Goal: Task Accomplishment & Management: Use online tool/utility

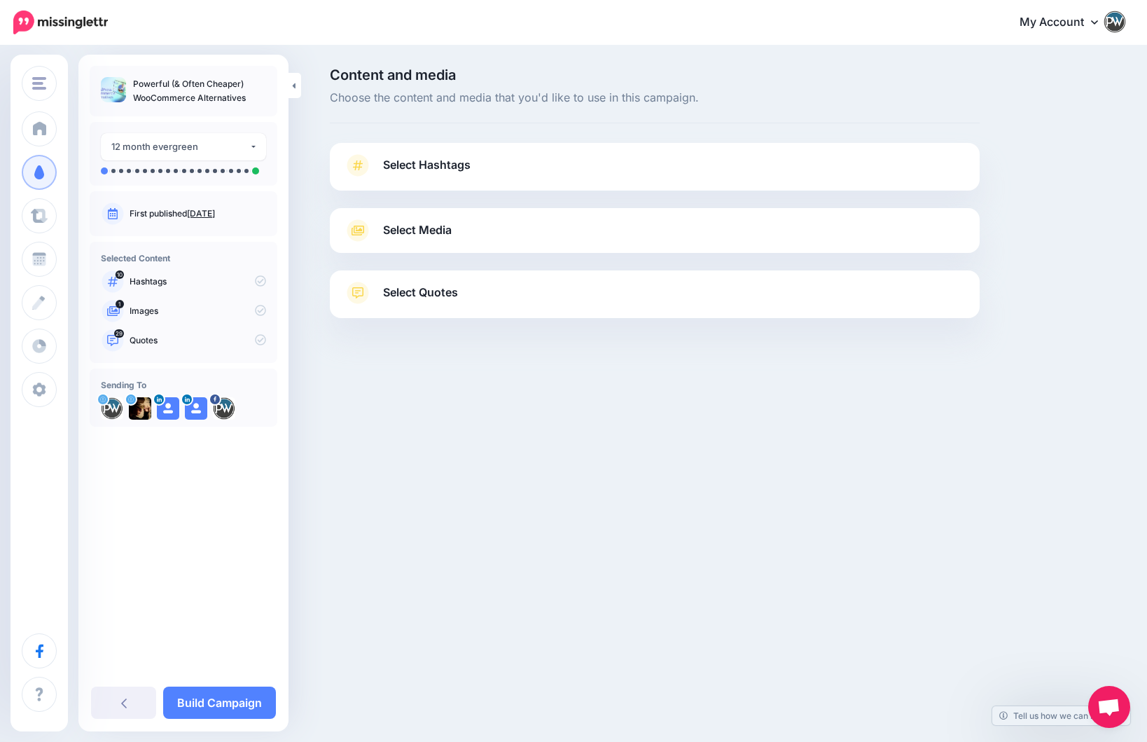
click at [515, 164] on link "Select Hashtags" at bounding box center [655, 172] width 622 height 36
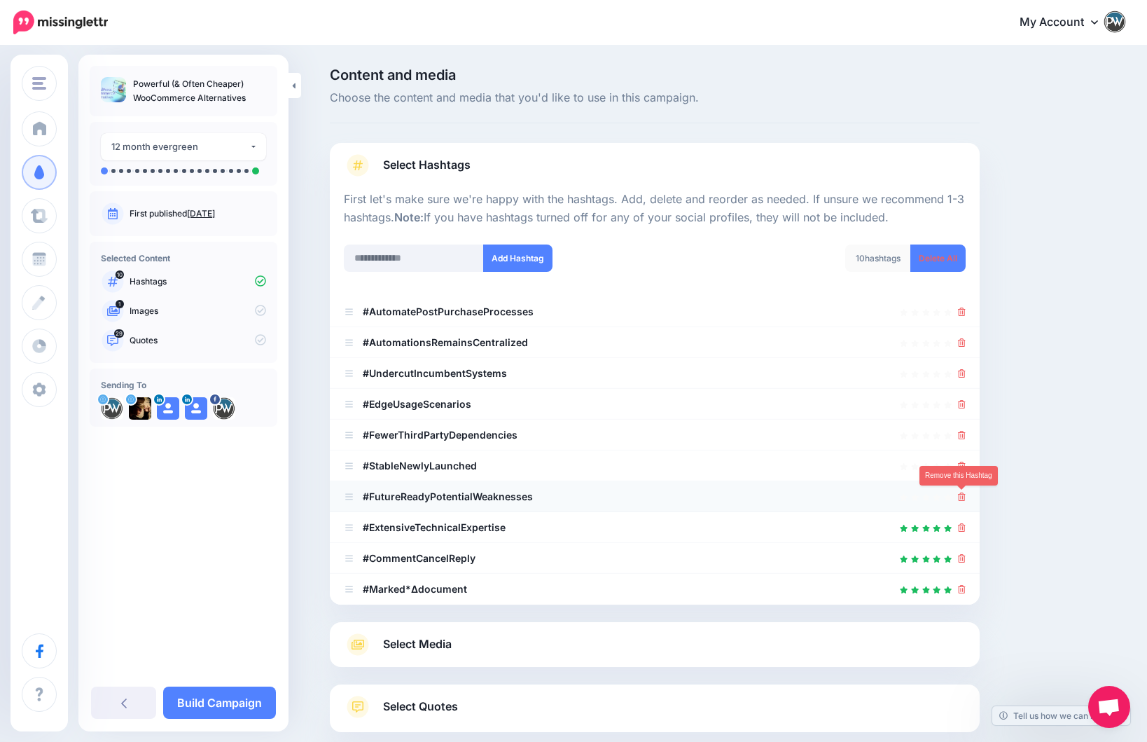
click at [962, 496] on icon at bounding box center [962, 496] width 8 height 8
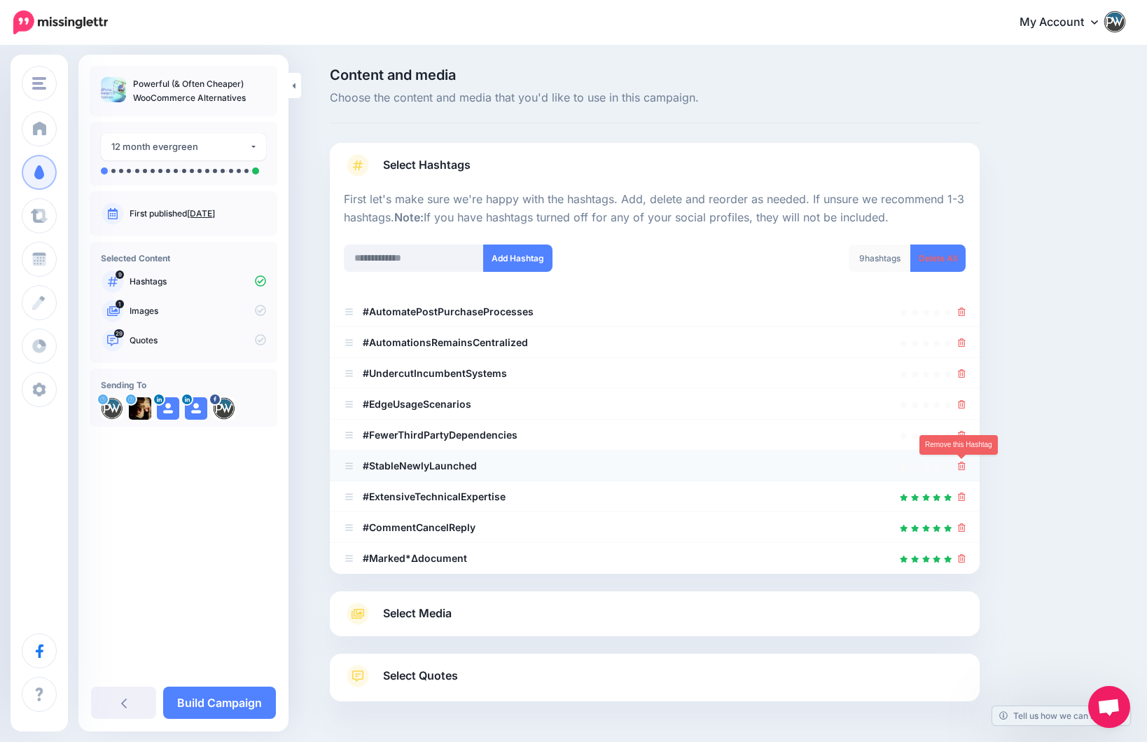
click at [960, 465] on icon at bounding box center [962, 466] width 8 height 8
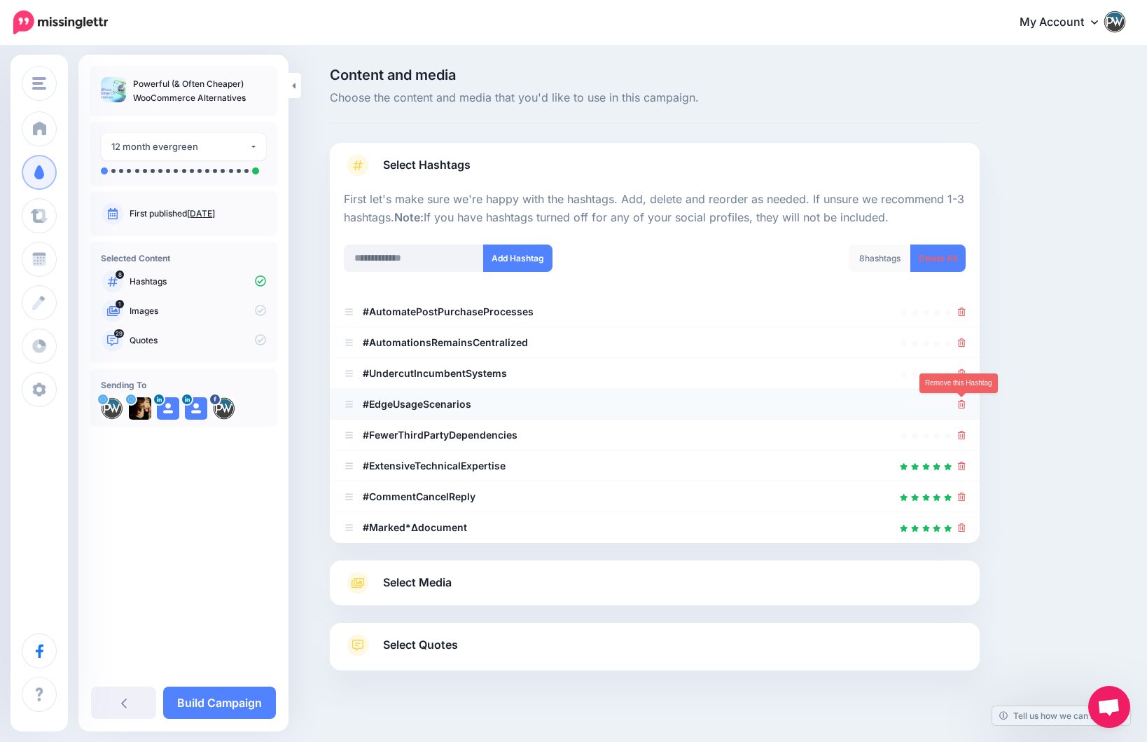
click at [961, 403] on icon at bounding box center [962, 404] width 8 height 8
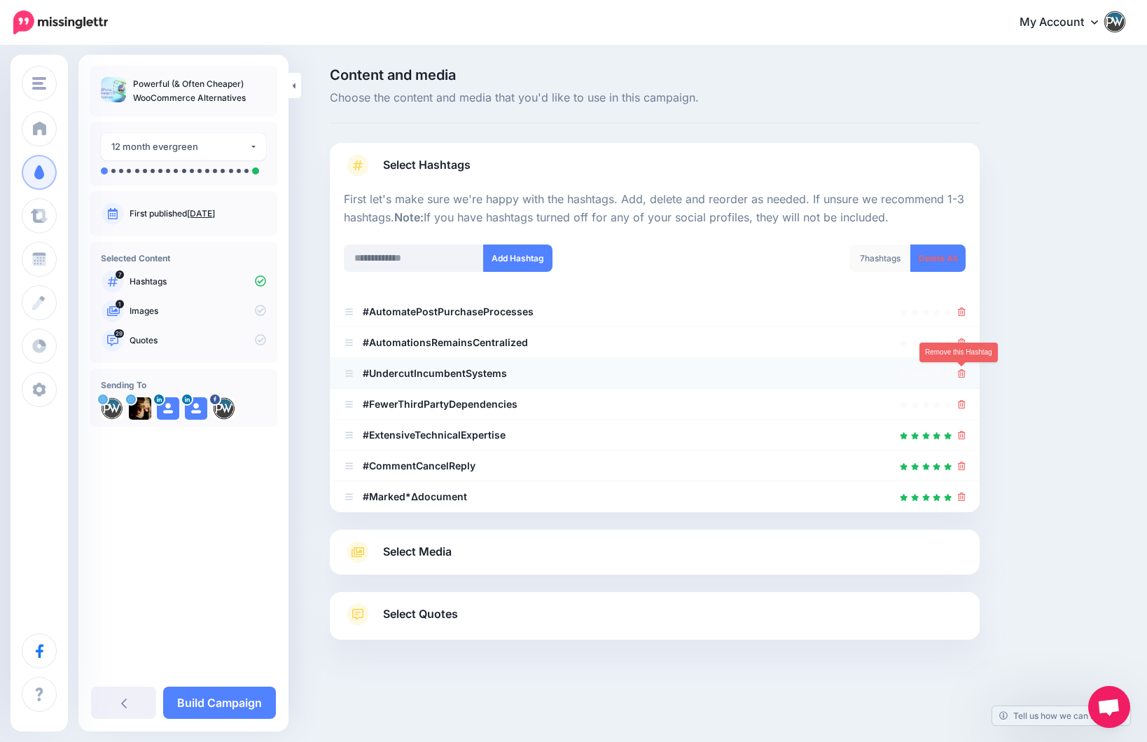
click at [963, 369] on icon at bounding box center [962, 373] width 8 height 8
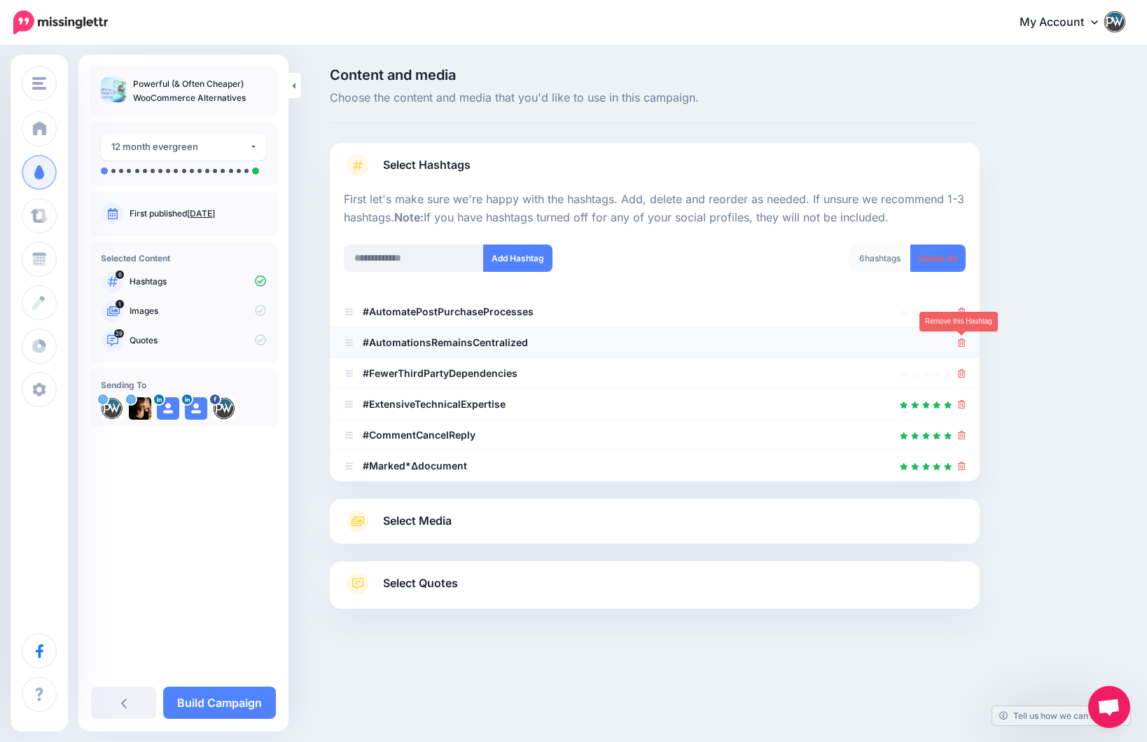
click at [960, 342] on icon at bounding box center [962, 342] width 8 height 8
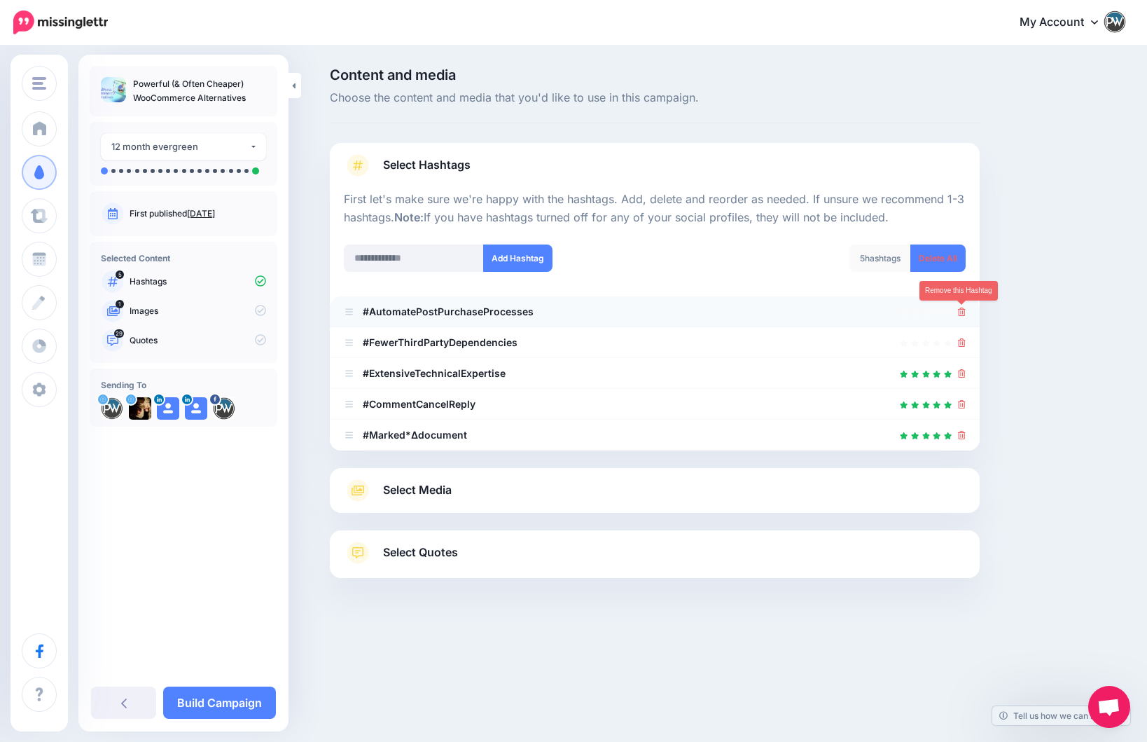
click at [962, 310] on icon at bounding box center [962, 311] width 8 height 8
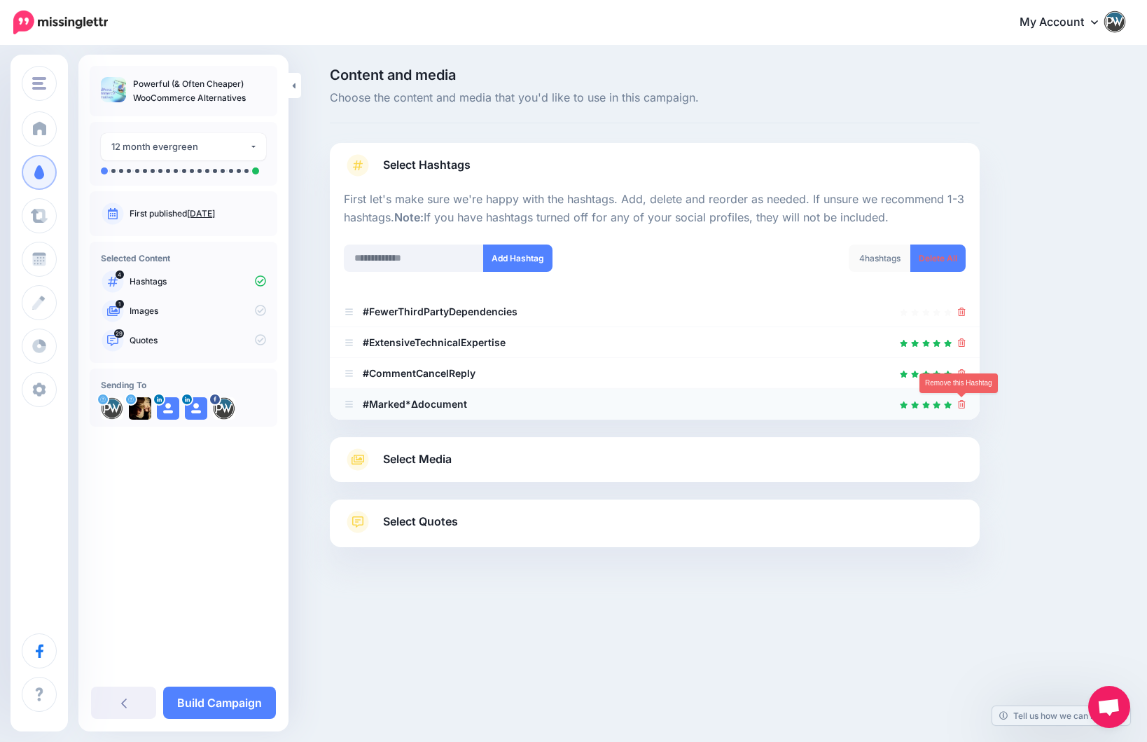
click at [965, 403] on icon at bounding box center [962, 404] width 8 height 8
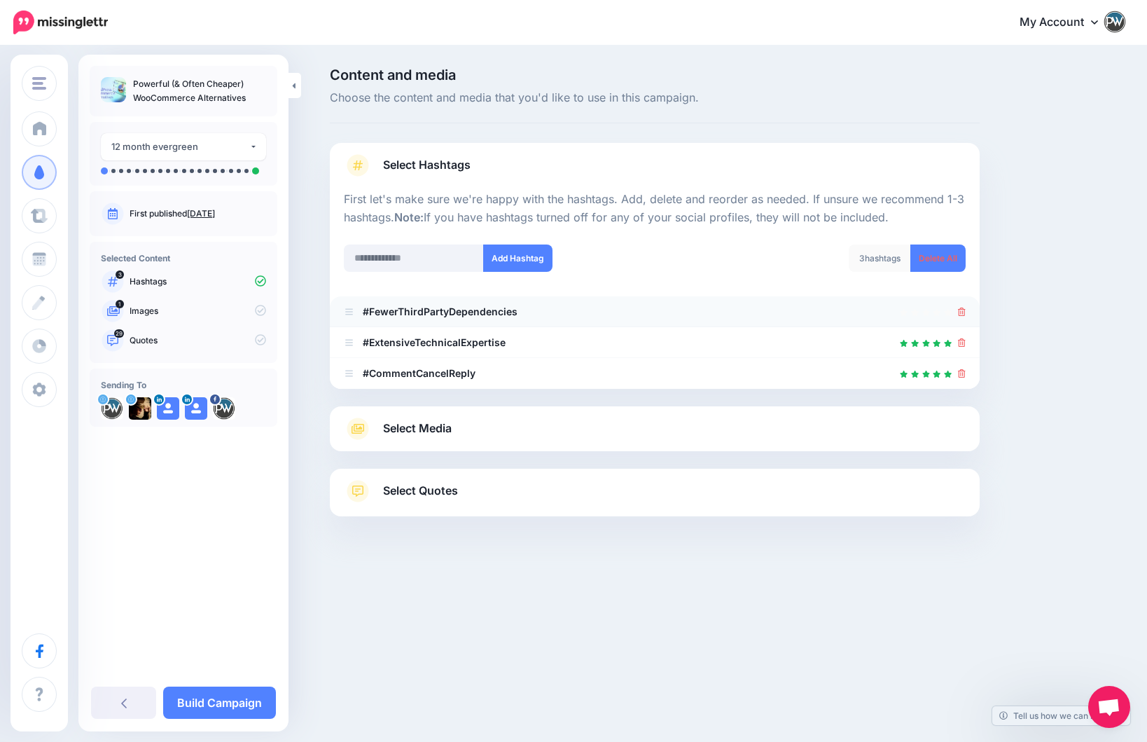
click at [949, 310] on icon at bounding box center [949, 313] width 8 height 8
click at [935, 310] on icon at bounding box center [938, 313] width 8 height 8
click at [909, 310] on div at bounding box center [926, 311] width 53 height 17
click at [414, 266] on input "text" at bounding box center [414, 257] width 140 height 27
type input "**********"
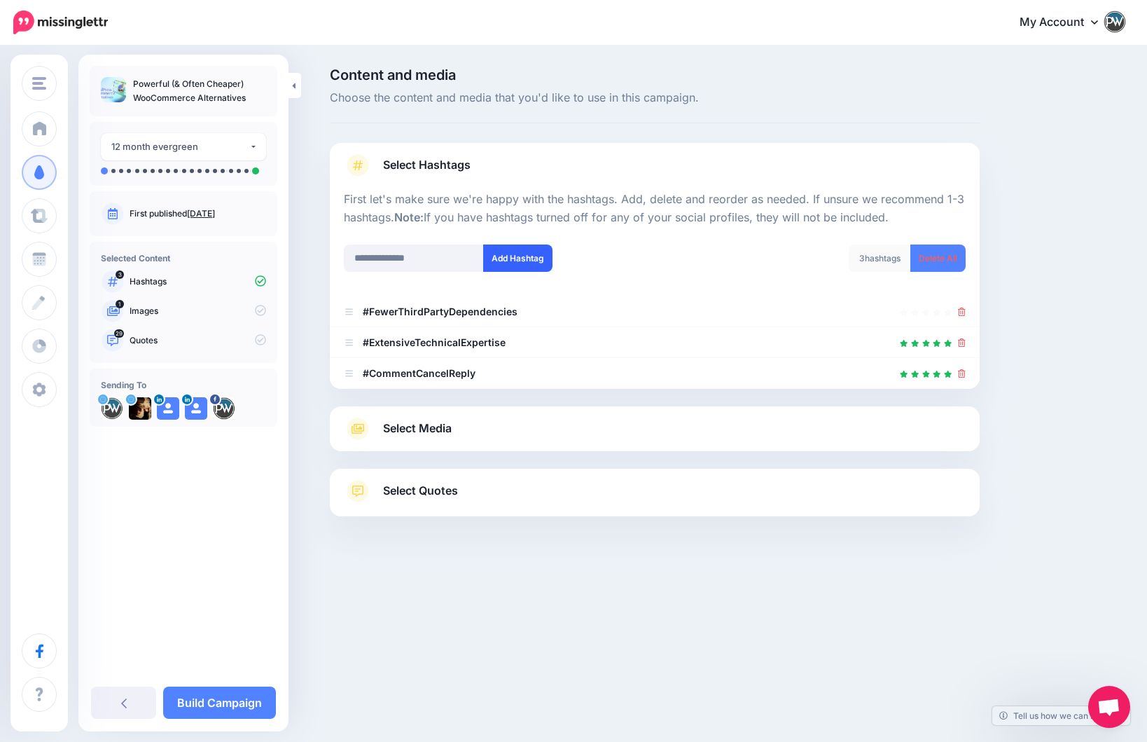
click at [511, 260] on button "Add Hashtag" at bounding box center [517, 257] width 69 height 27
click at [400, 258] on input "text" at bounding box center [414, 257] width 140 height 27
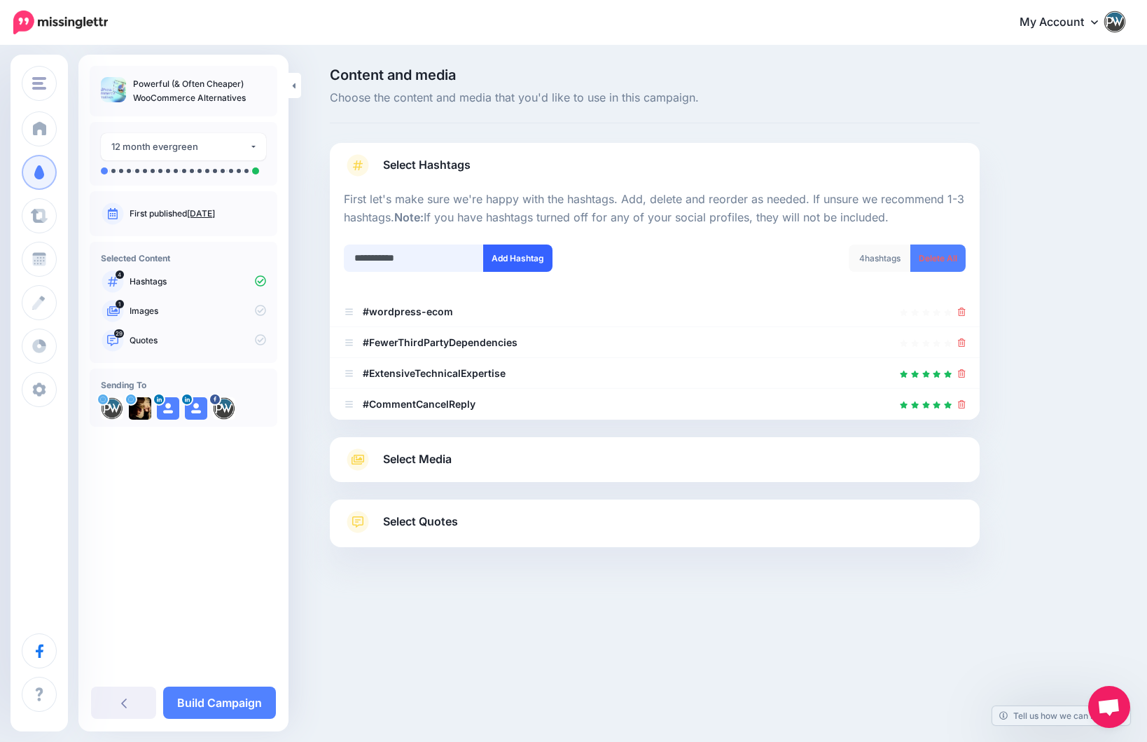
type input "**********"
click at [511, 263] on button "Add Hashtag" at bounding box center [517, 257] width 69 height 27
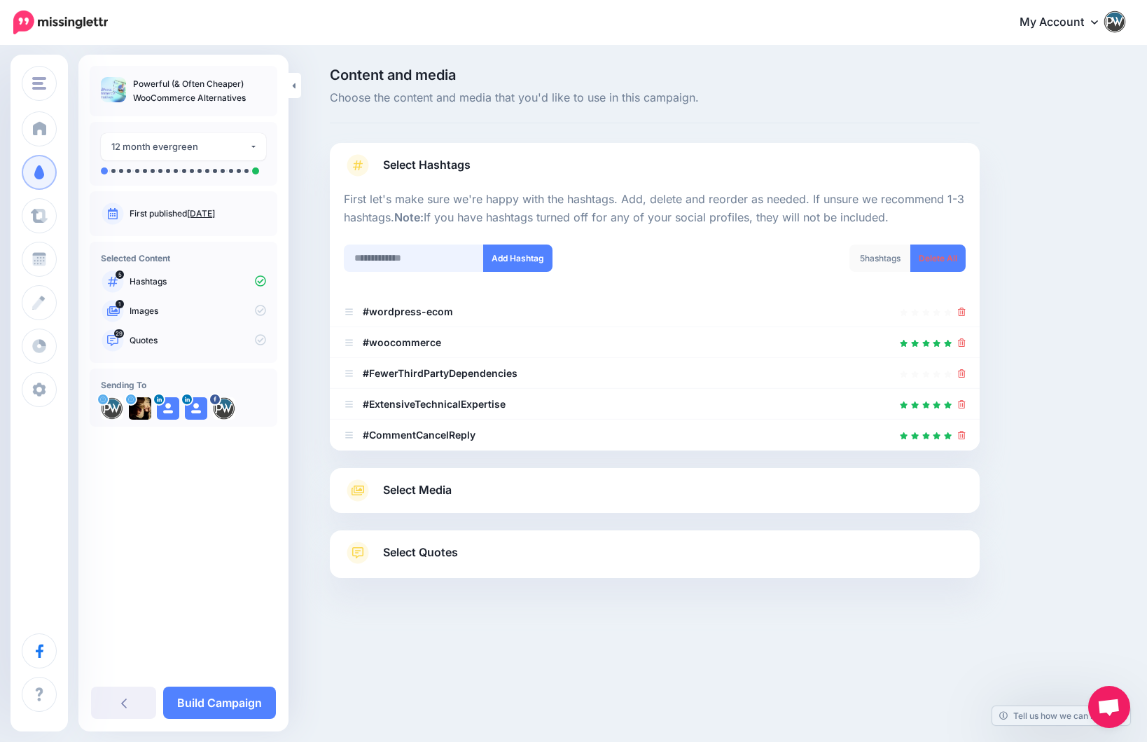
click at [413, 263] on input "text" at bounding box center [414, 257] width 140 height 27
click at [962, 403] on icon at bounding box center [962, 404] width 8 height 8
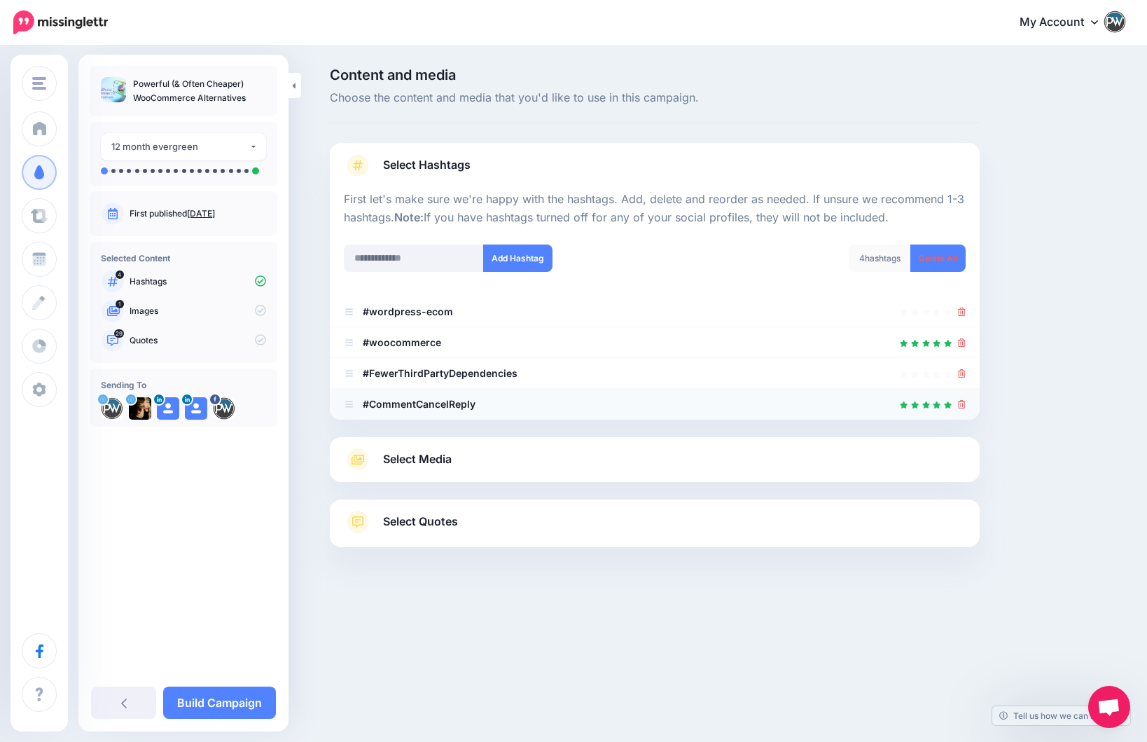
click at [962, 406] on icon at bounding box center [962, 404] width 8 height 8
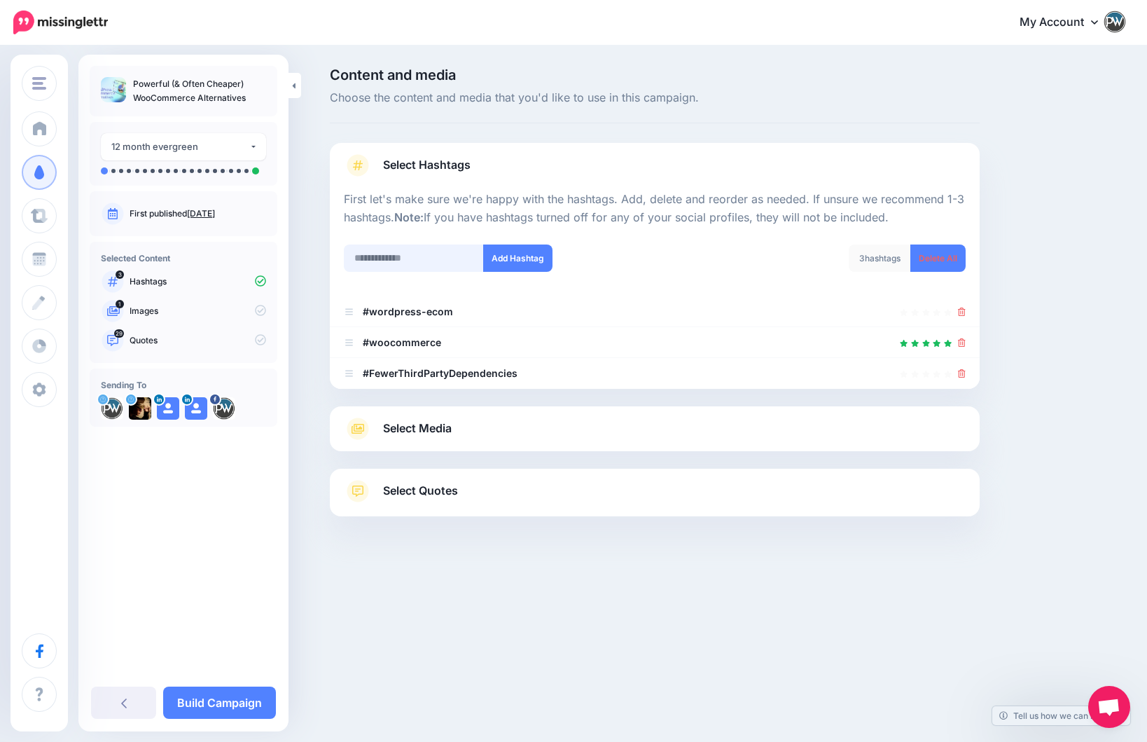
click at [404, 263] on input "text" at bounding box center [414, 257] width 140 height 27
type input "********"
click at [525, 257] on button "Add Hashtag" at bounding box center [517, 257] width 69 height 27
click at [407, 261] on input "text" at bounding box center [414, 257] width 140 height 27
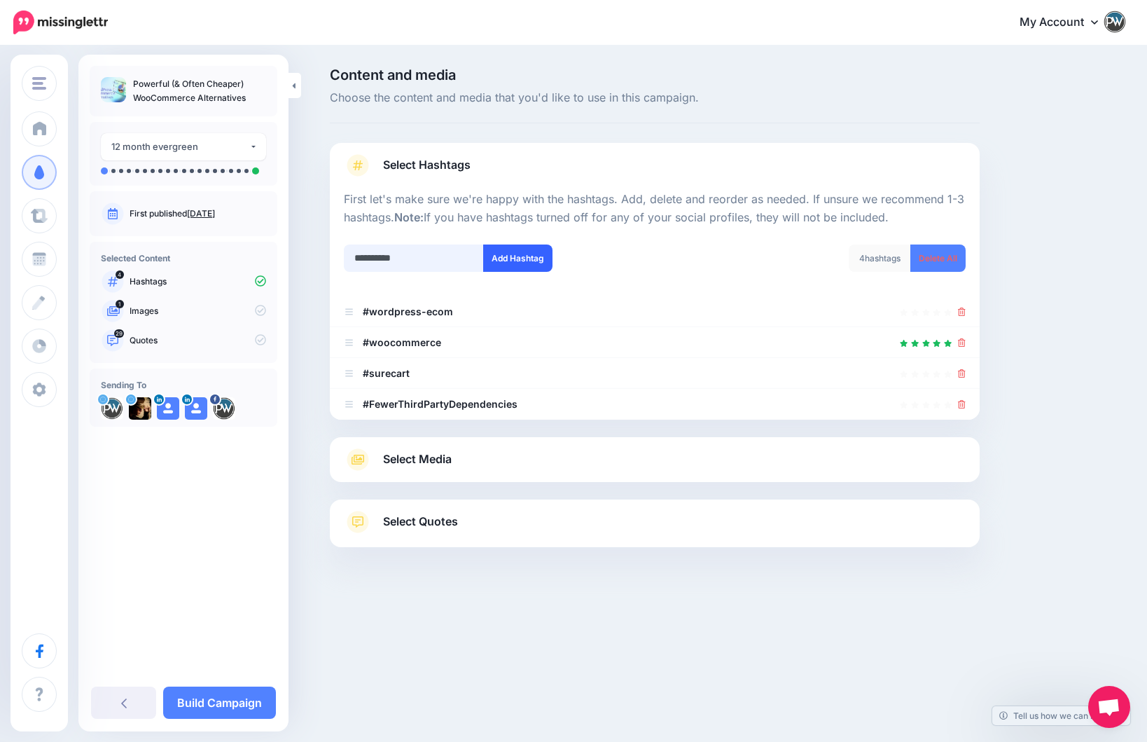
type input "**********"
click at [505, 261] on button "Add Hashtag" at bounding box center [517, 257] width 69 height 27
click at [383, 262] on input "text" at bounding box center [414, 257] width 140 height 27
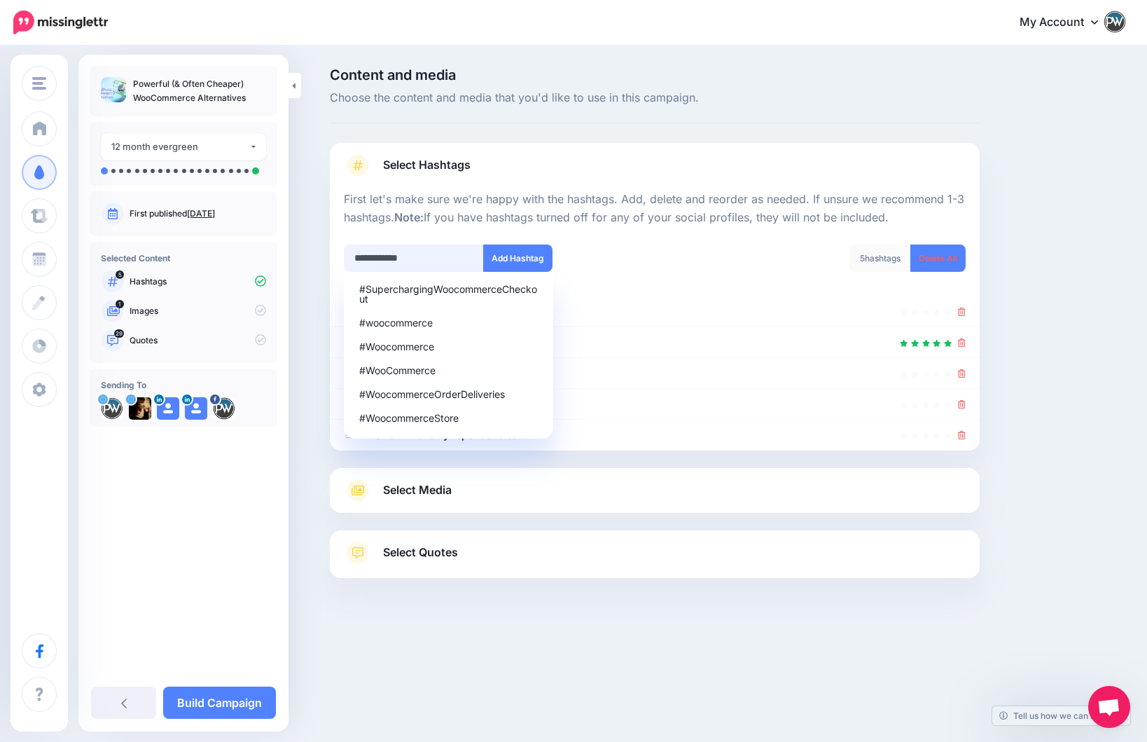
type input "**********"
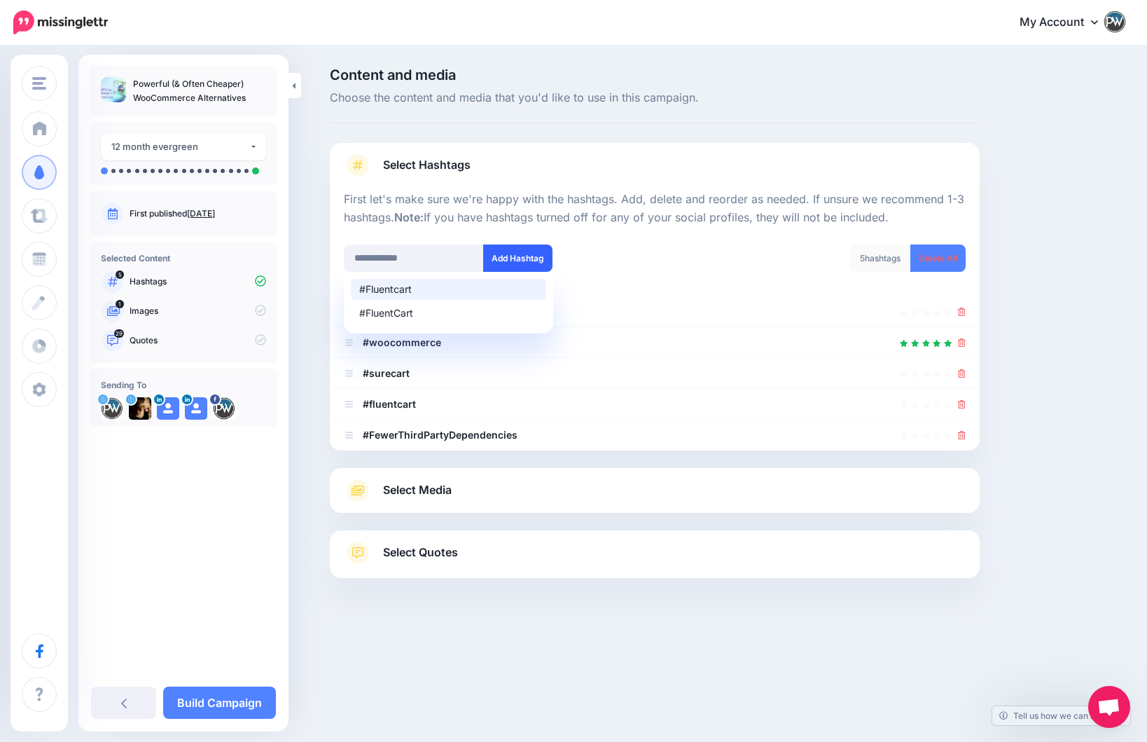
click at [511, 259] on button "Add Hashtag" at bounding box center [517, 257] width 69 height 27
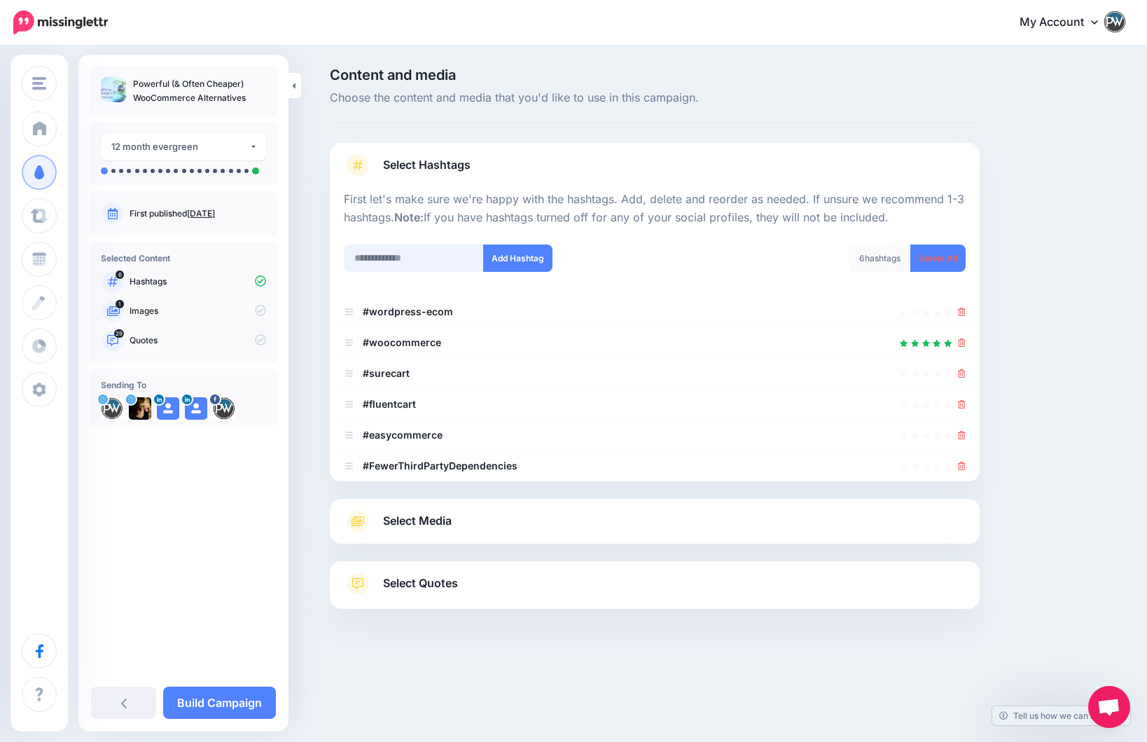
click at [410, 258] on input "text" at bounding box center [414, 257] width 140 height 27
click at [360, 265] on input "text" at bounding box center [414, 257] width 140 height 27
type input "**********"
click at [528, 263] on button "Add Hashtag" at bounding box center [517, 257] width 69 height 27
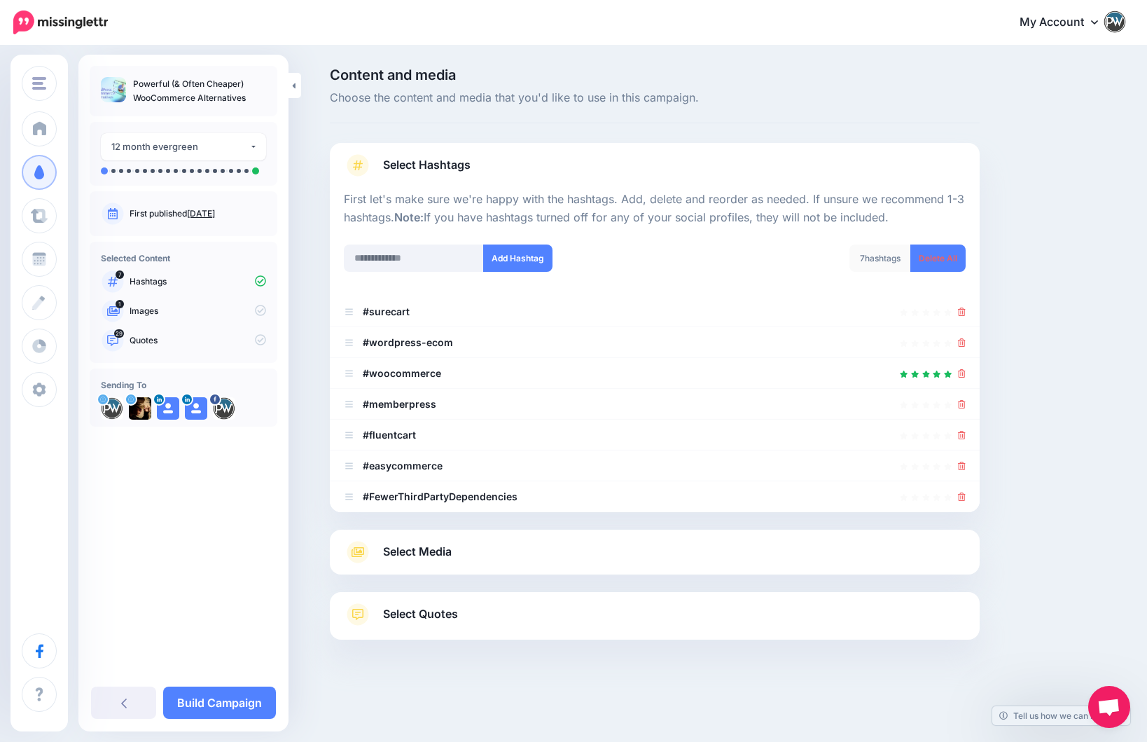
click at [650, 546] on link "Select Media" at bounding box center [655, 552] width 622 height 22
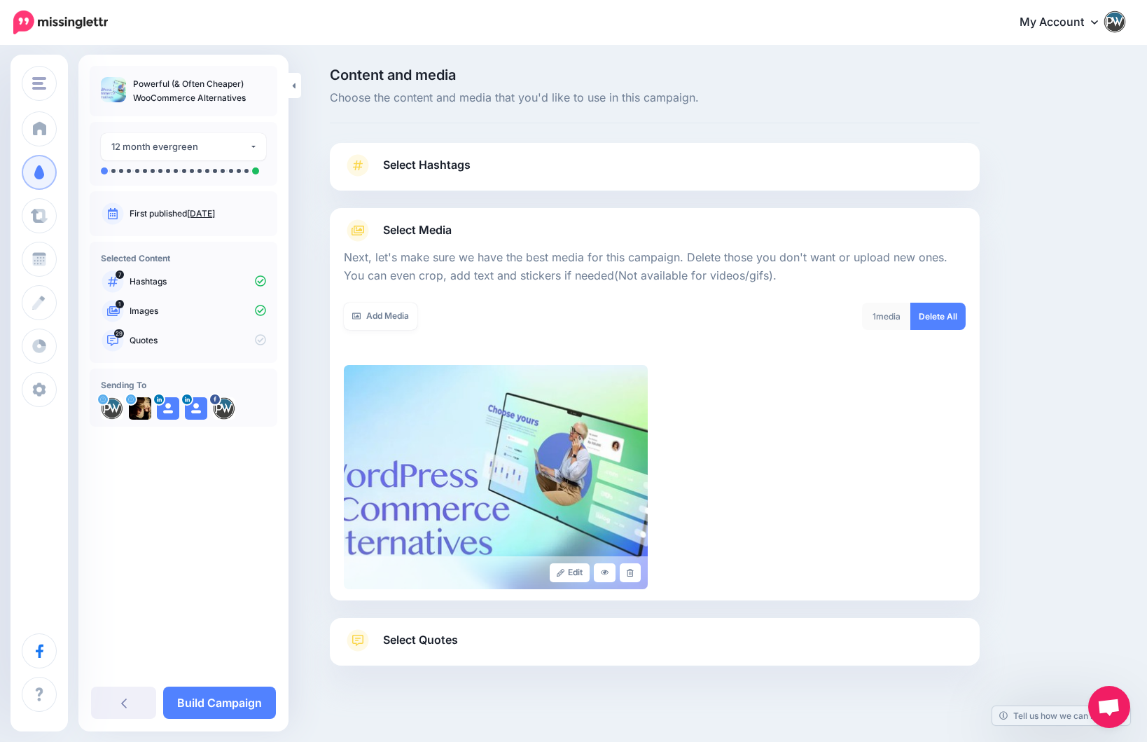
scroll to position [15, 0]
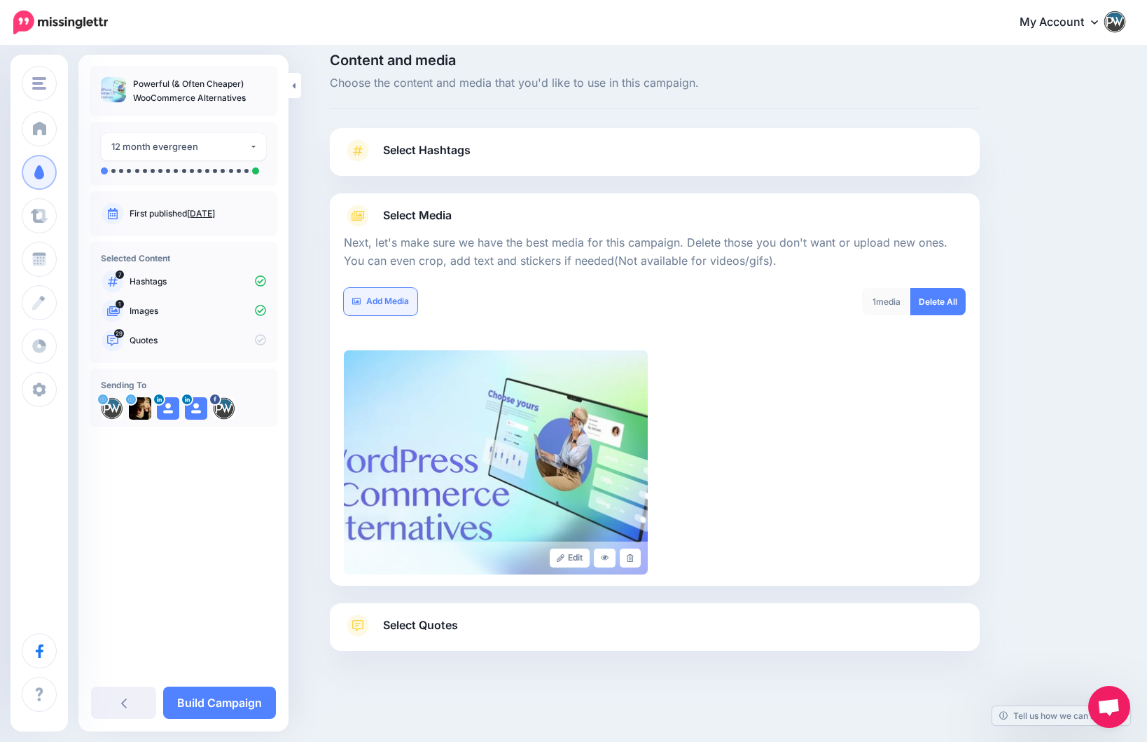
click at [377, 299] on link "Add Media" at bounding box center [381, 301] width 74 height 27
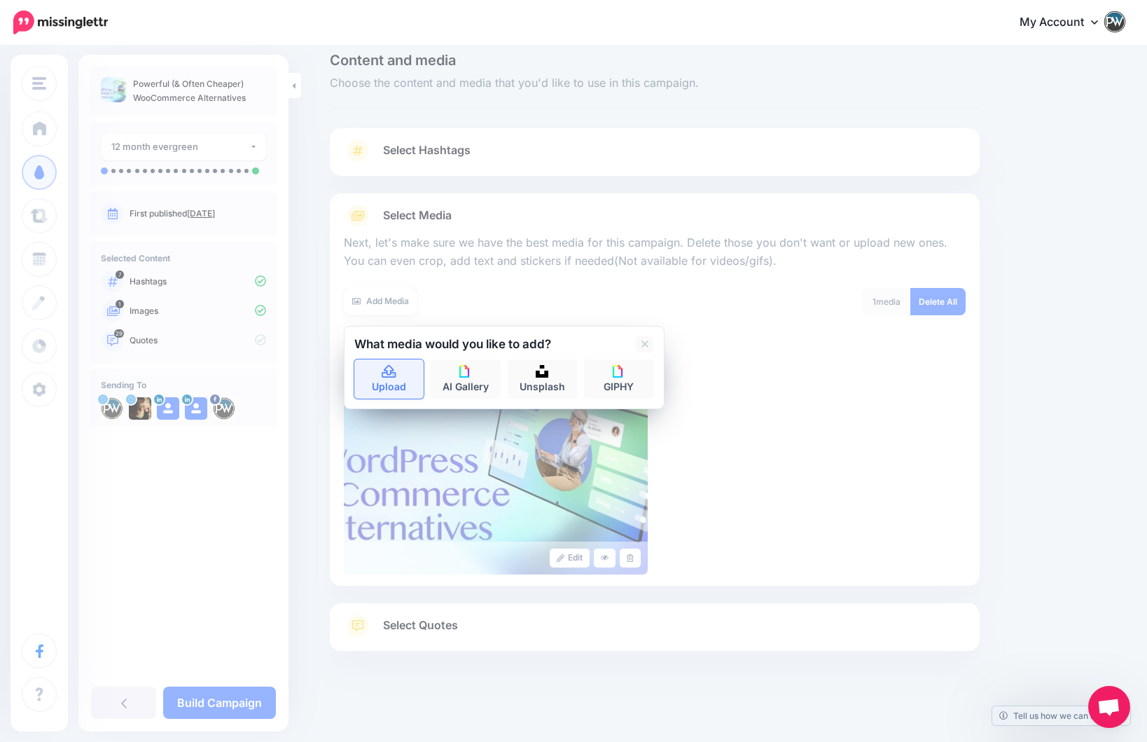
click at [396, 373] on icon at bounding box center [389, 372] width 16 height 13
click at [515, 291] on div "Add Media" at bounding box center [494, 301] width 300 height 27
click at [642, 345] on icon at bounding box center [645, 343] width 7 height 11
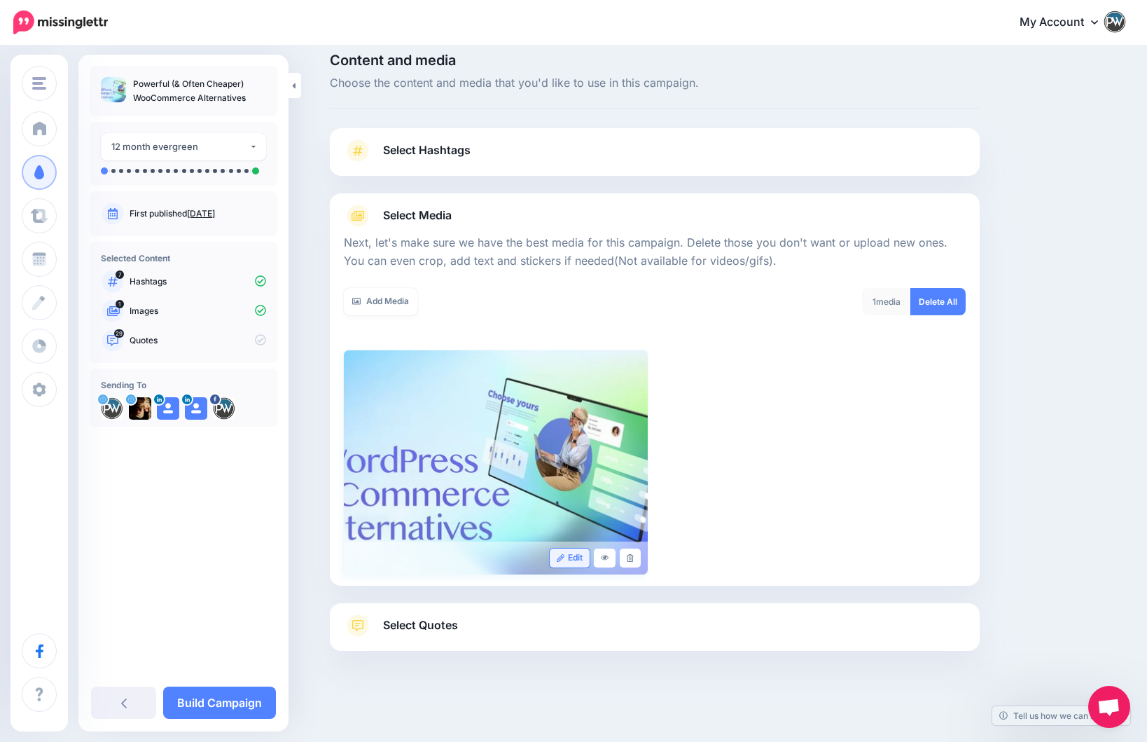
click at [571, 556] on link "Edit" at bounding box center [570, 557] width 40 height 19
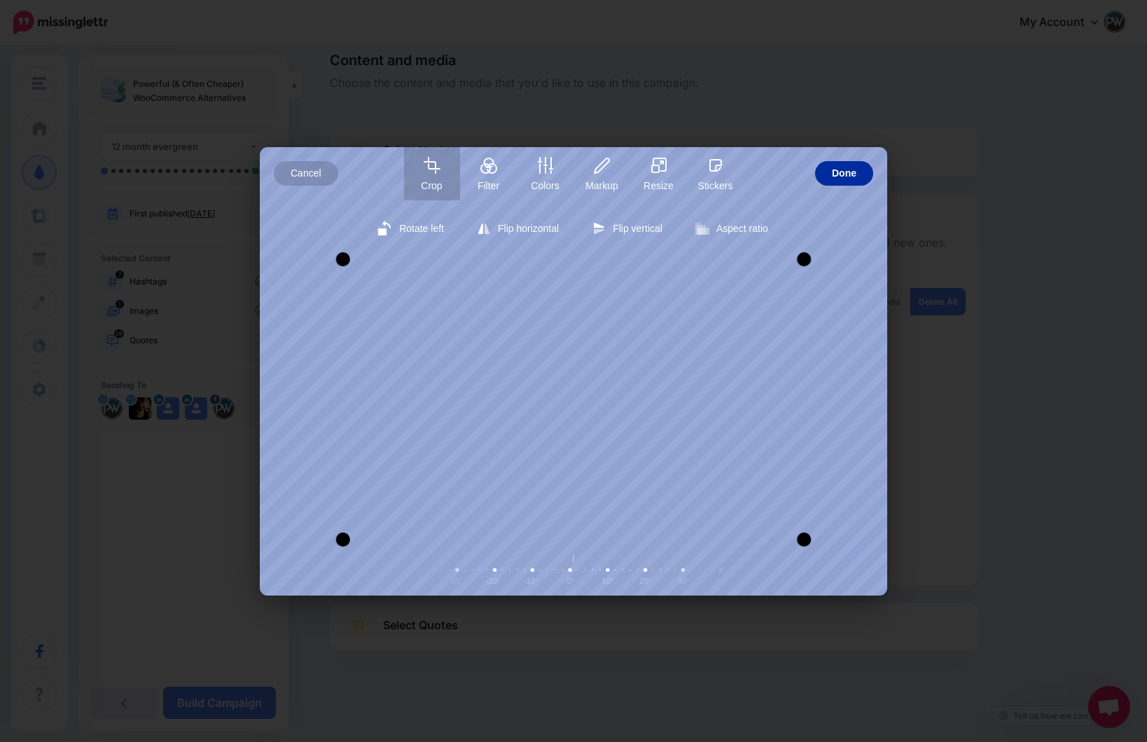
click at [854, 173] on span "Done" at bounding box center [844, 173] width 25 height 25
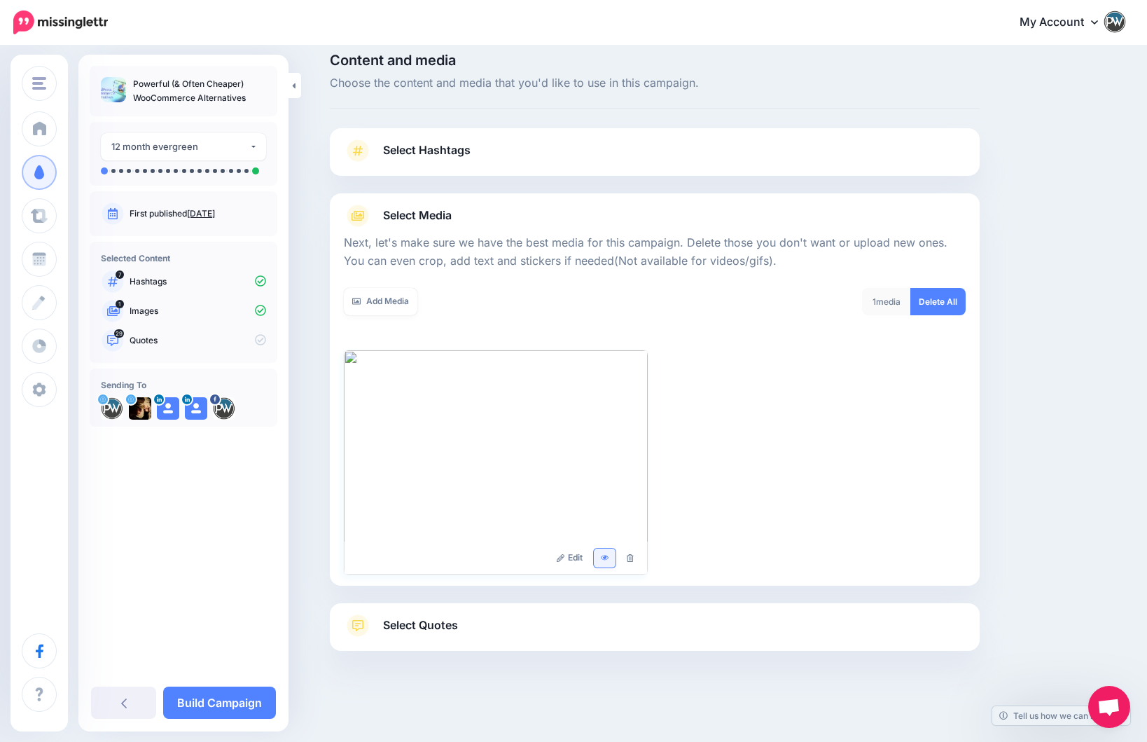
click at [598, 557] on link at bounding box center [605, 557] width 22 height 19
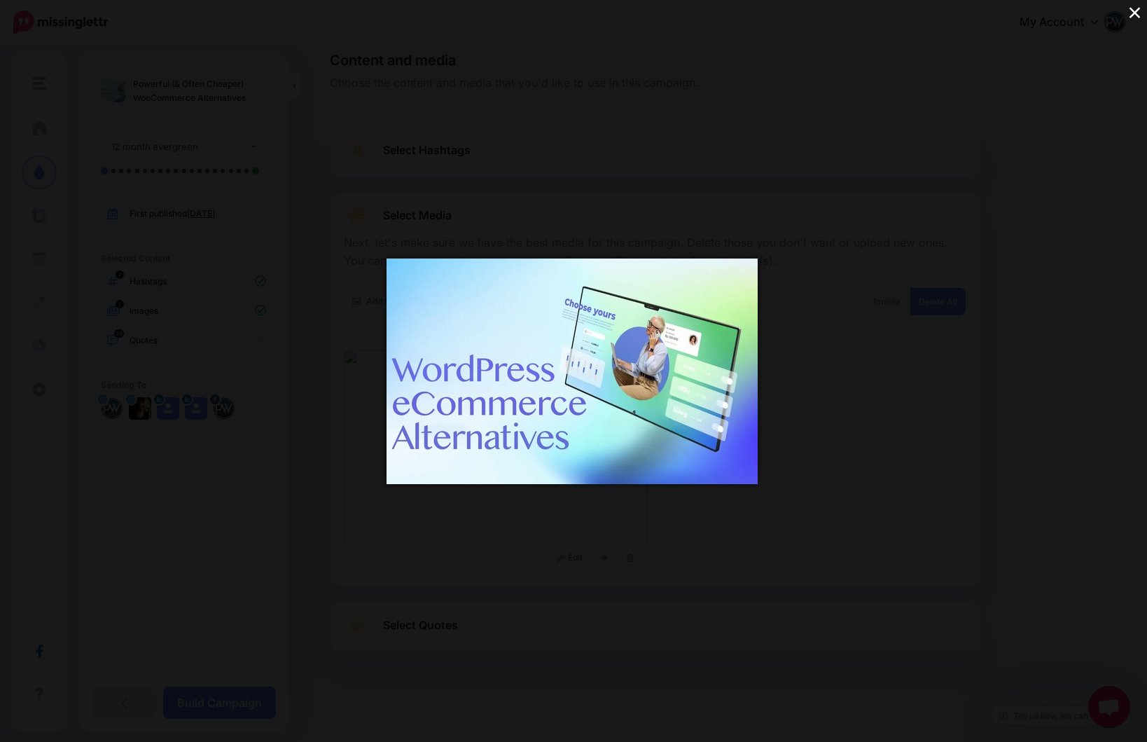
click at [866, 313] on div "×" at bounding box center [573, 371] width 1147 height 742
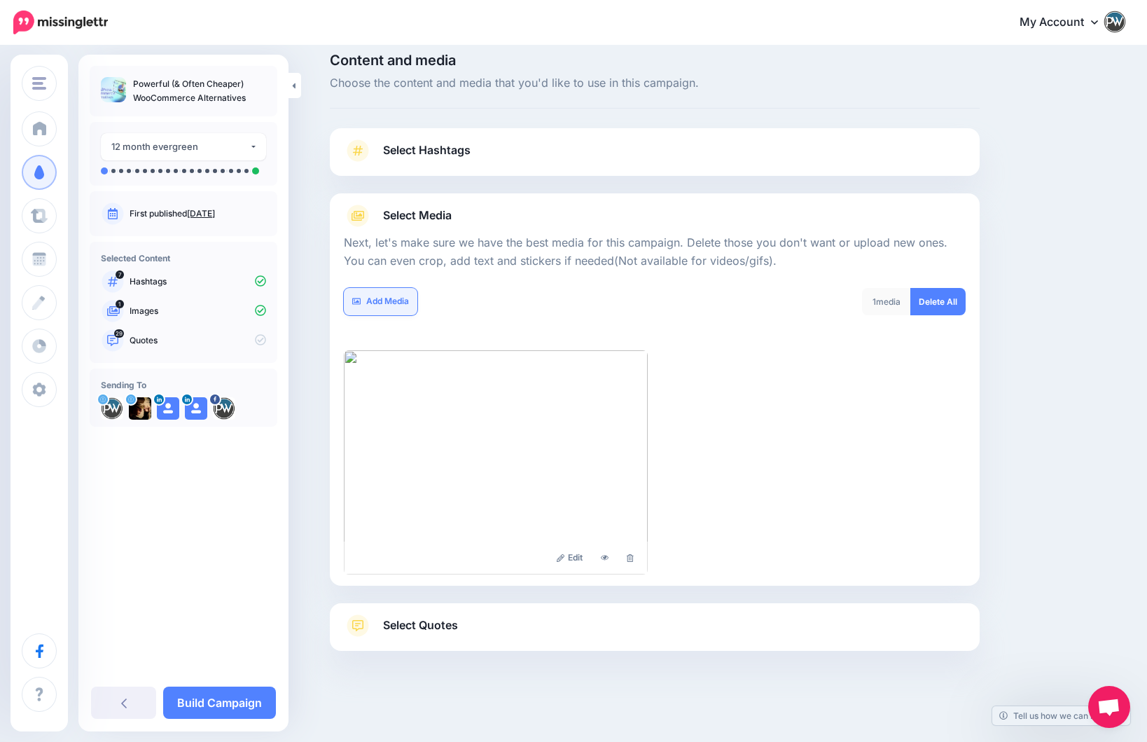
click at [388, 300] on link "Add Media" at bounding box center [381, 301] width 74 height 27
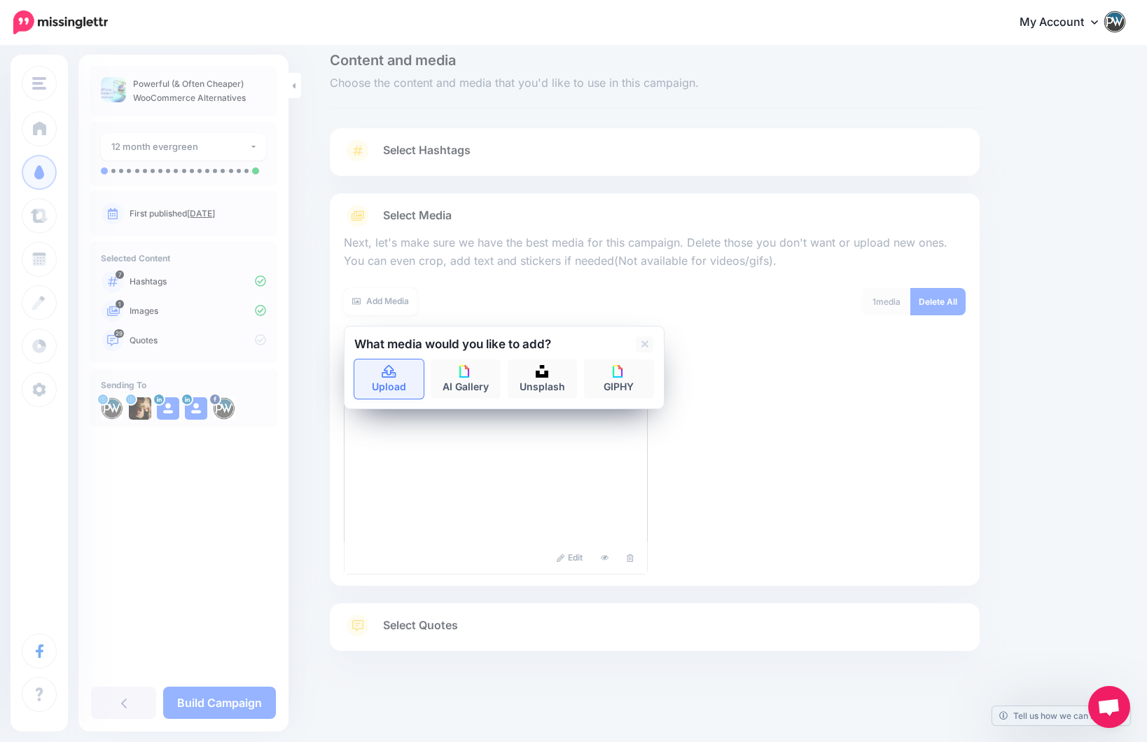
click at [394, 387] on link "Upload" at bounding box center [389, 378] width 70 height 39
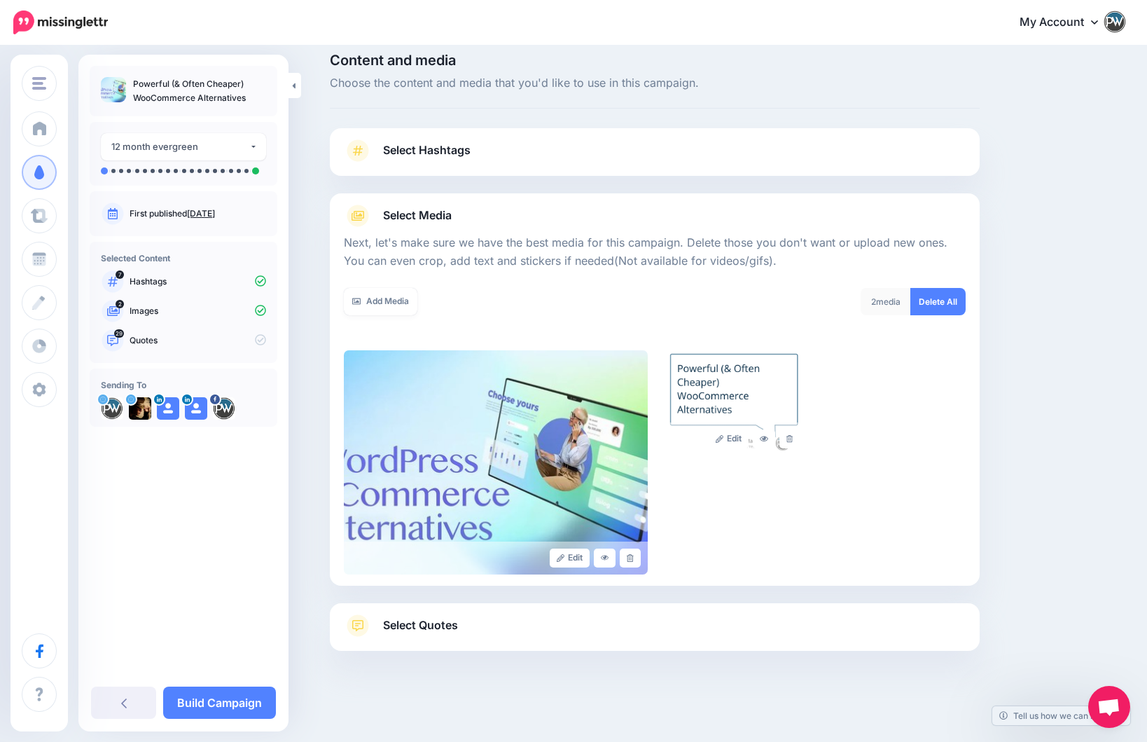
click at [546, 296] on div "Add Media" at bounding box center [494, 301] width 300 height 27
click at [763, 443] on link at bounding box center [764, 438] width 22 height 19
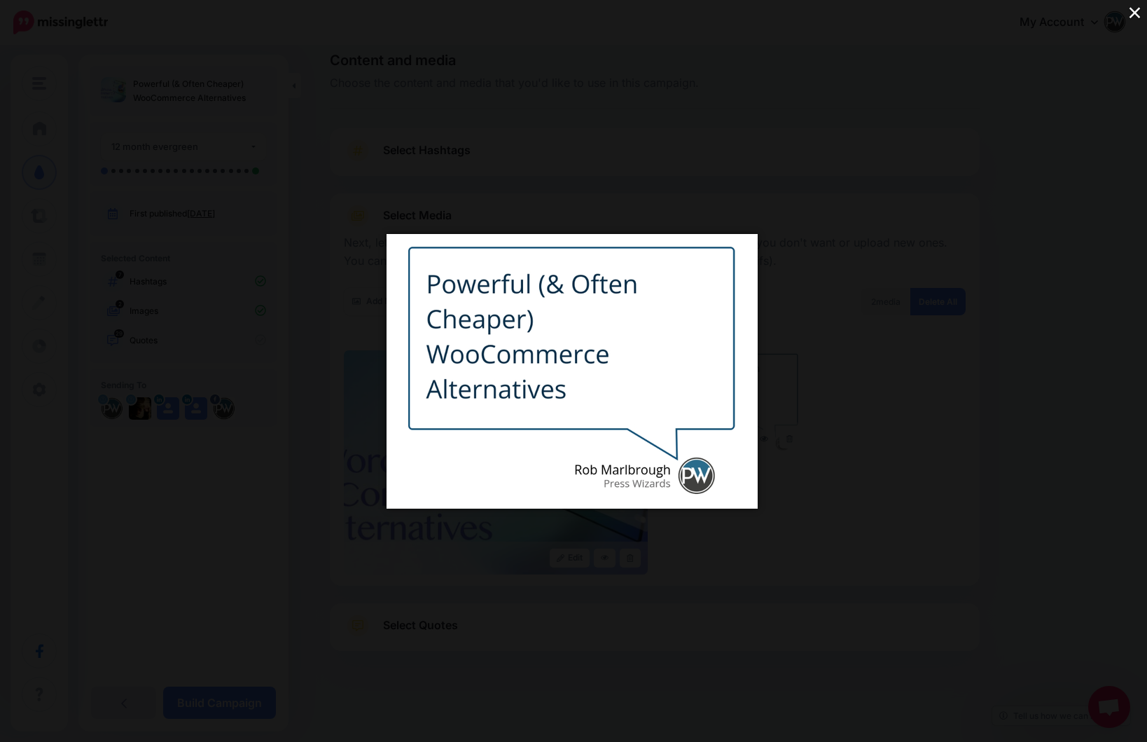
click at [910, 313] on div "×" at bounding box center [573, 371] width 1147 height 742
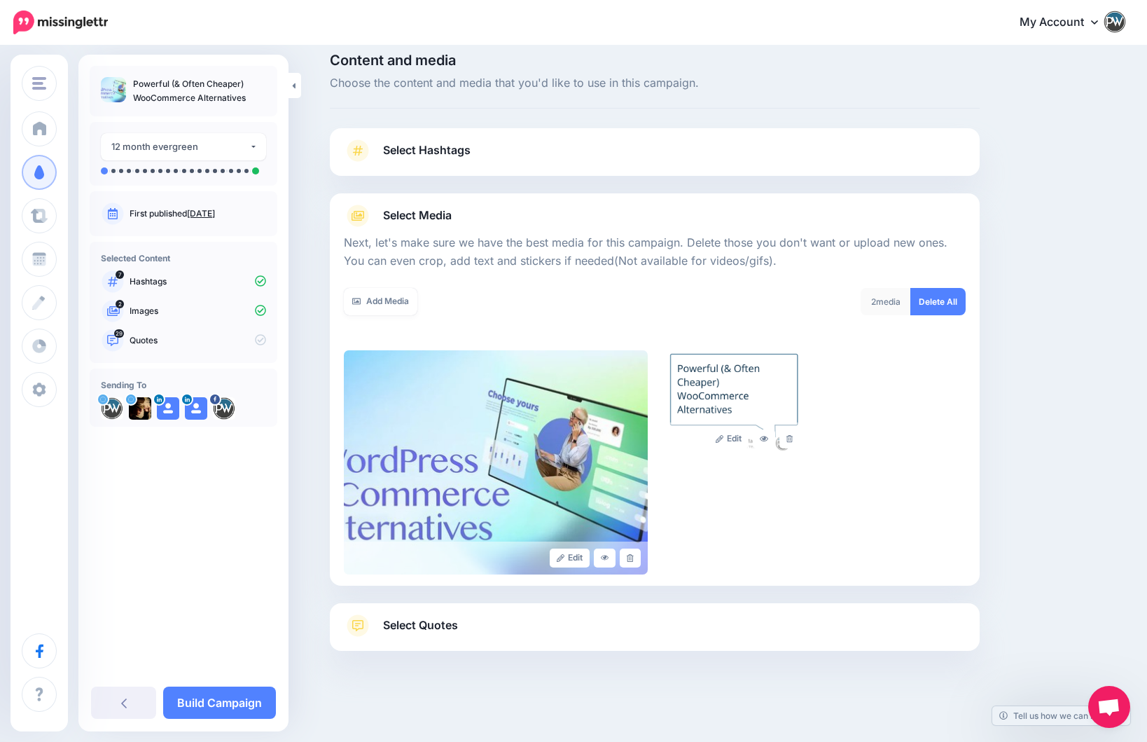
click at [695, 625] on link "Select Quotes" at bounding box center [655, 632] width 622 height 36
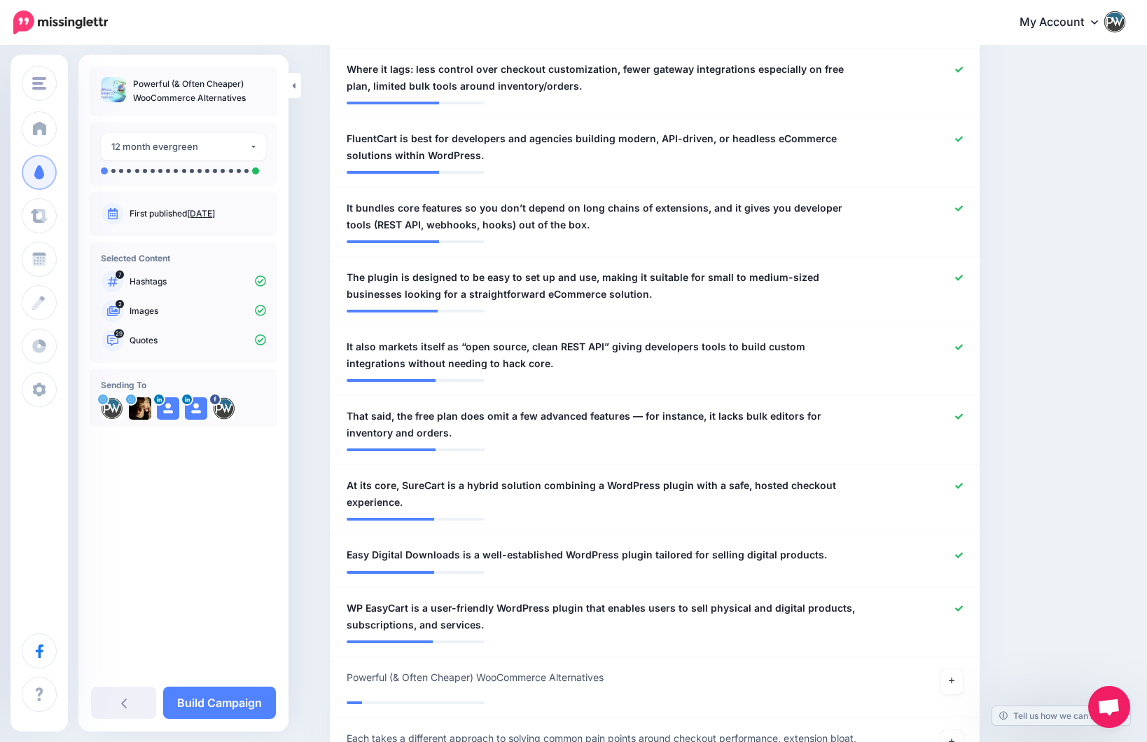
scroll to position [1959, 0]
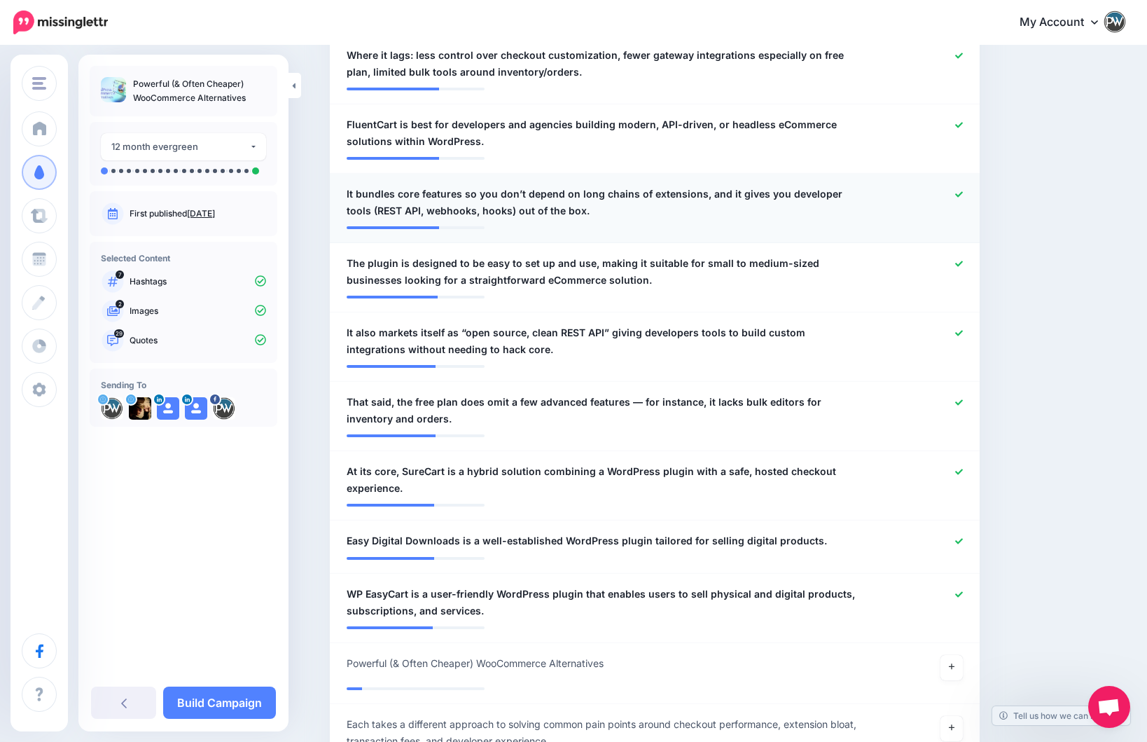
click at [959, 190] on icon at bounding box center [959, 194] width 8 height 8
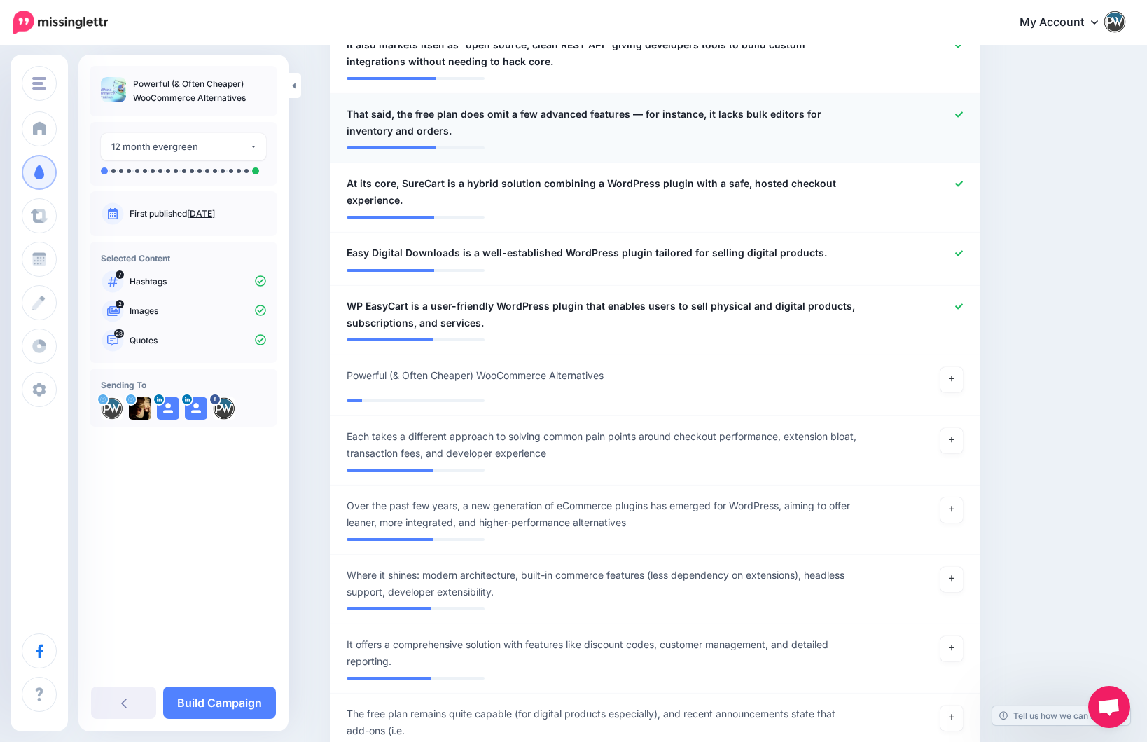
scroll to position [2250, 0]
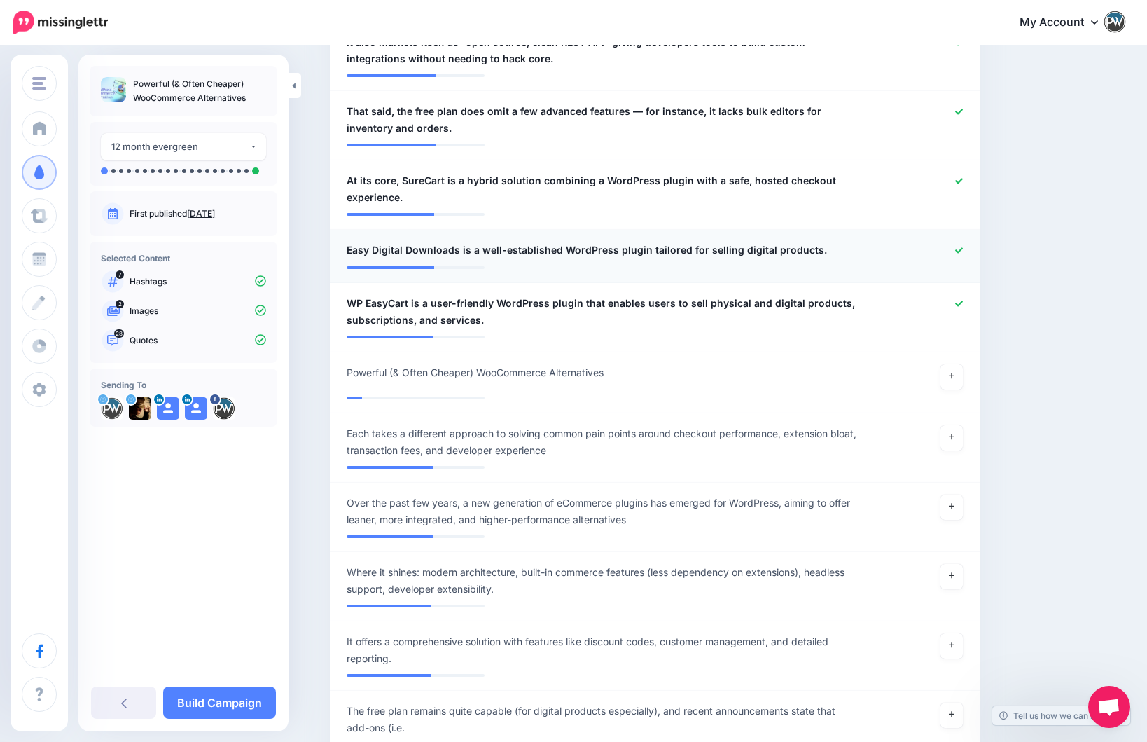
click at [960, 247] on icon at bounding box center [959, 250] width 8 height 6
click at [959, 300] on icon at bounding box center [959, 304] width 8 height 8
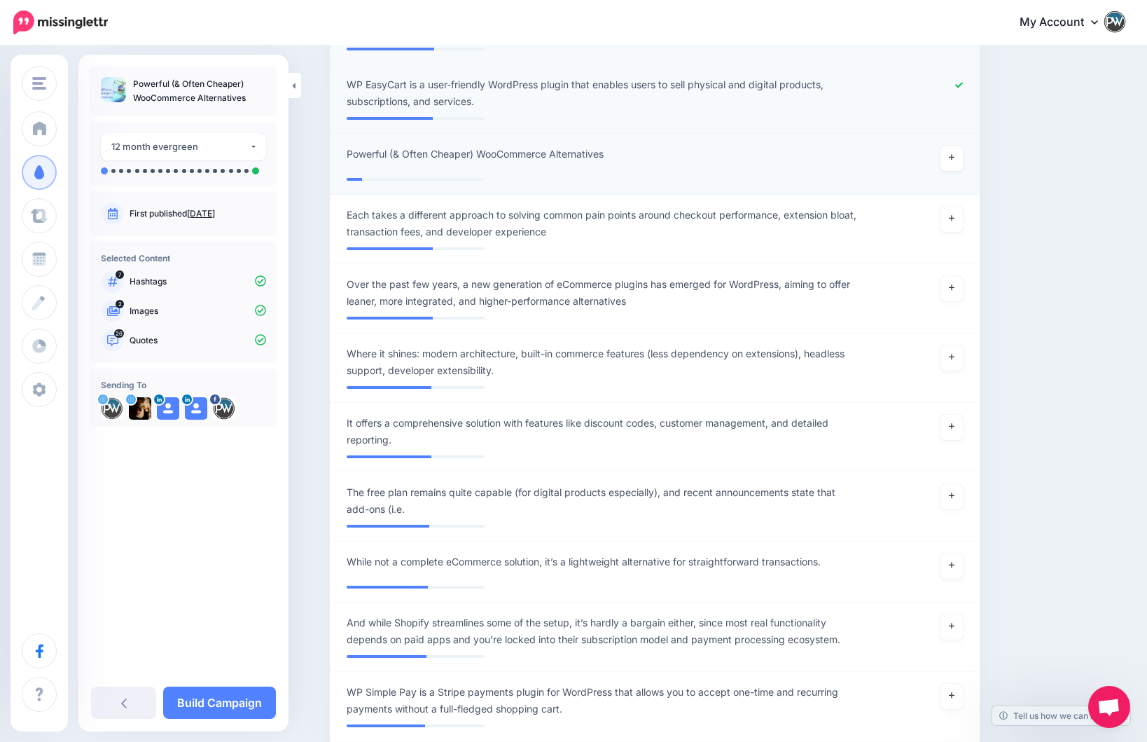
scroll to position [2487, 0]
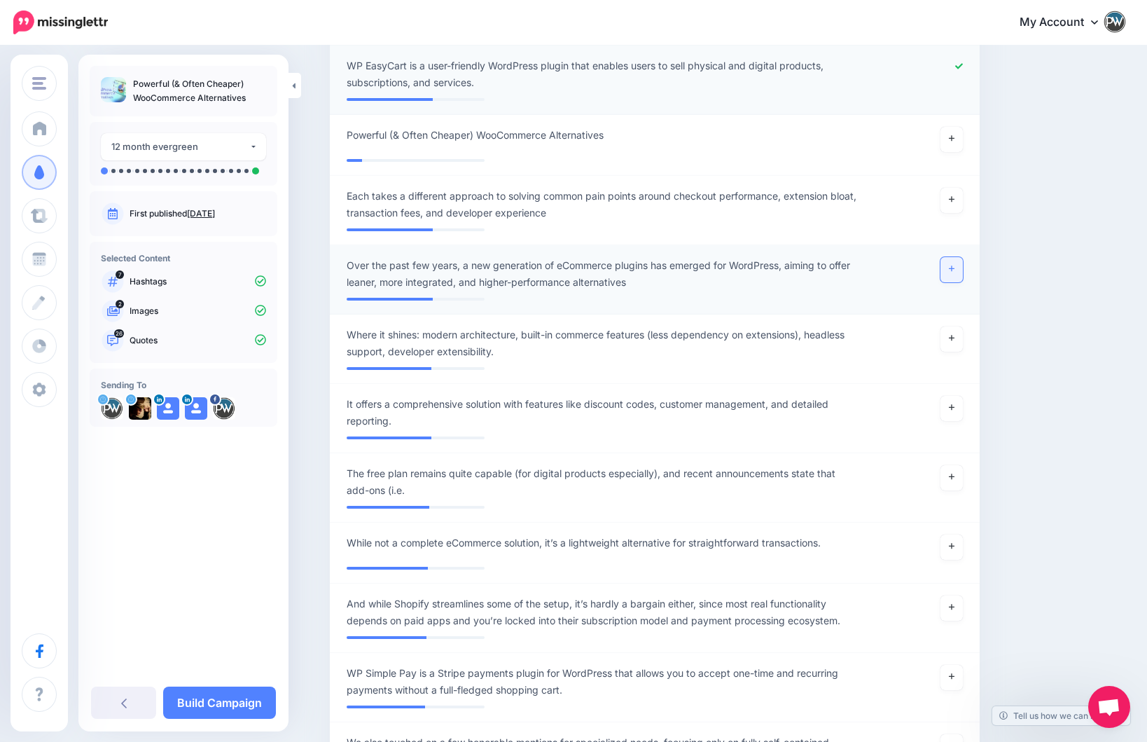
click at [952, 266] on icon at bounding box center [952, 269] width 6 height 6
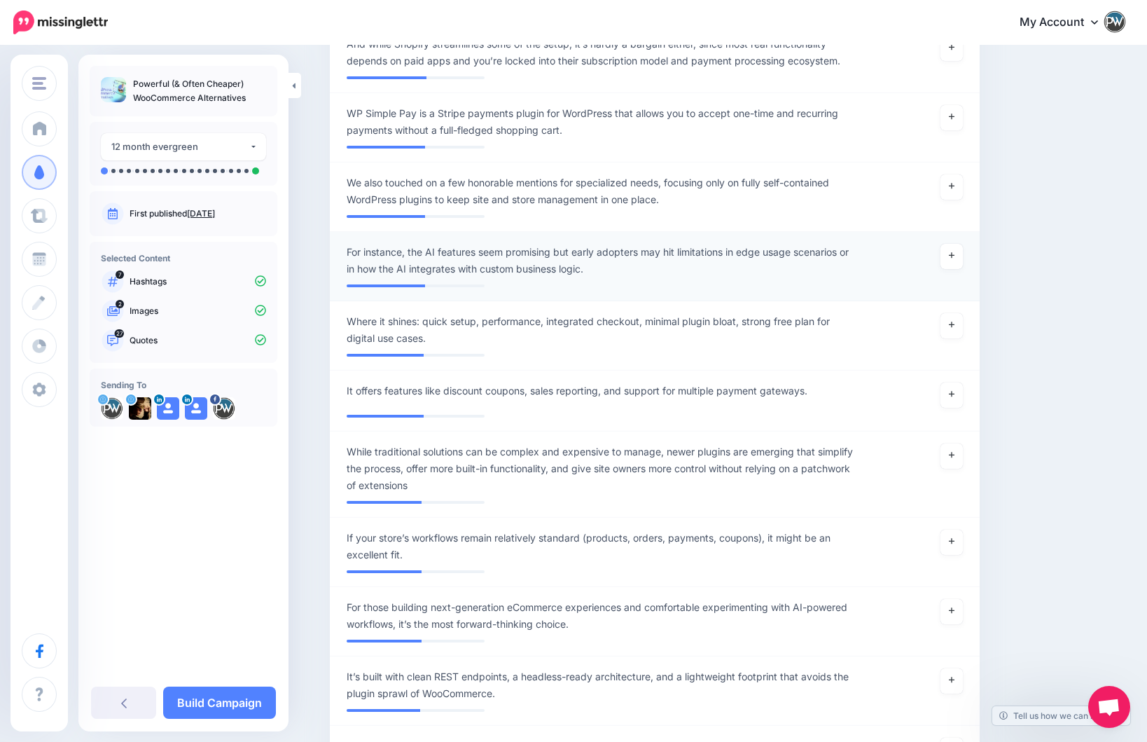
scroll to position [3080, 0]
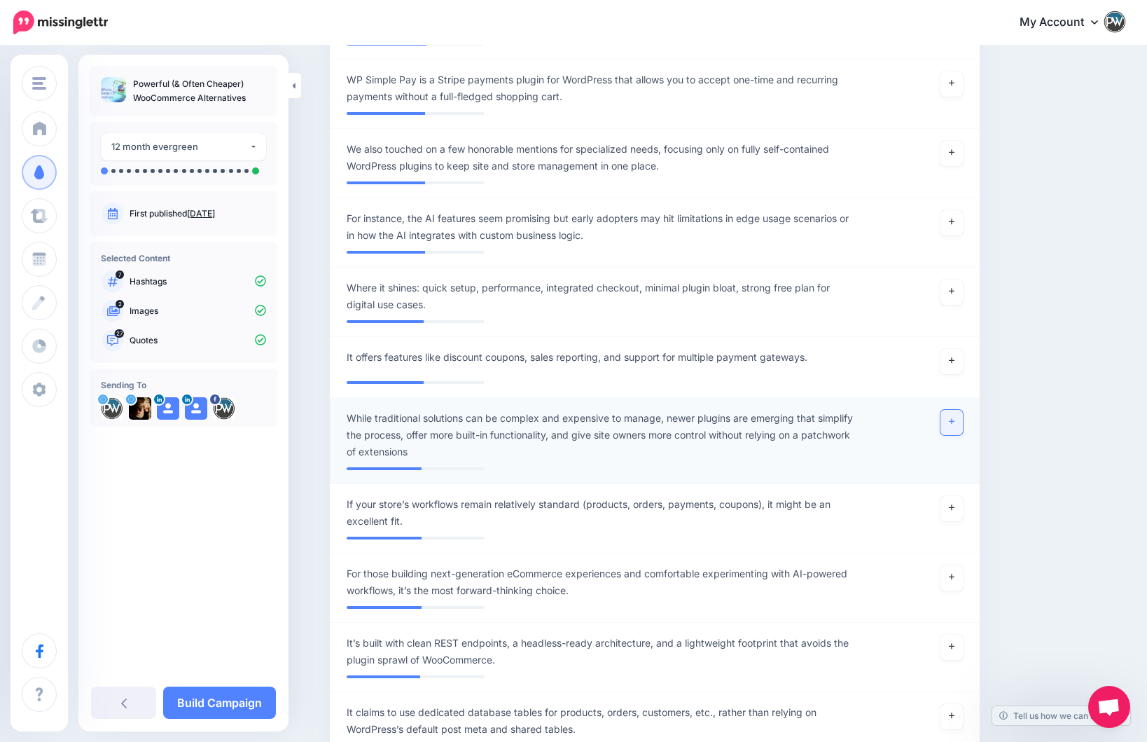
click at [955, 410] on link at bounding box center [952, 422] width 22 height 25
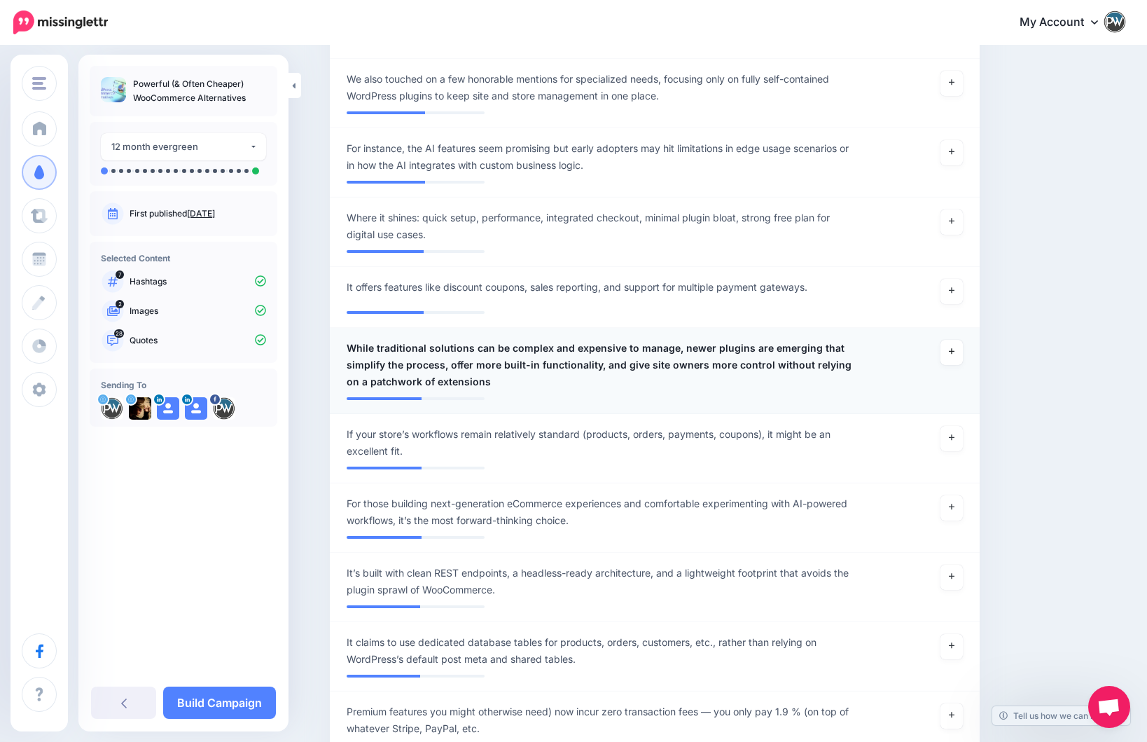
scroll to position [3236, 0]
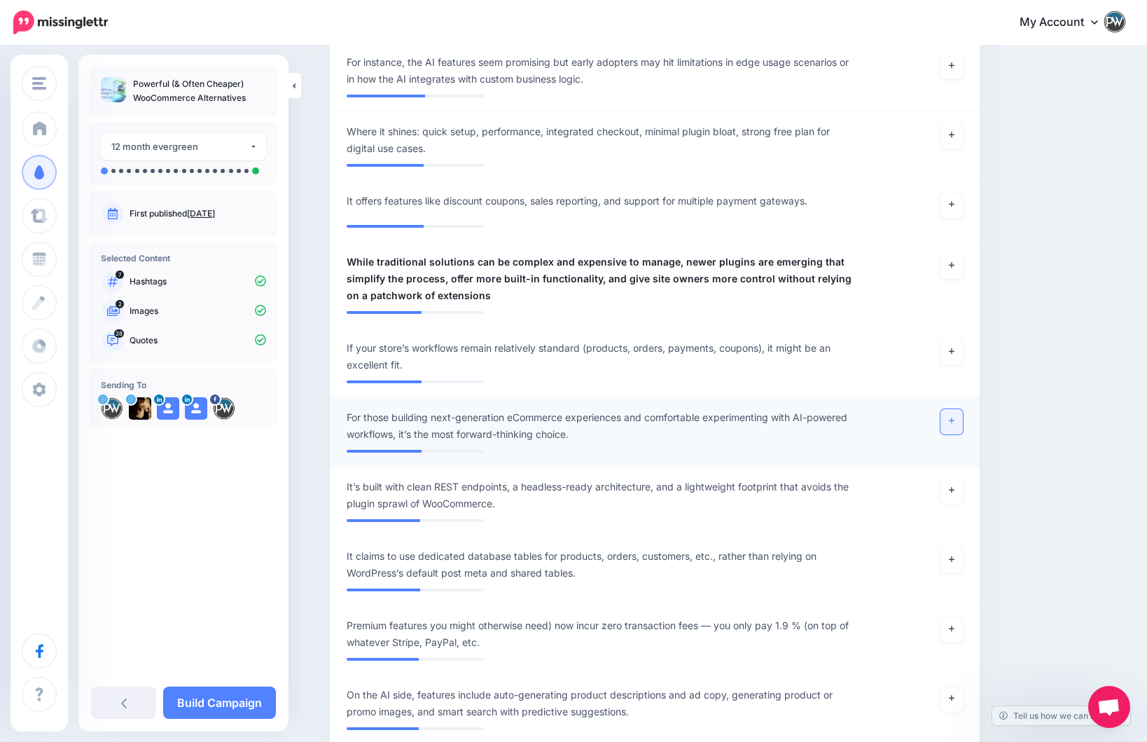
click at [951, 409] on link at bounding box center [952, 421] width 22 height 25
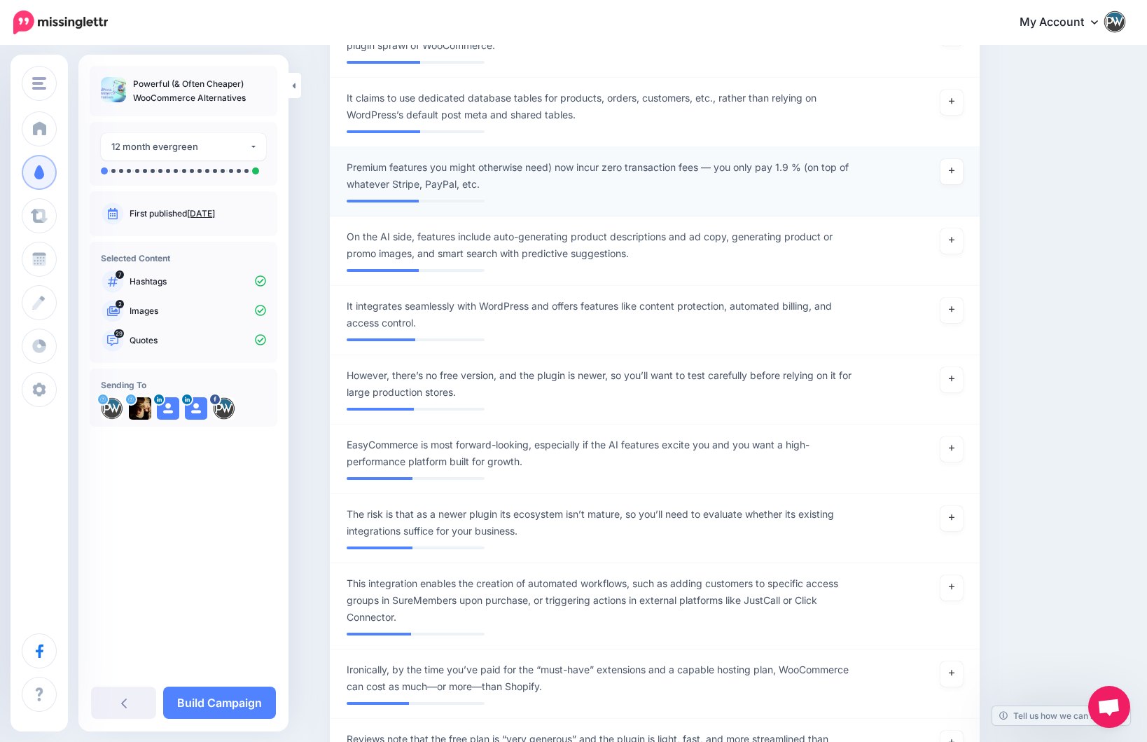
scroll to position [3893, 0]
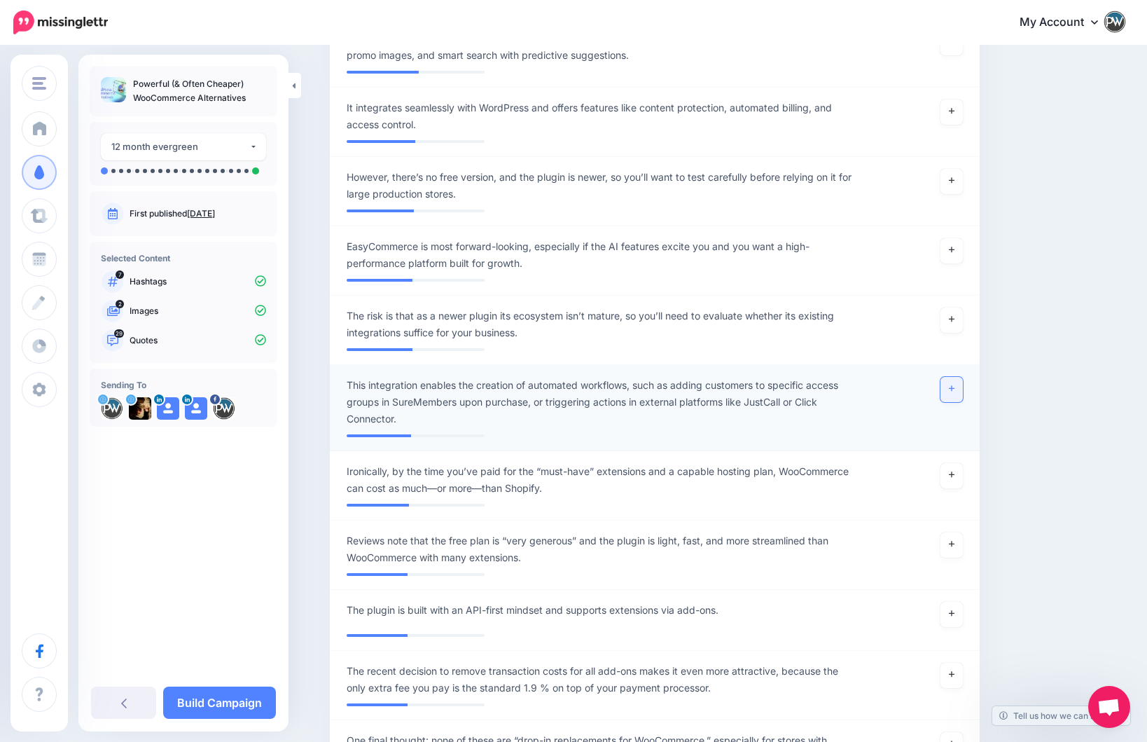
click at [957, 377] on link at bounding box center [952, 389] width 22 height 25
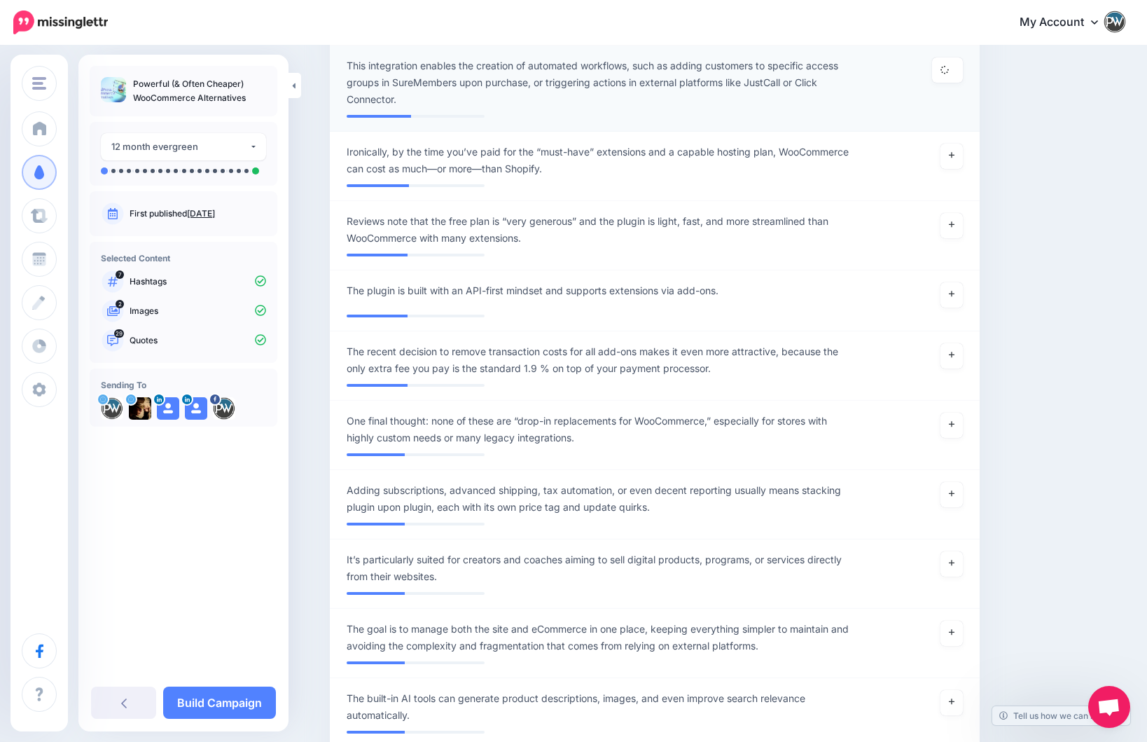
scroll to position [4278, 0]
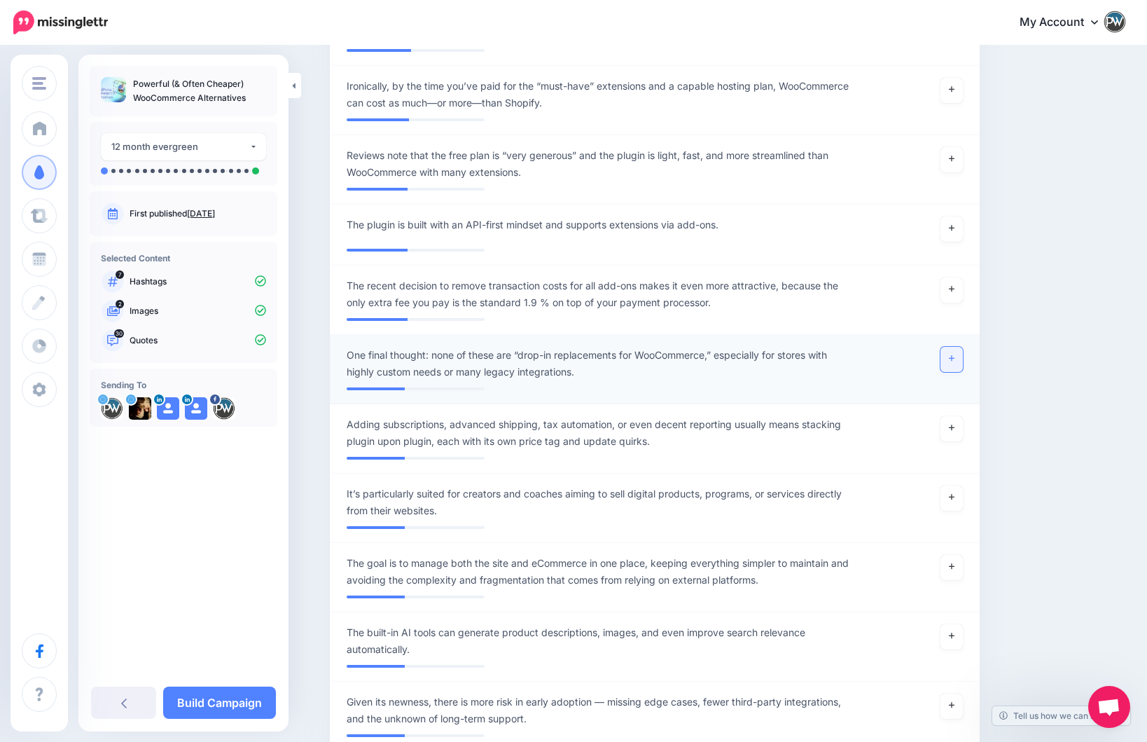
click at [952, 356] on icon at bounding box center [952, 359] width 6 height 6
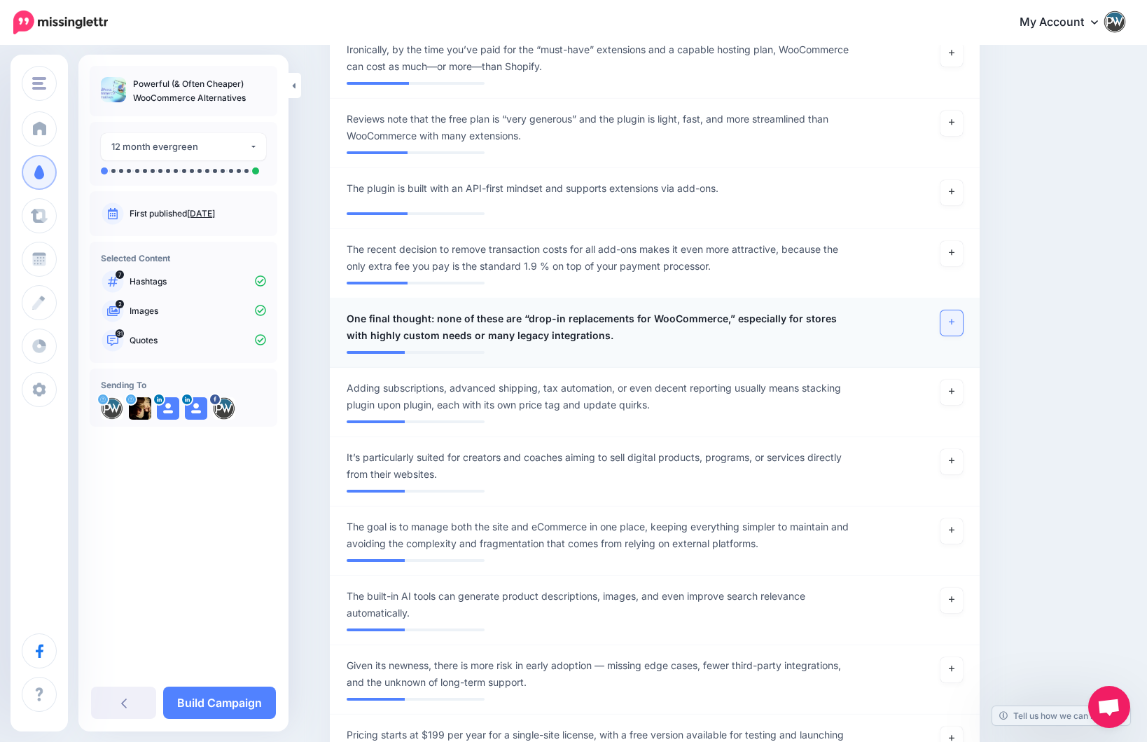
scroll to position [4318, 0]
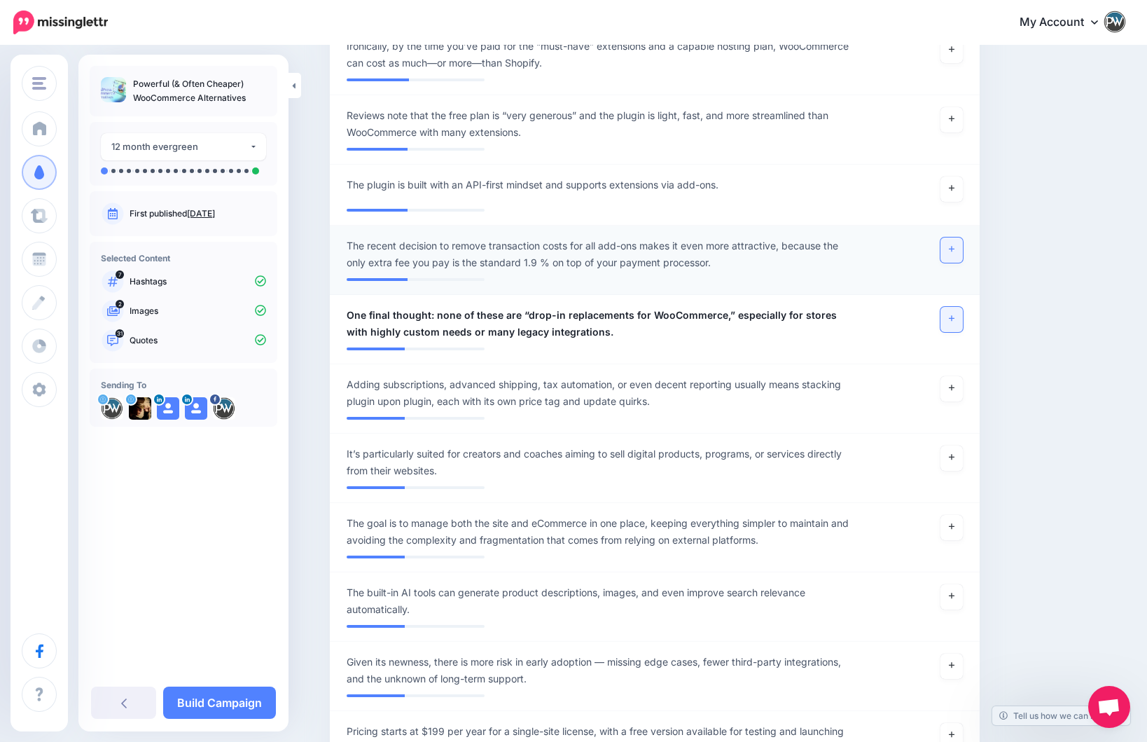
click at [949, 245] on icon at bounding box center [952, 249] width 6 height 8
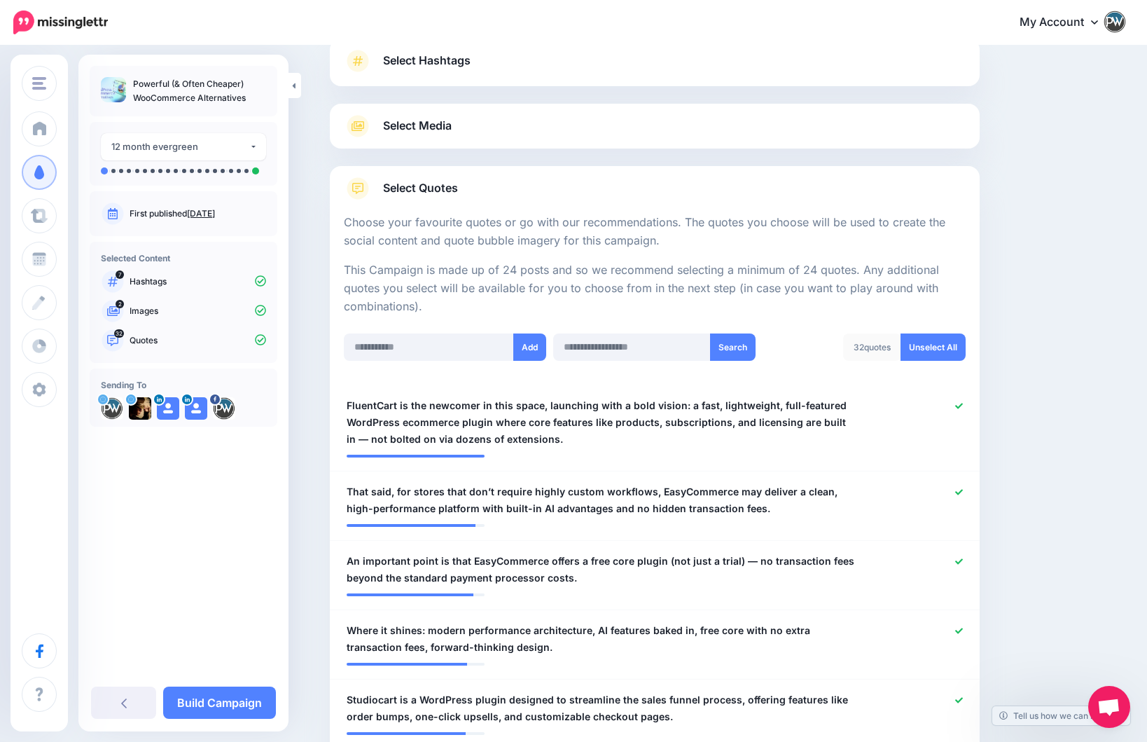
scroll to position [0, 0]
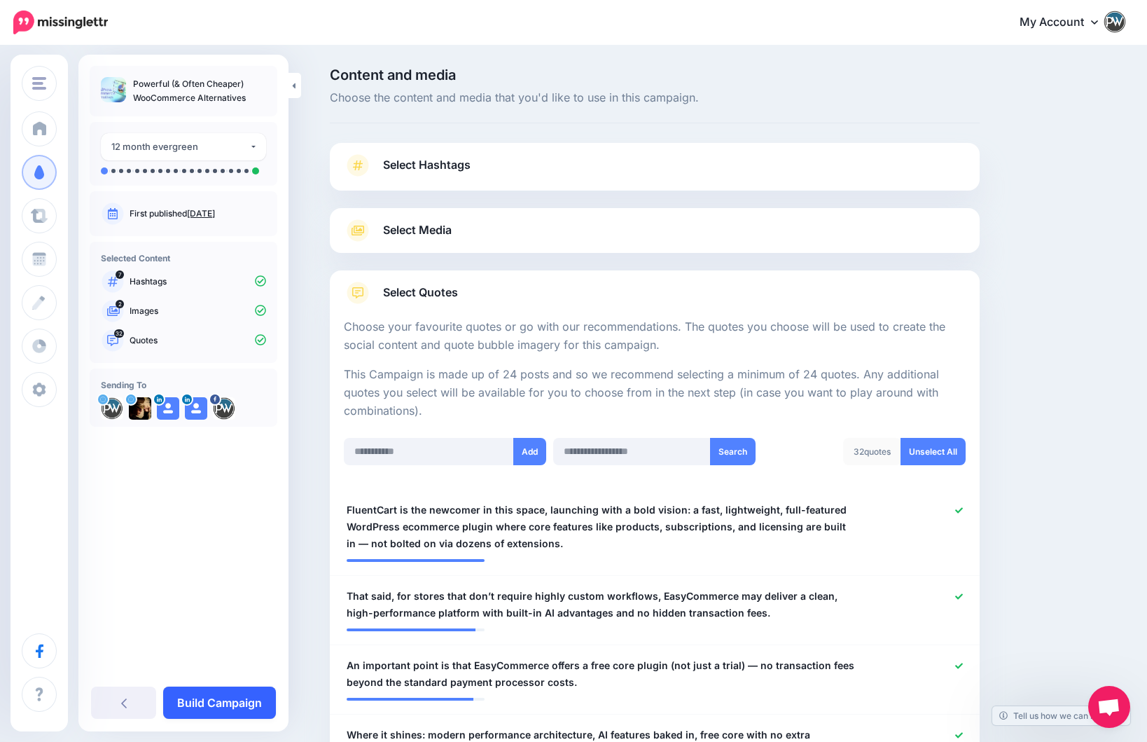
click at [216, 703] on link "Build Campaign" at bounding box center [219, 702] width 113 height 32
click at [245, 504] on div "**********" at bounding box center [183, 365] width 210 height 598
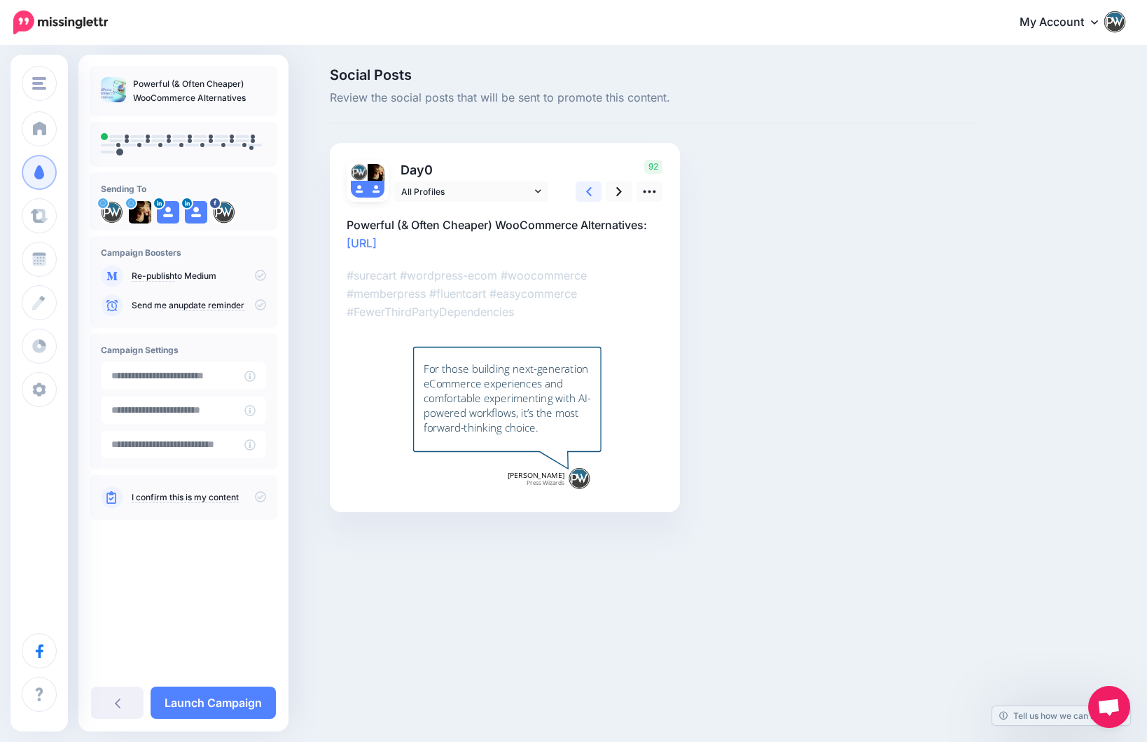
click at [588, 192] on icon at bounding box center [589, 191] width 6 height 15
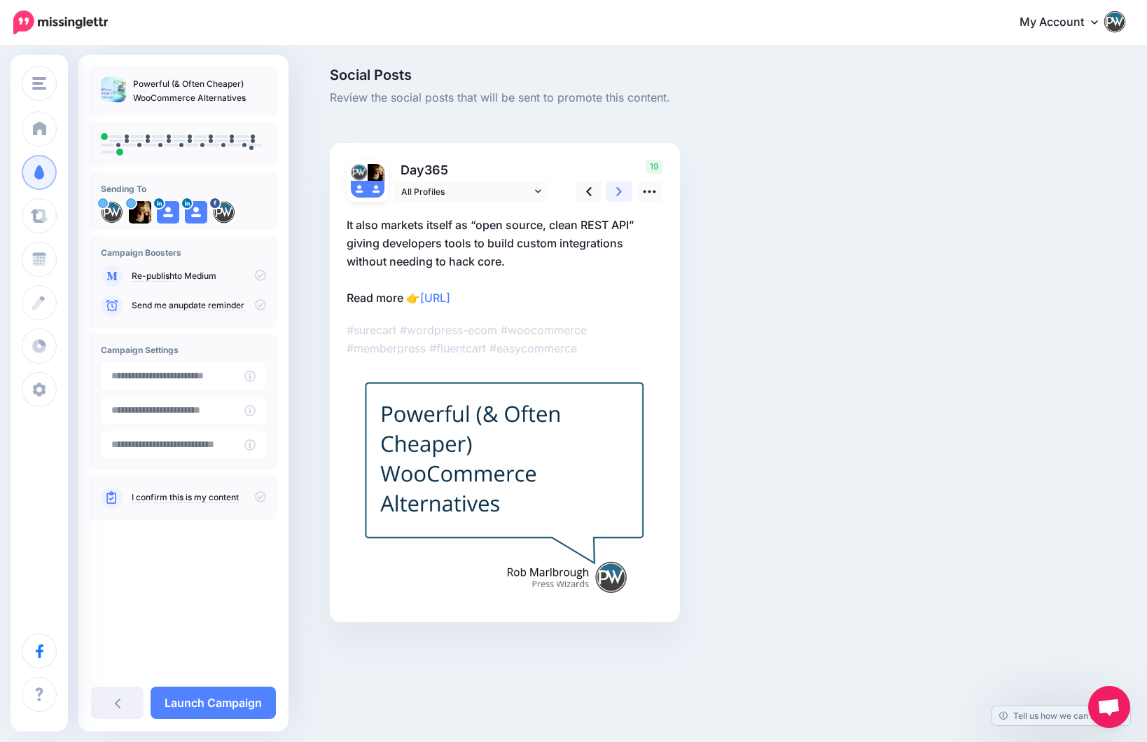
click at [619, 192] on icon at bounding box center [619, 191] width 6 height 15
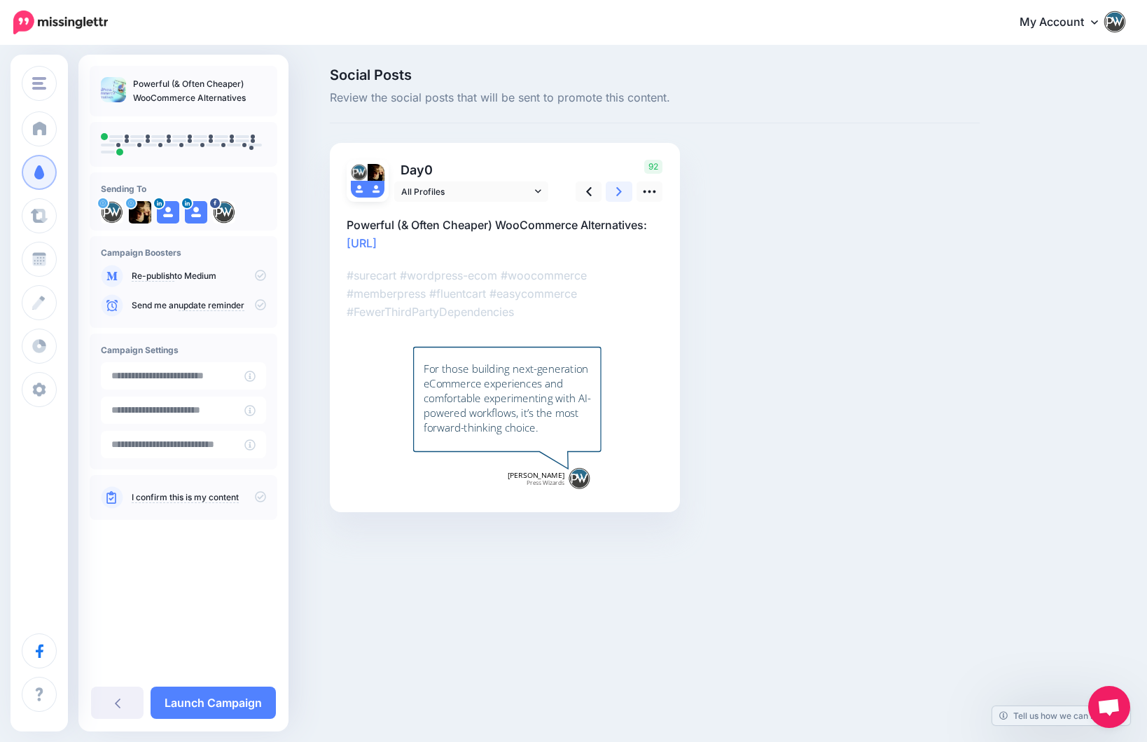
click at [619, 192] on icon at bounding box center [619, 191] width 6 height 15
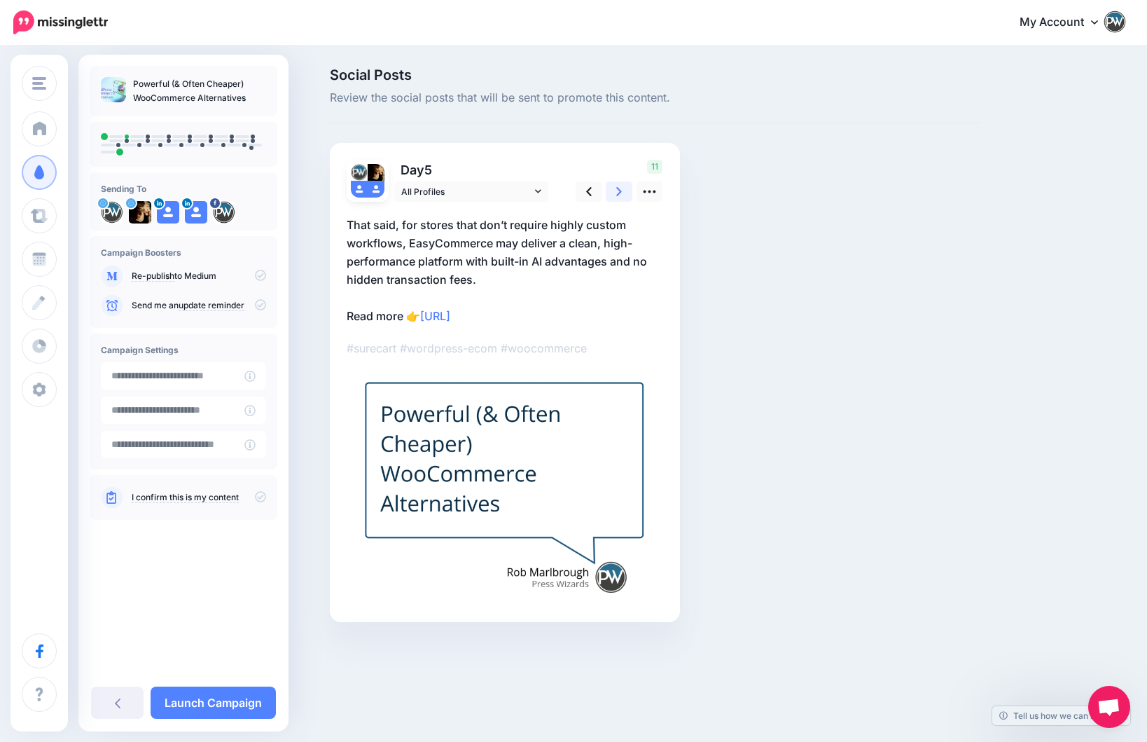
click at [619, 192] on icon at bounding box center [619, 191] width 6 height 15
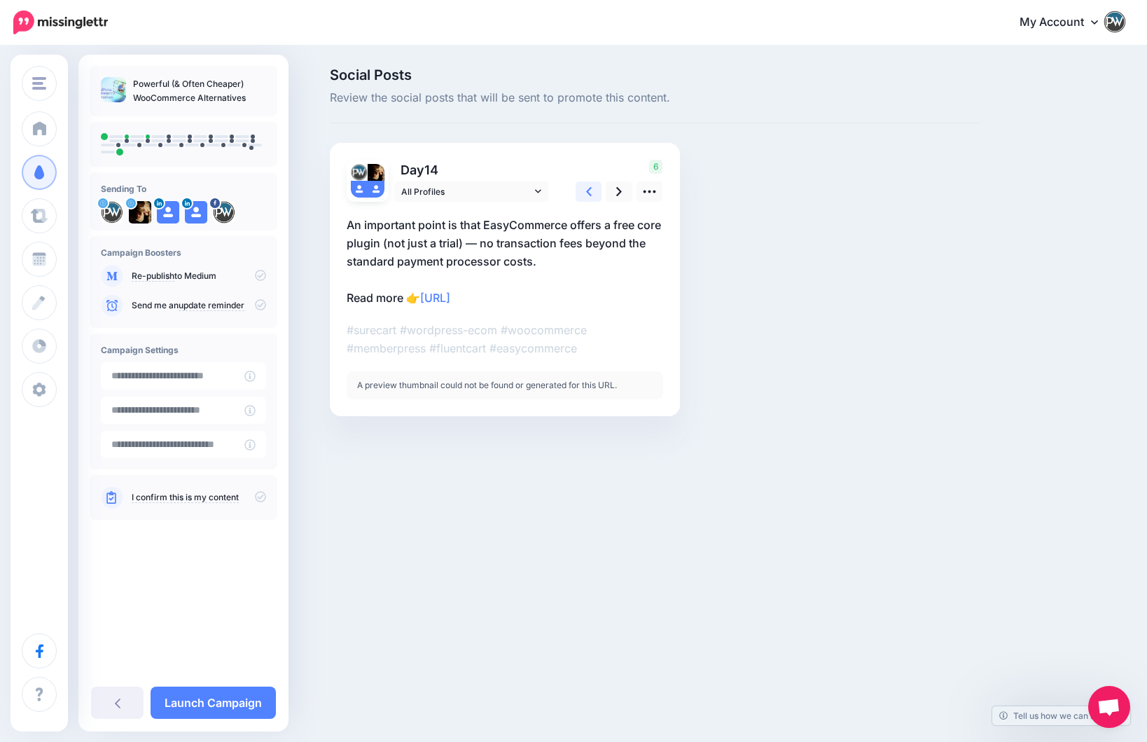
click at [594, 193] on link at bounding box center [589, 191] width 27 height 20
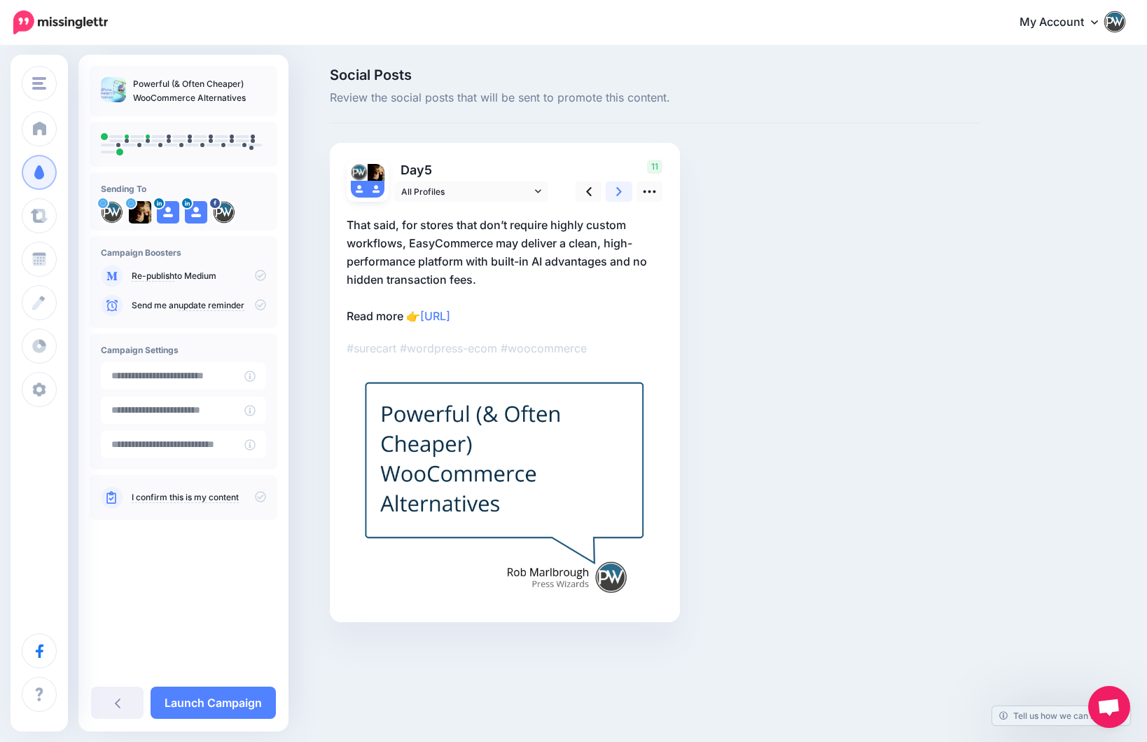
click at [620, 193] on icon at bounding box center [619, 191] width 6 height 9
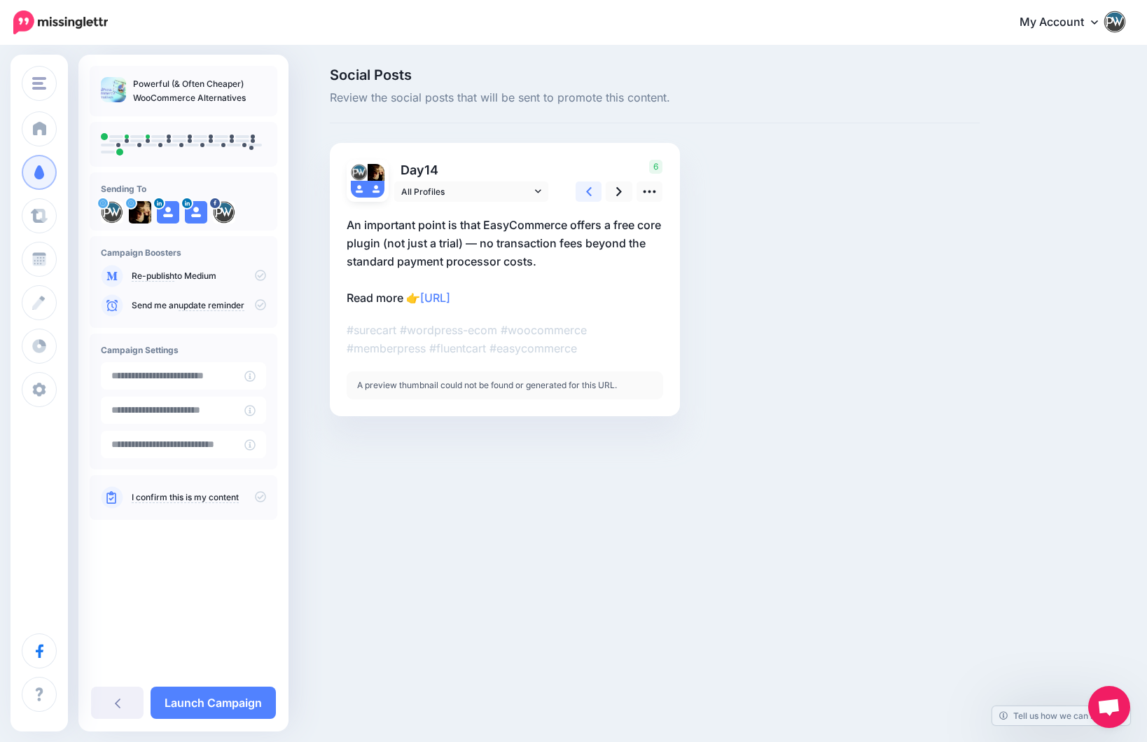
click at [595, 193] on link at bounding box center [589, 191] width 27 height 20
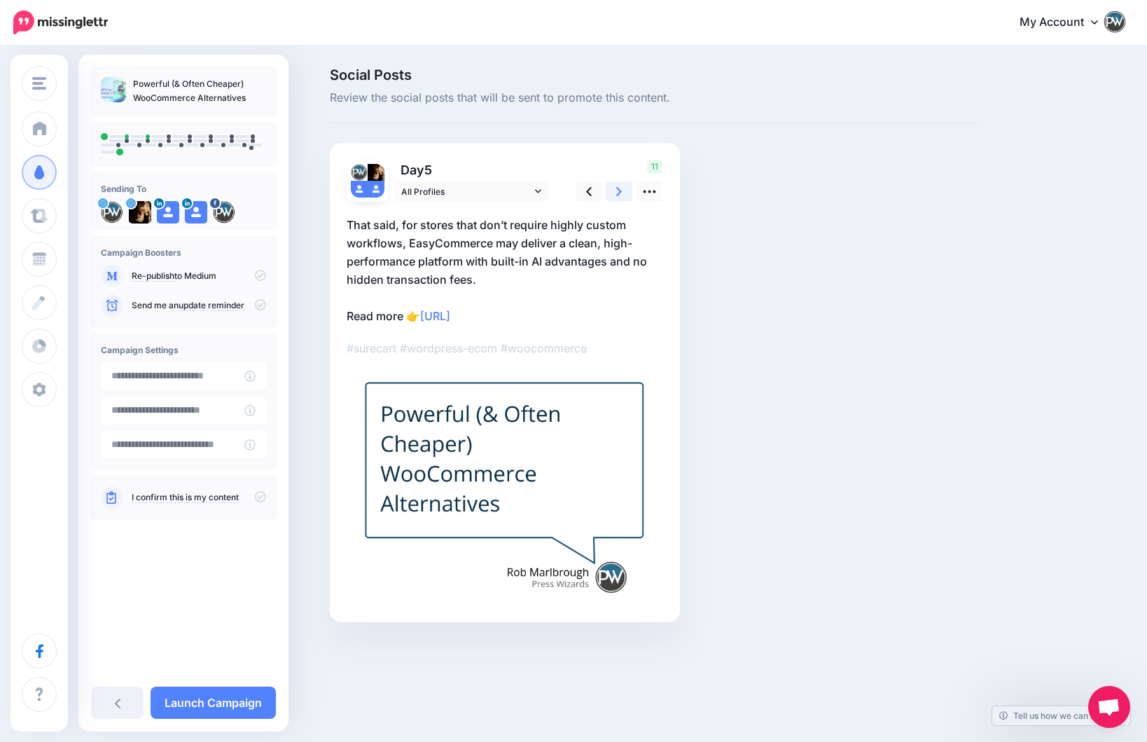
click at [616, 193] on link at bounding box center [619, 191] width 27 height 20
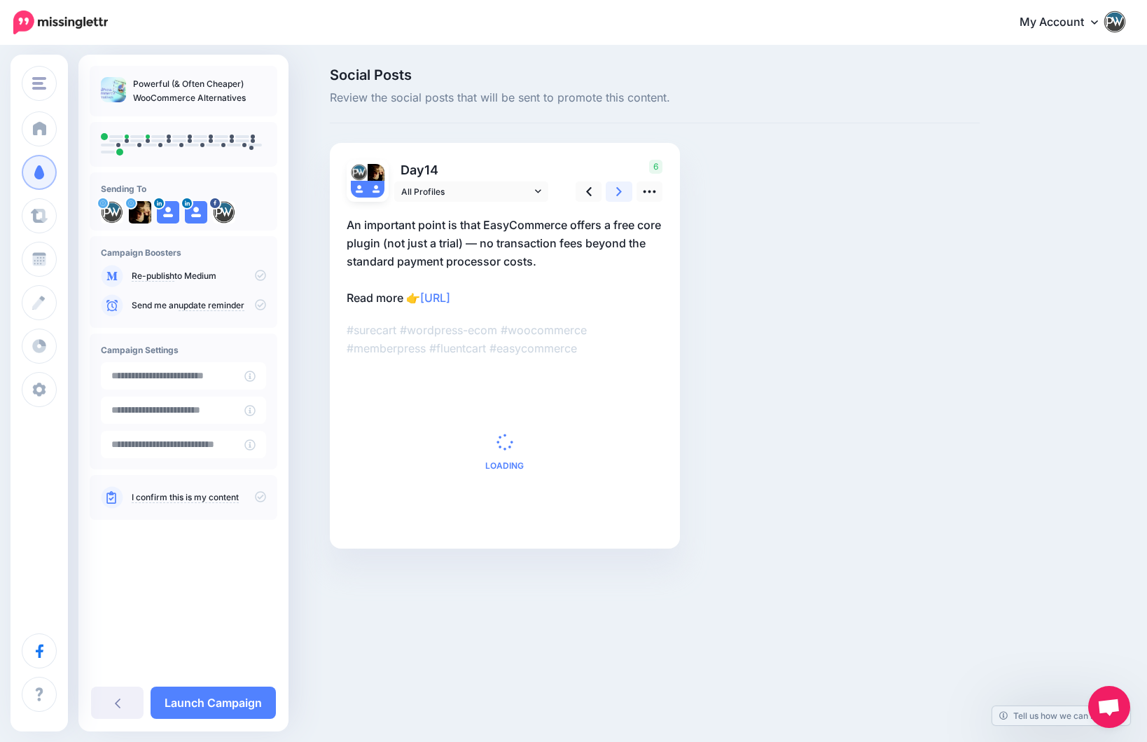
click at [616, 193] on link at bounding box center [619, 191] width 27 height 20
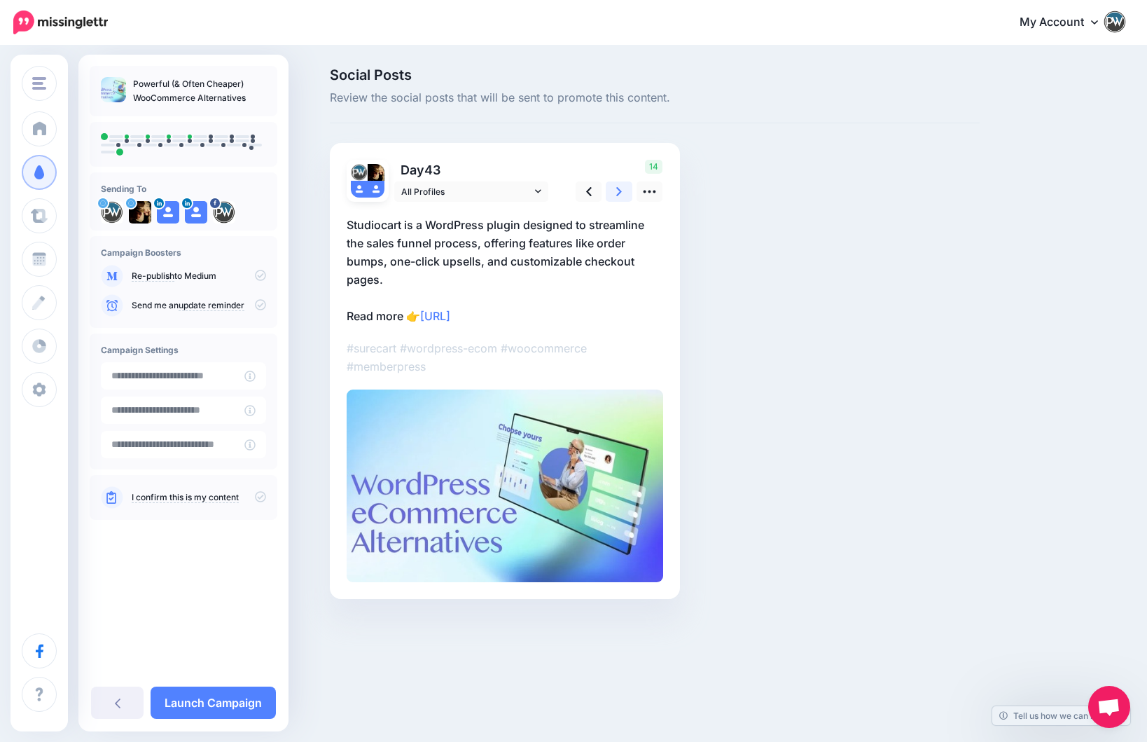
click at [616, 193] on link at bounding box center [619, 191] width 27 height 20
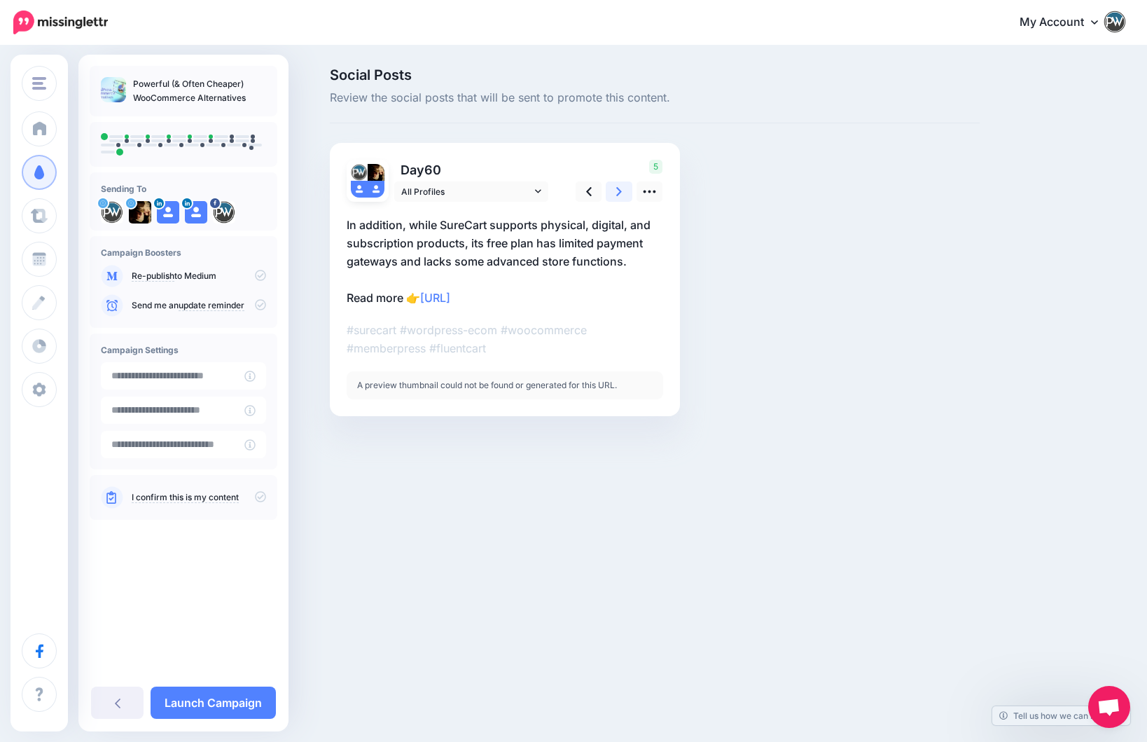
click at [616, 193] on link at bounding box center [619, 191] width 27 height 20
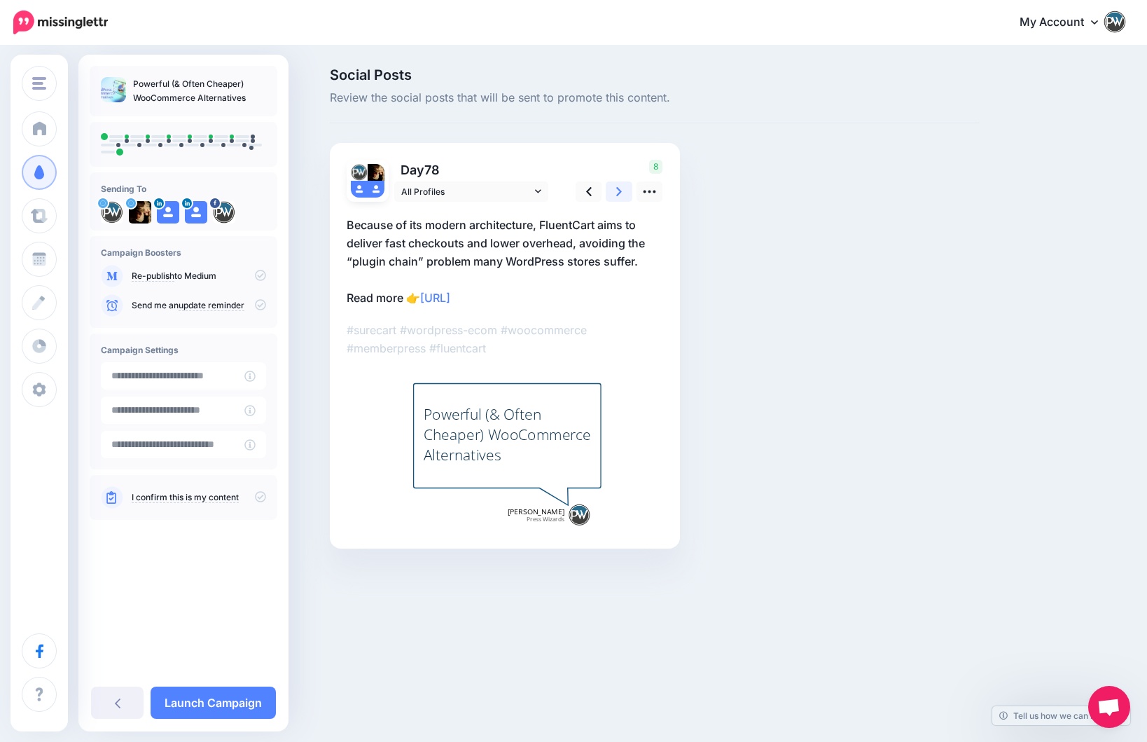
click at [616, 193] on link at bounding box center [619, 191] width 27 height 20
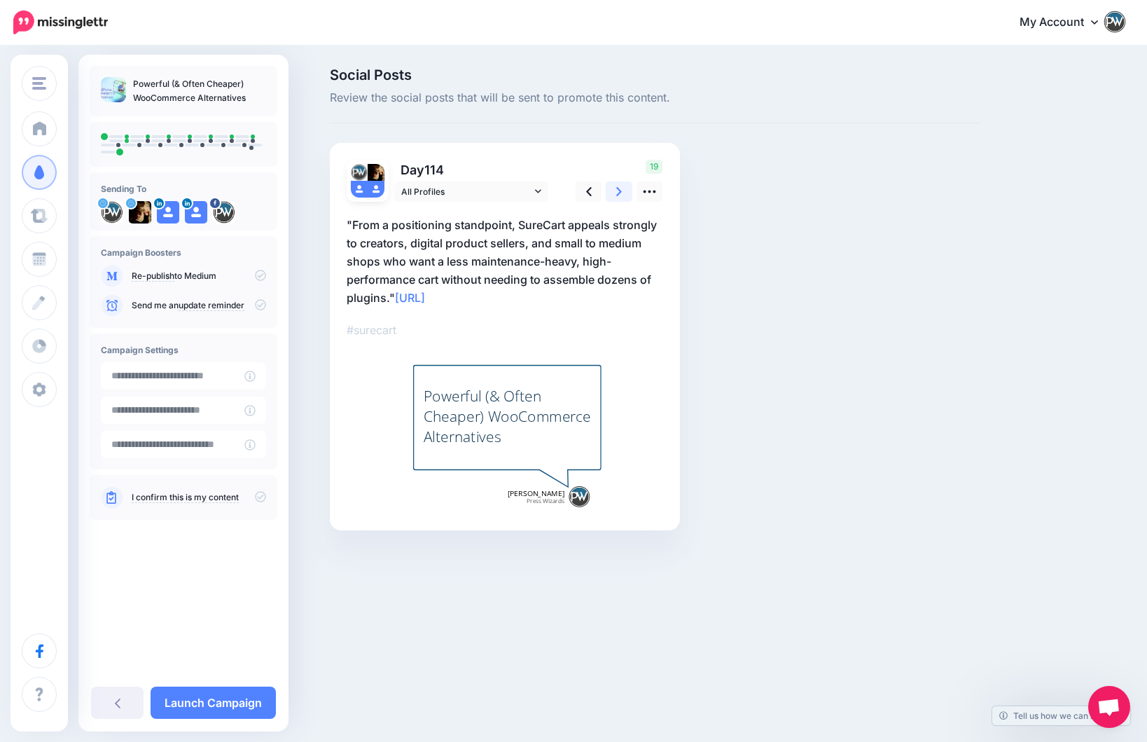
click at [616, 193] on link at bounding box center [619, 191] width 27 height 20
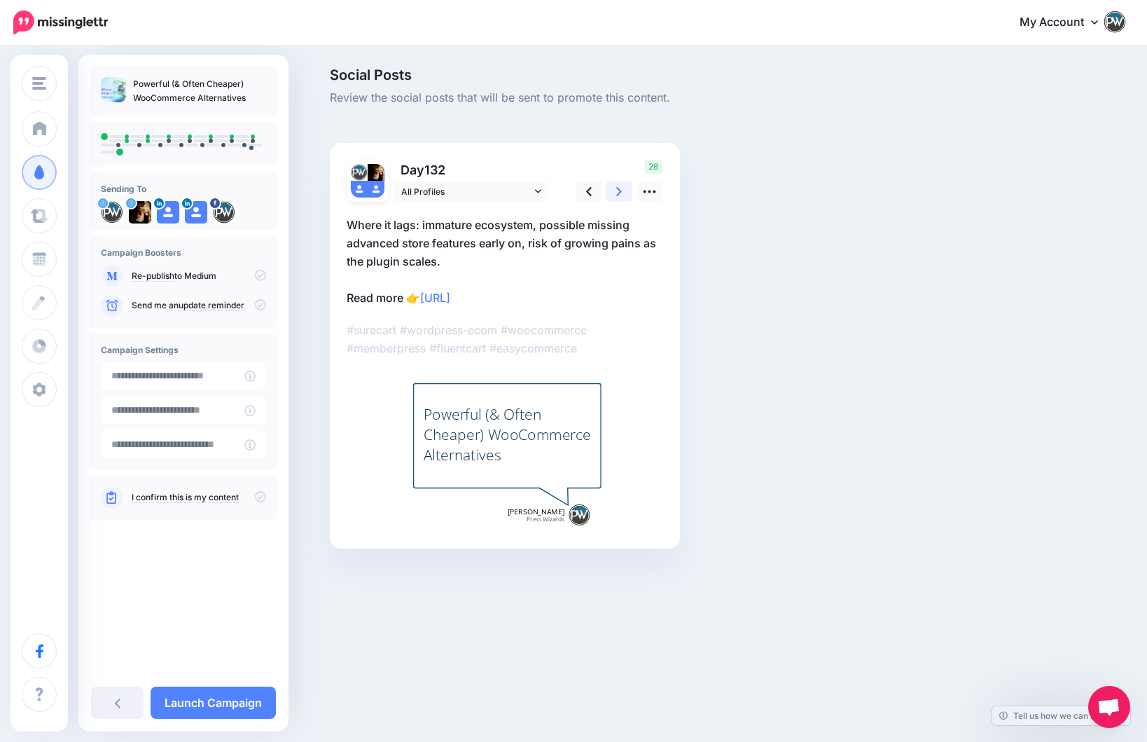
click at [616, 193] on link at bounding box center [619, 191] width 27 height 20
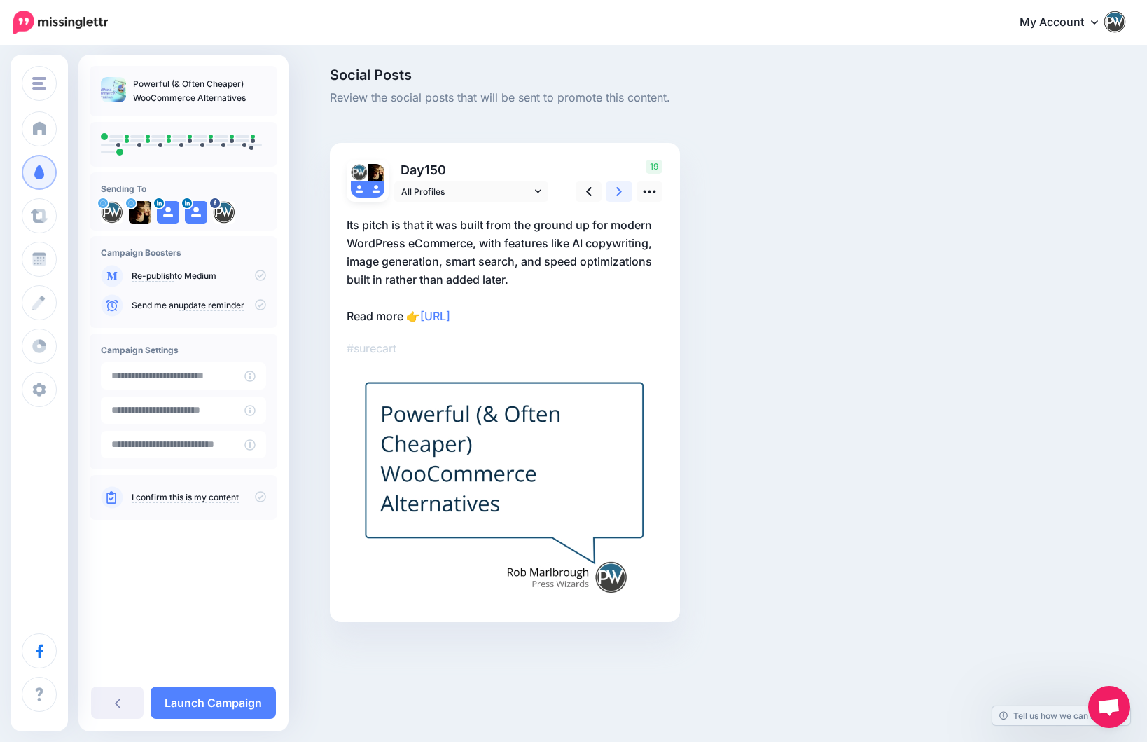
click at [616, 193] on link at bounding box center [619, 191] width 27 height 20
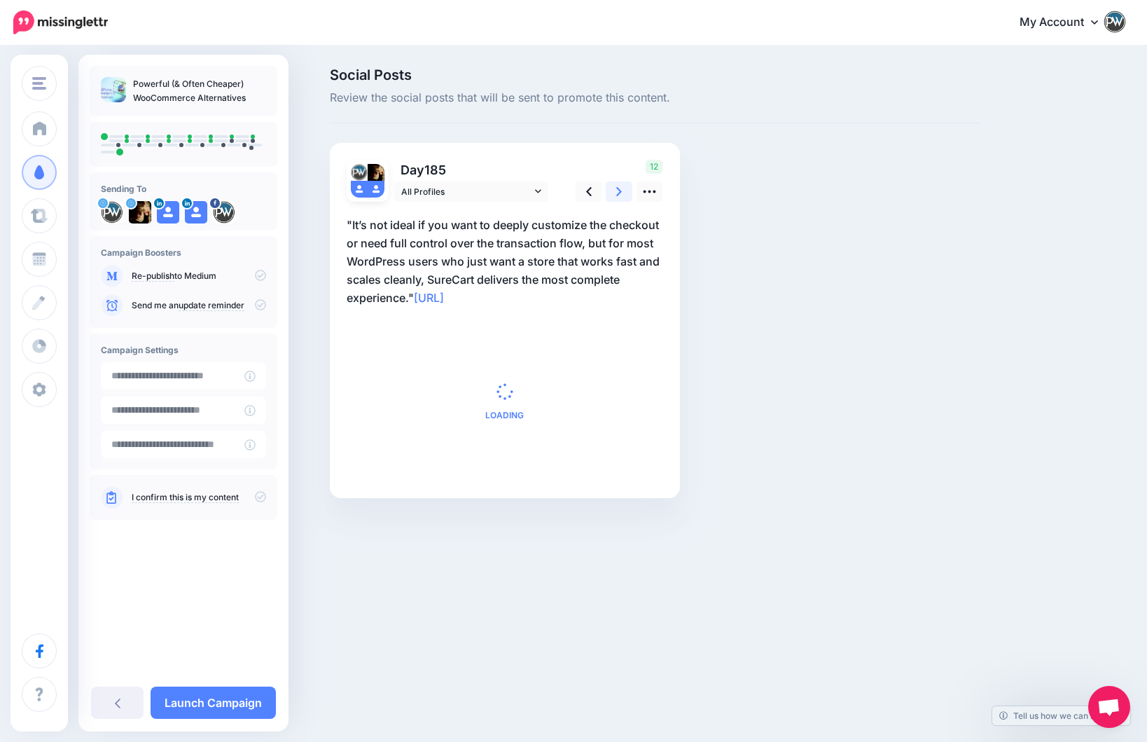
click at [616, 193] on link at bounding box center [619, 191] width 27 height 20
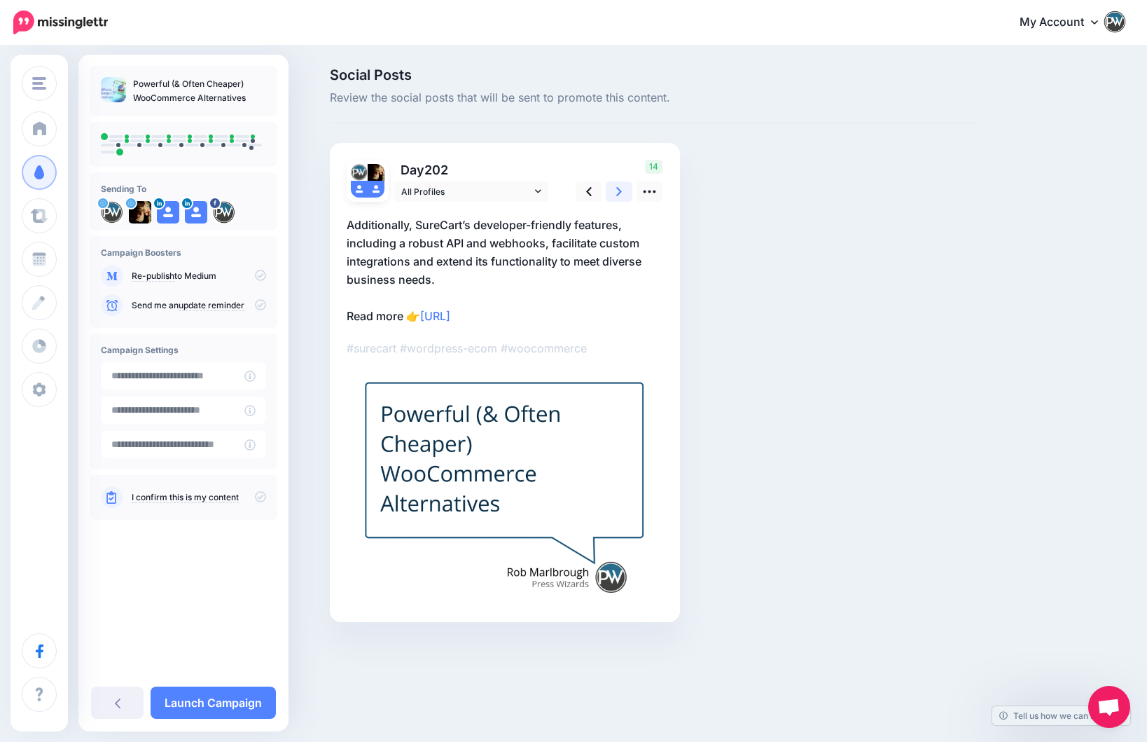
click at [616, 193] on link at bounding box center [619, 191] width 27 height 20
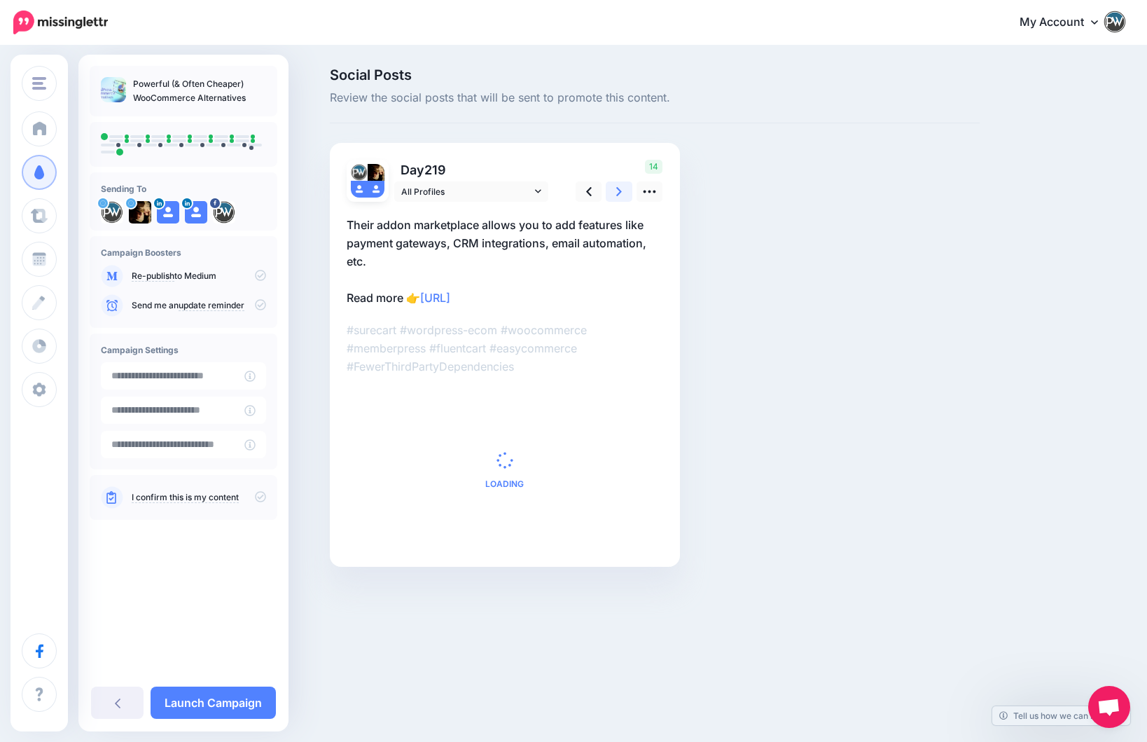
click at [616, 193] on link at bounding box center [619, 191] width 27 height 20
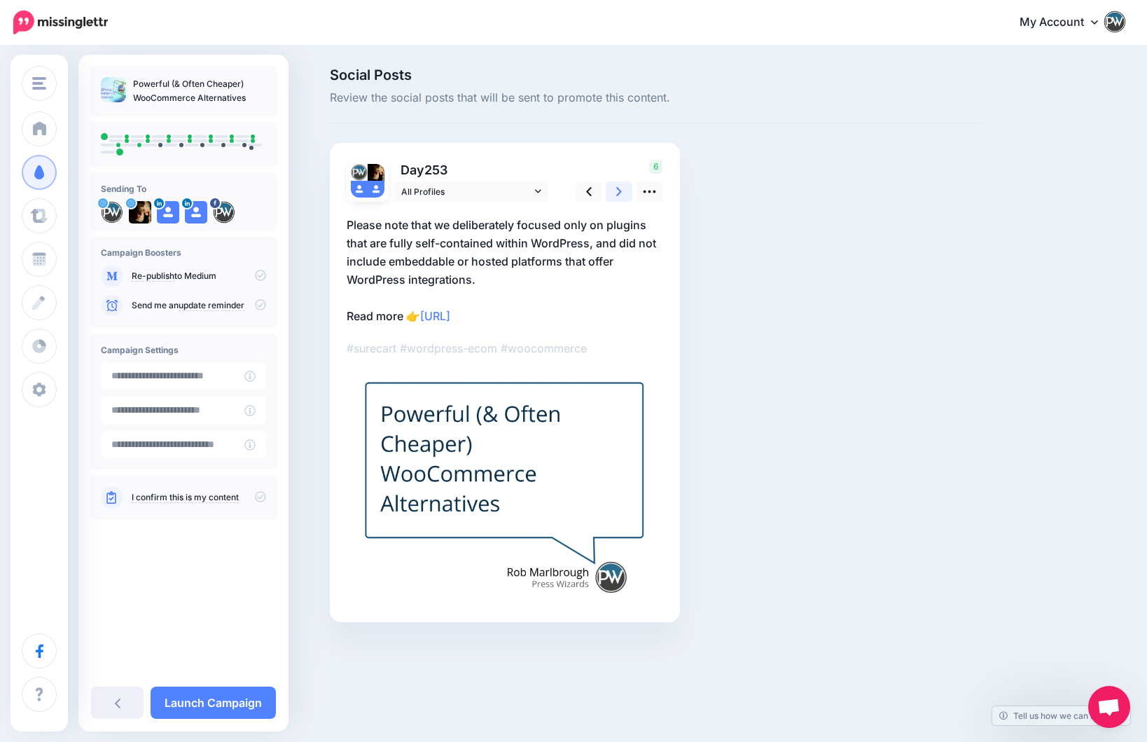
click at [616, 193] on link at bounding box center [619, 191] width 27 height 20
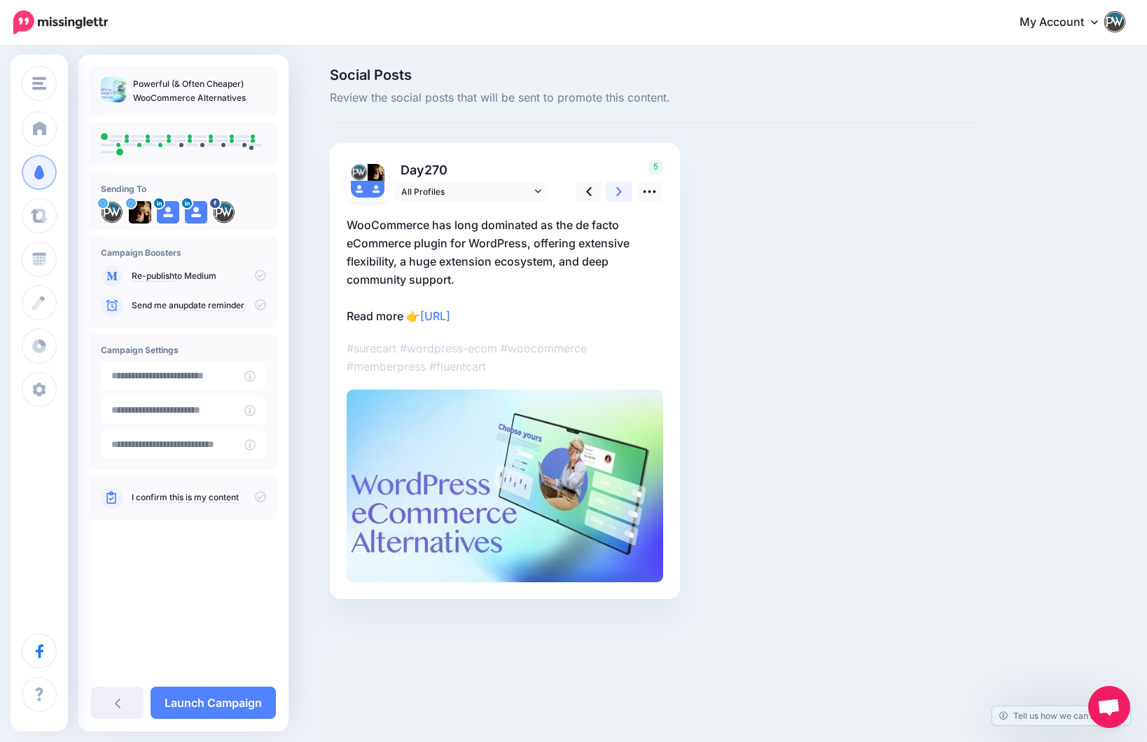
click at [616, 193] on link at bounding box center [619, 191] width 27 height 20
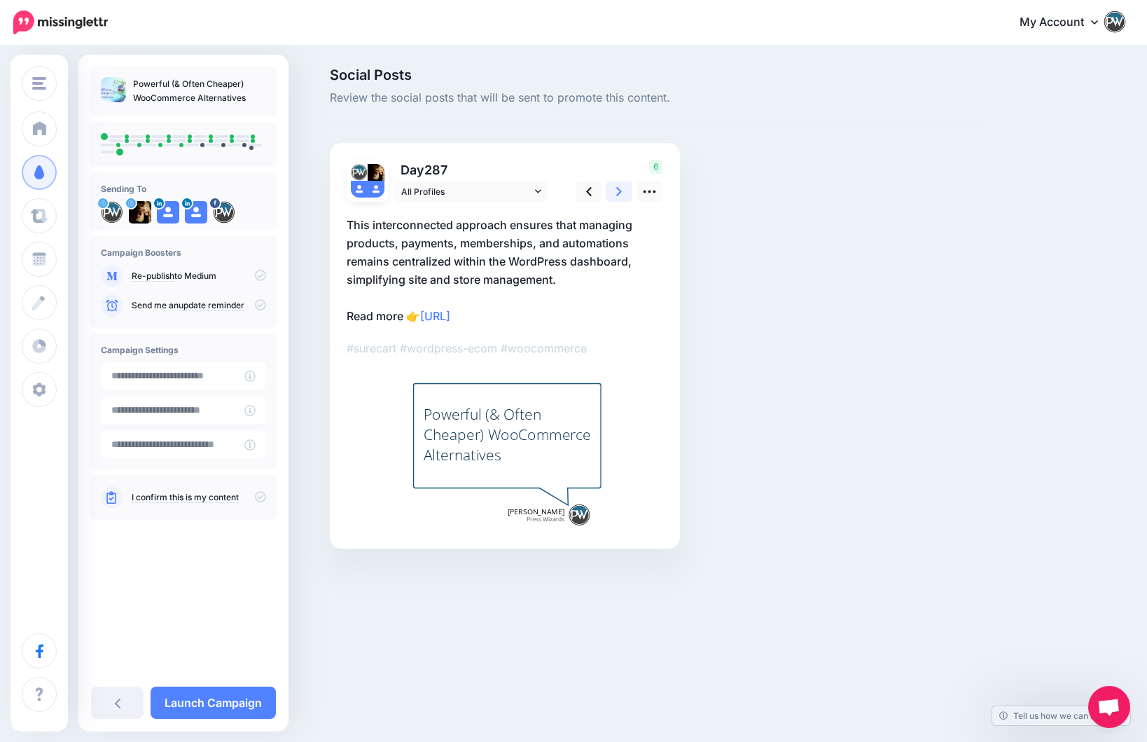
click at [616, 193] on link at bounding box center [619, 191] width 27 height 20
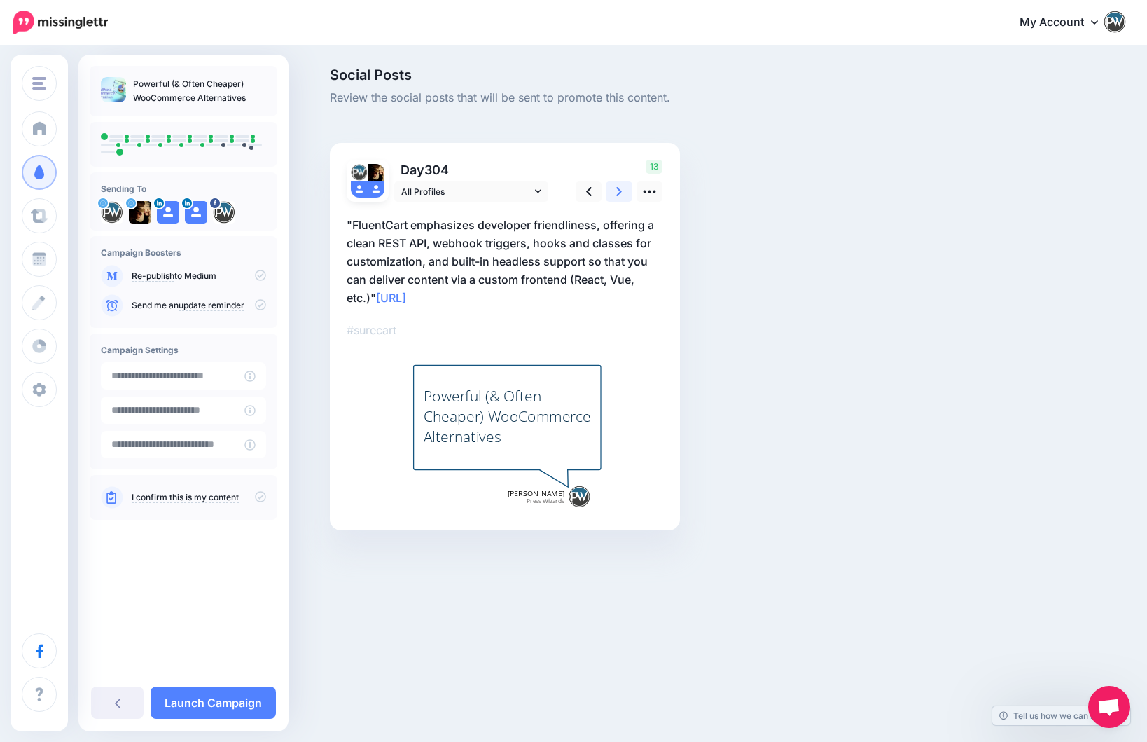
click at [616, 193] on link at bounding box center [619, 191] width 27 height 20
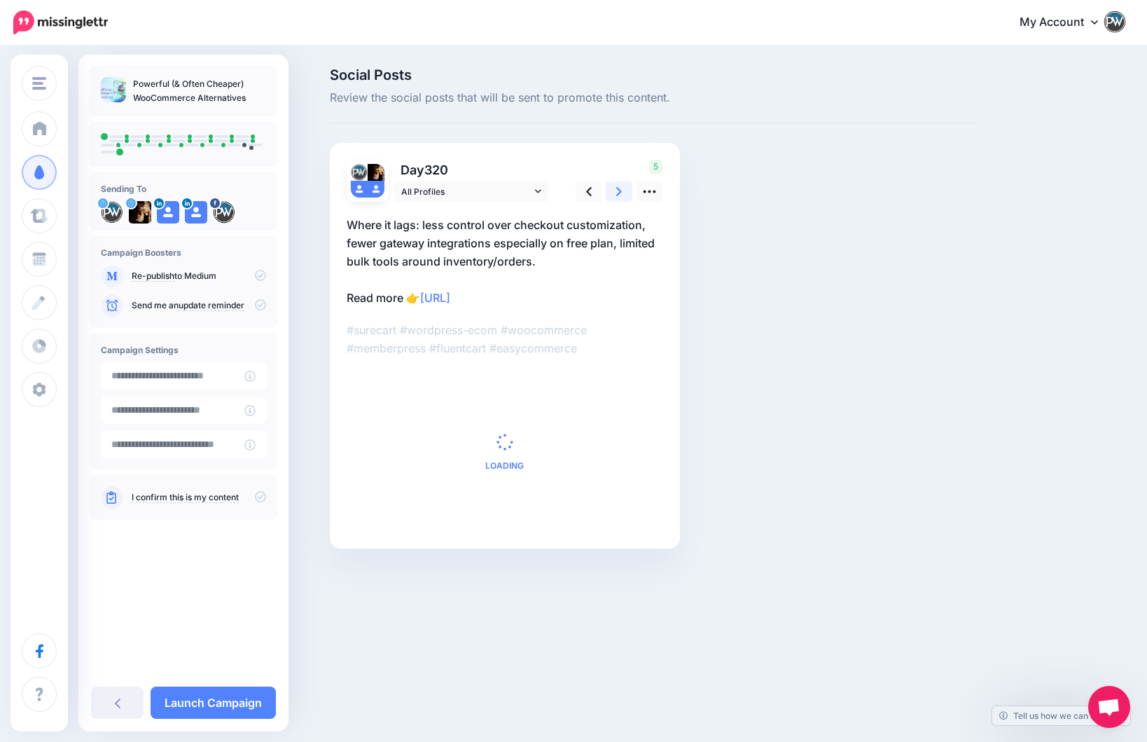
click at [616, 193] on link at bounding box center [619, 191] width 27 height 20
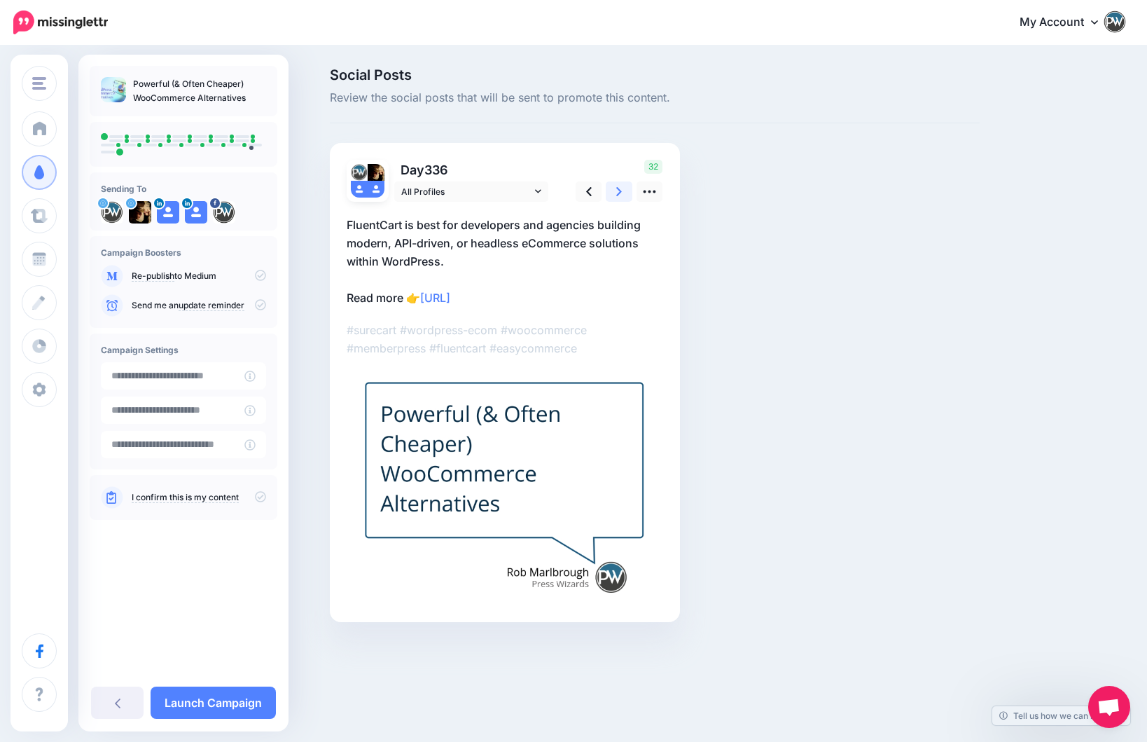
click at [616, 193] on link at bounding box center [619, 191] width 27 height 20
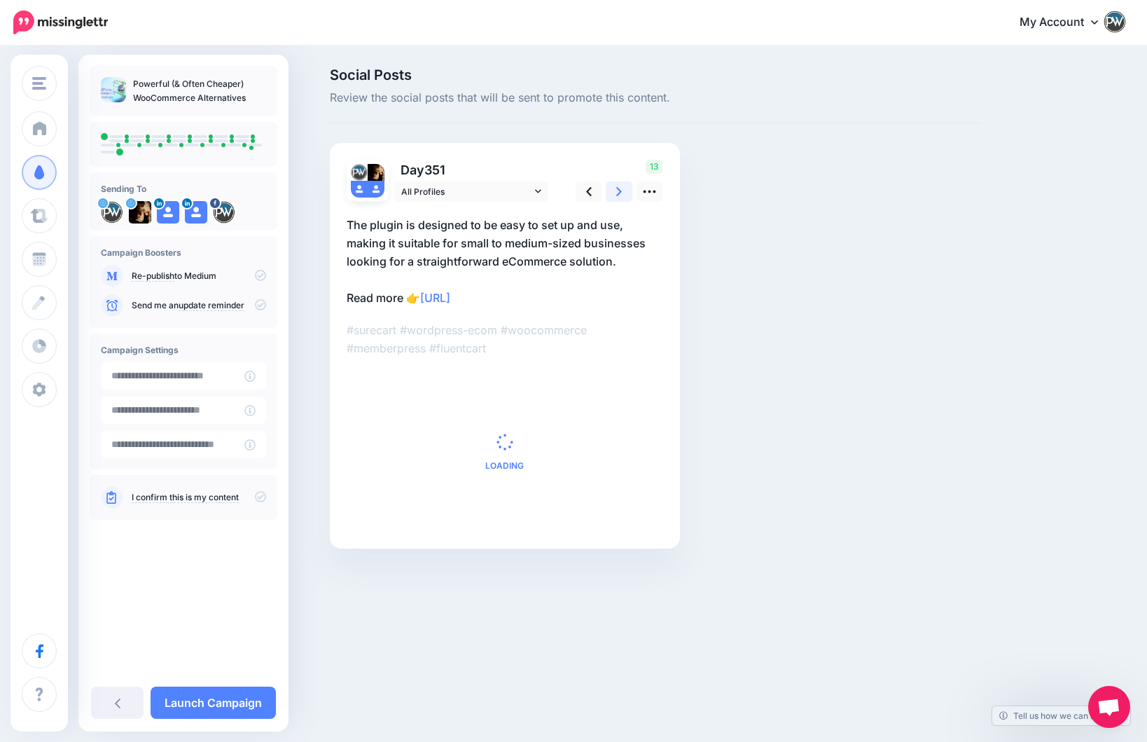
click at [616, 193] on link at bounding box center [619, 191] width 27 height 20
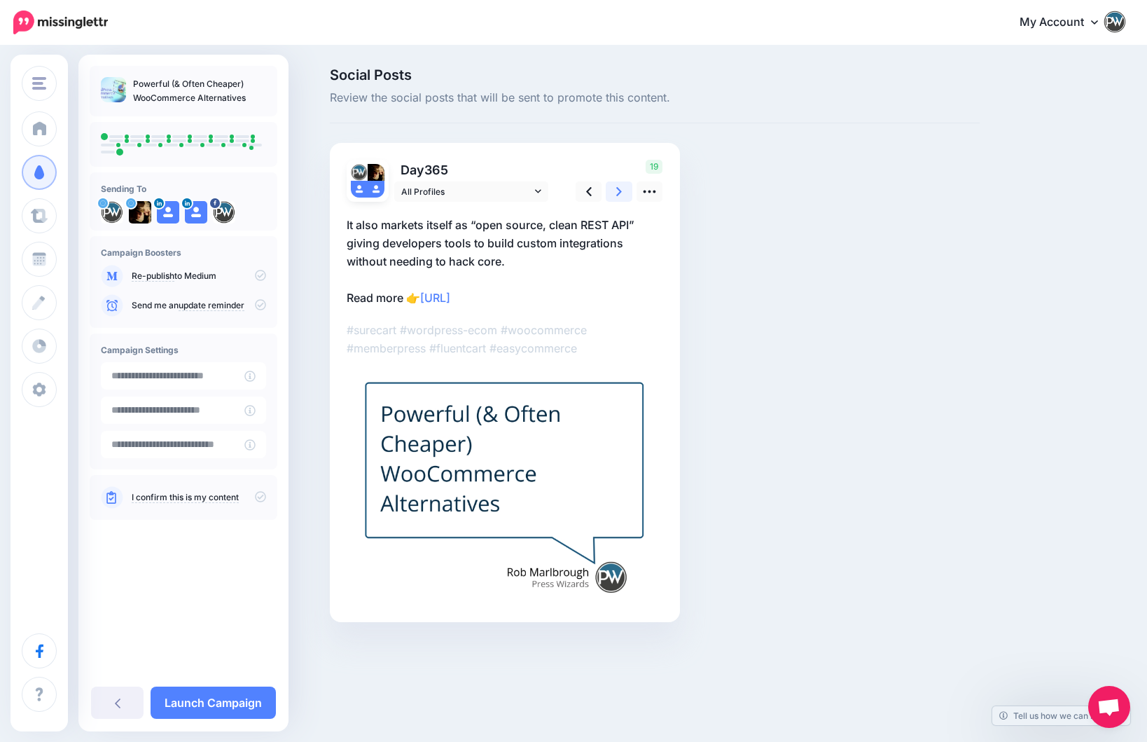
click at [616, 193] on link at bounding box center [619, 191] width 27 height 20
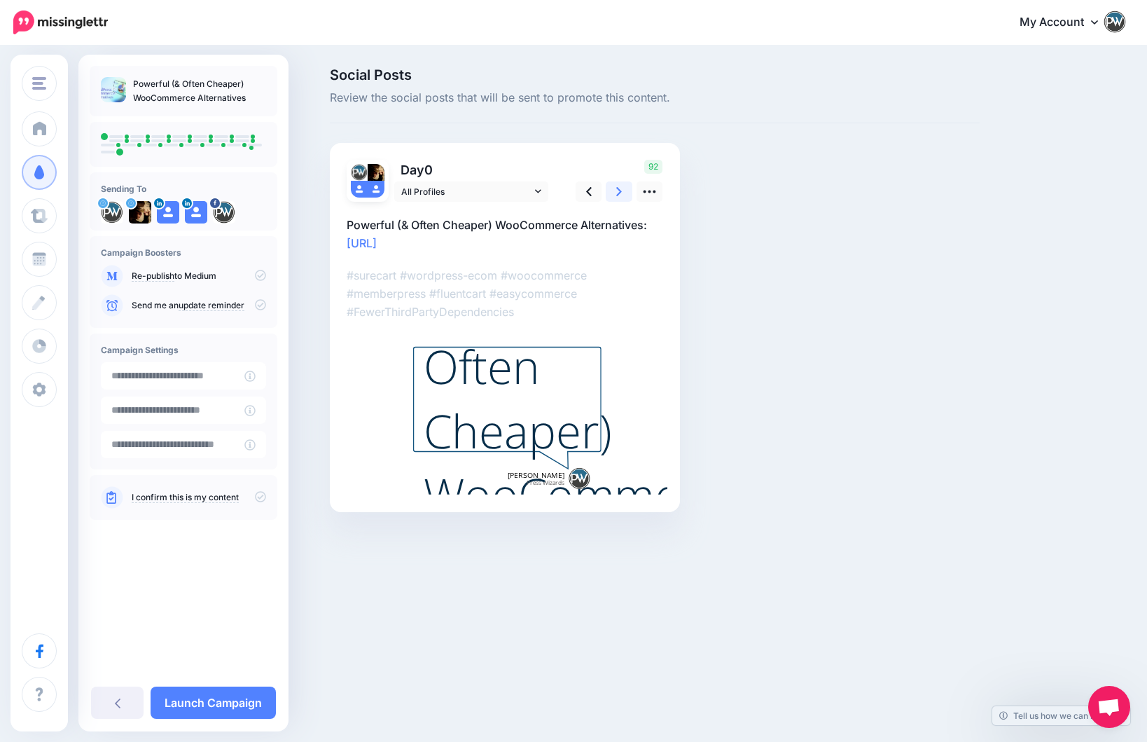
click at [616, 193] on link at bounding box center [619, 191] width 27 height 20
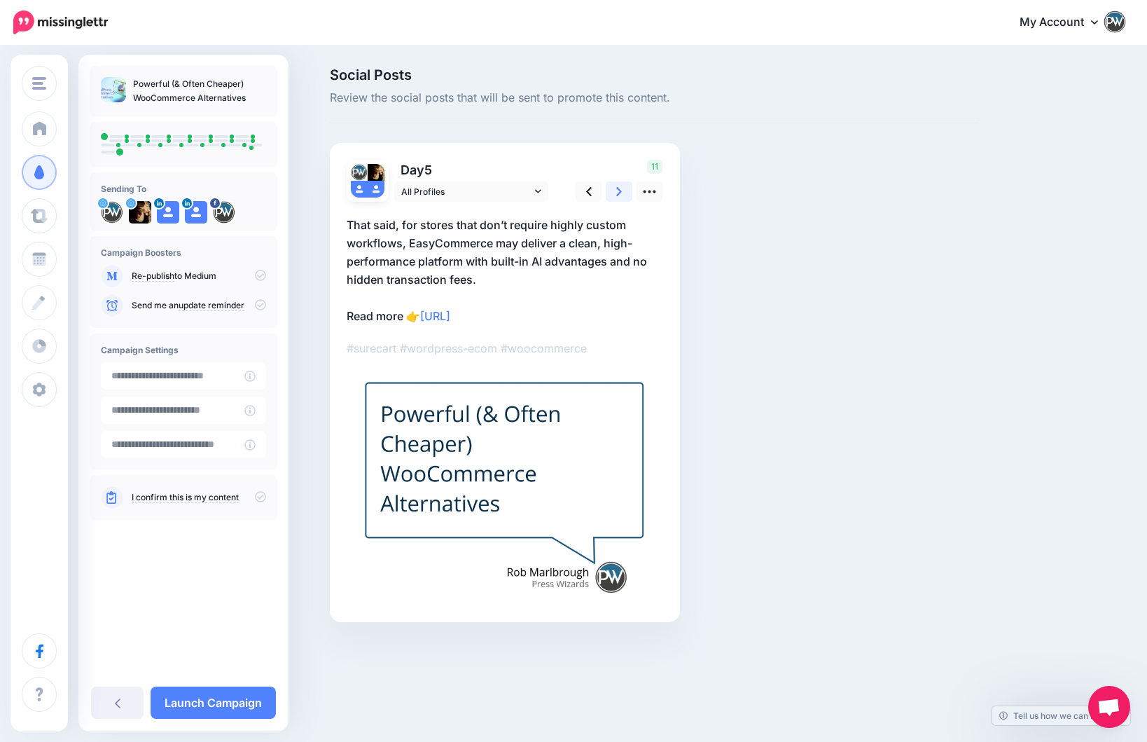
click at [616, 193] on link at bounding box center [619, 191] width 27 height 20
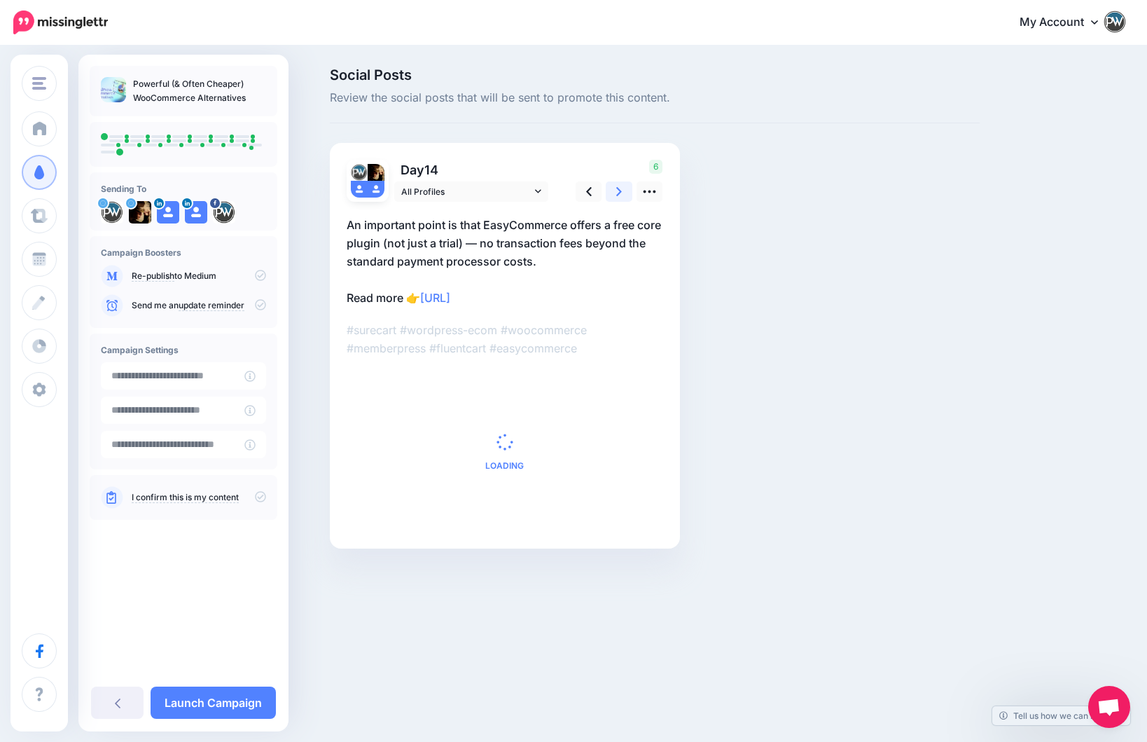
click at [616, 193] on link at bounding box center [619, 191] width 27 height 20
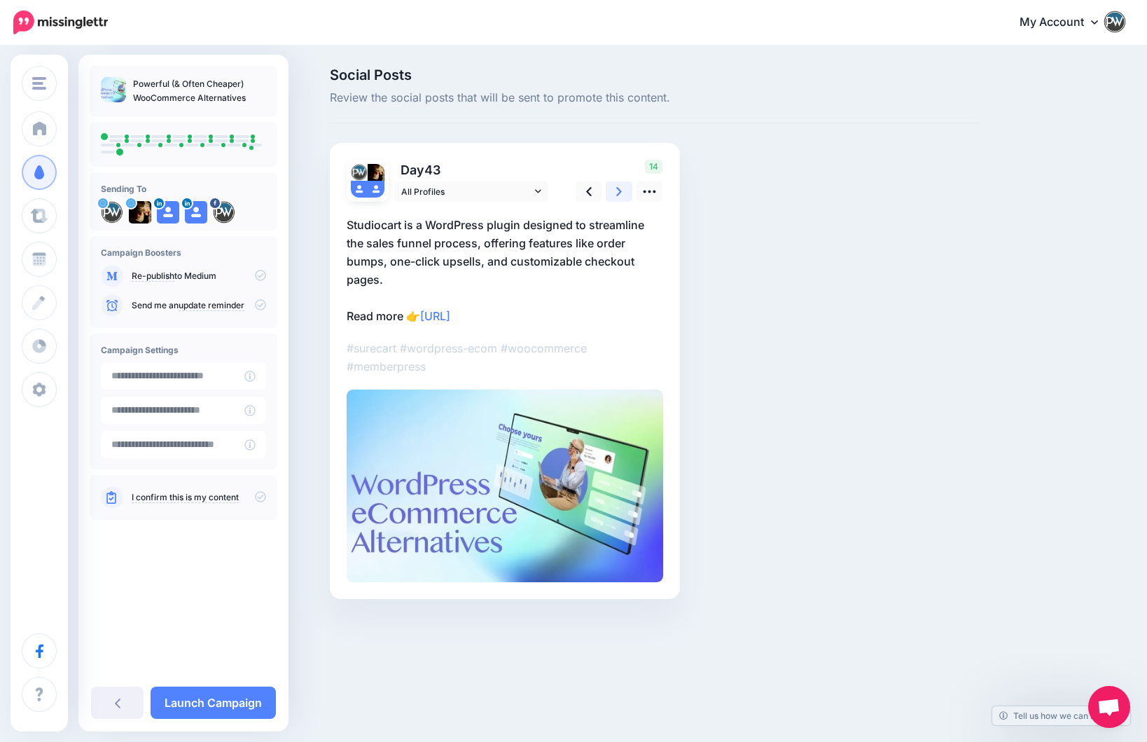
click at [616, 193] on link at bounding box center [619, 191] width 27 height 20
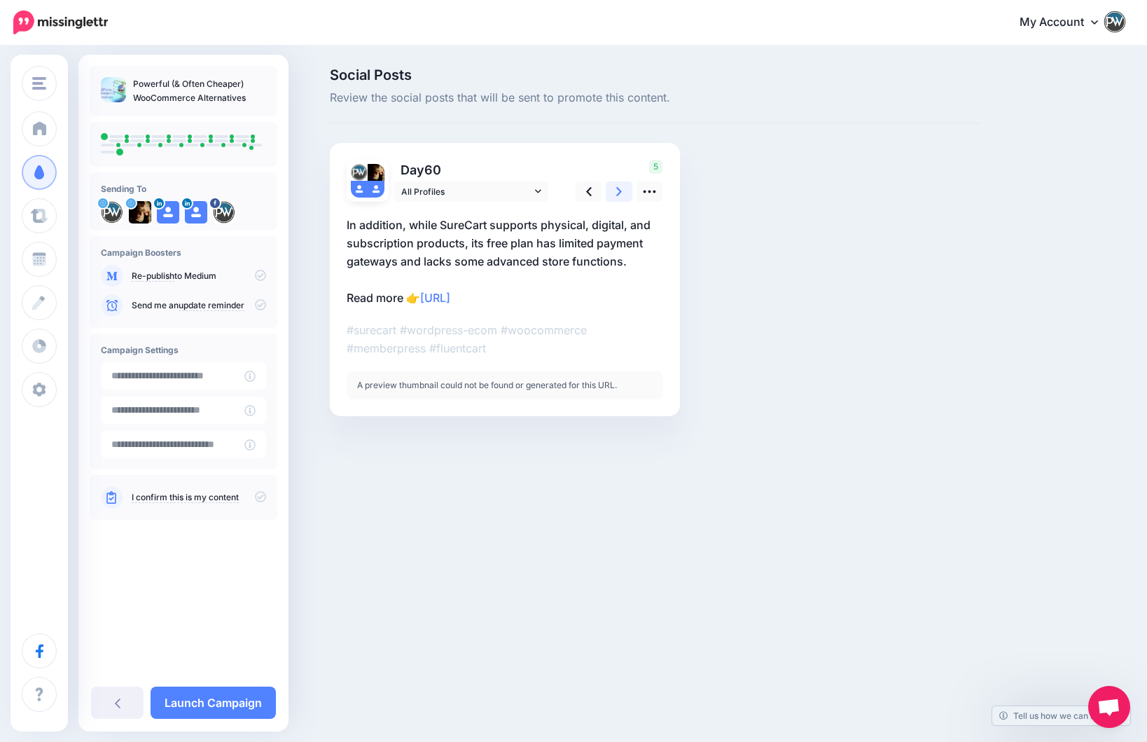
click at [616, 193] on link at bounding box center [619, 191] width 27 height 20
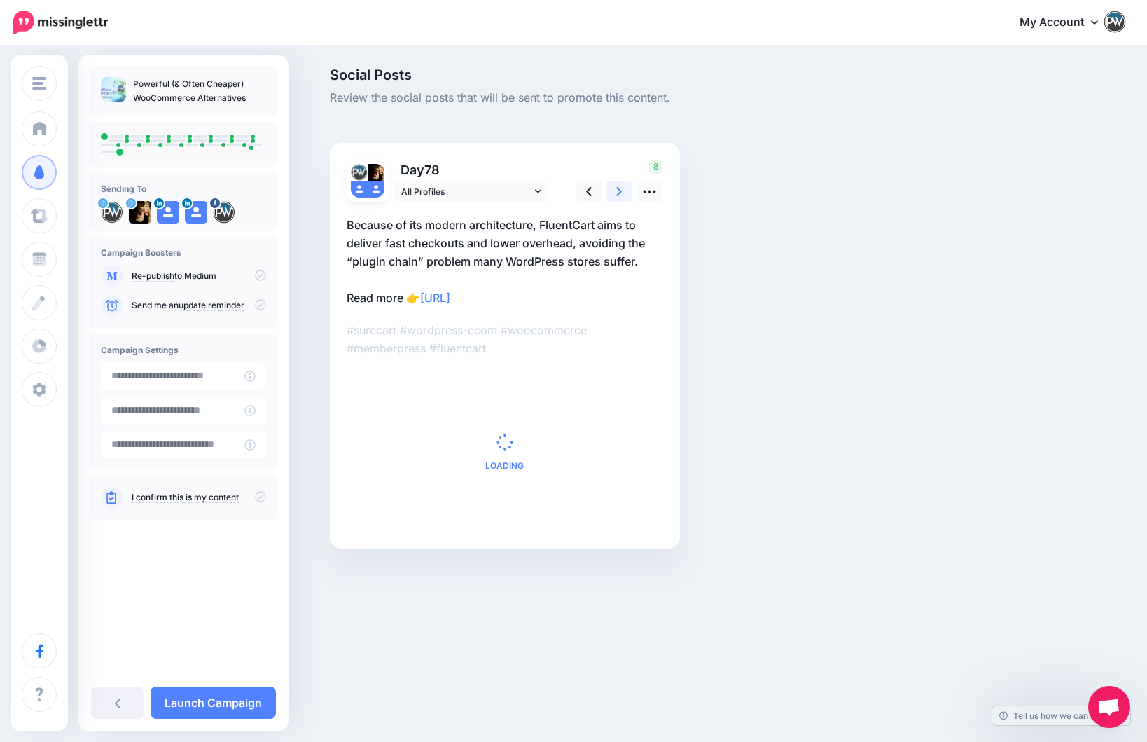
click at [616, 193] on link at bounding box center [619, 191] width 27 height 20
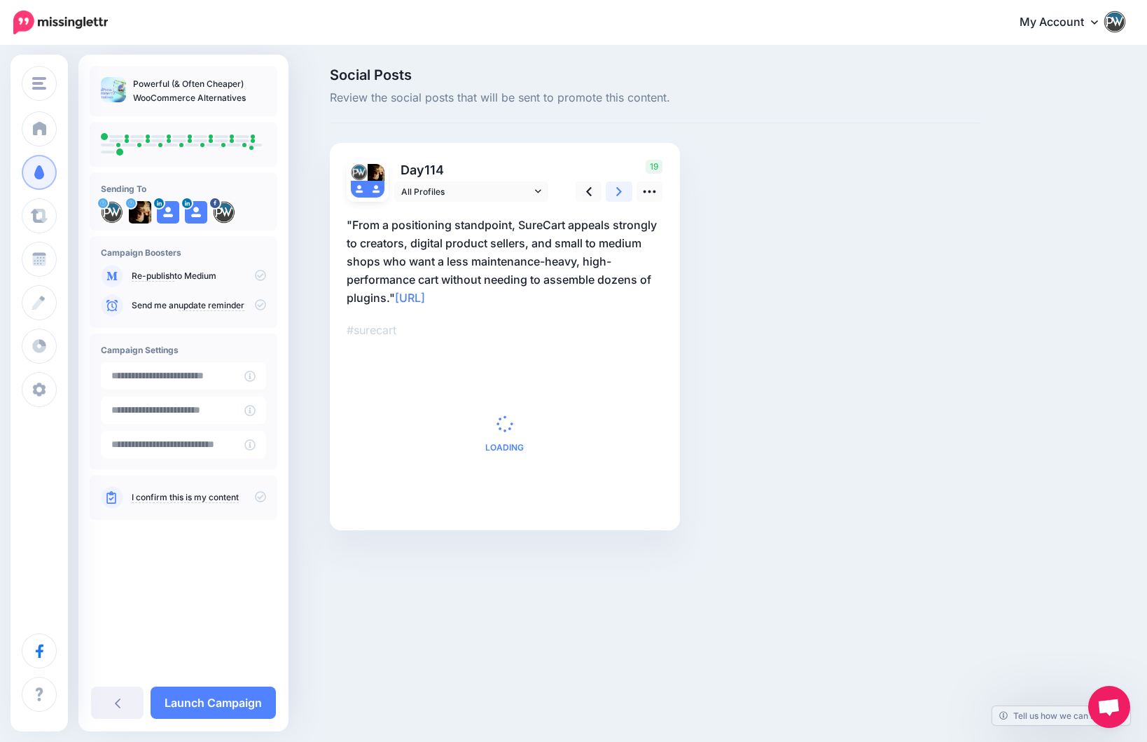
click at [616, 193] on link at bounding box center [619, 191] width 27 height 20
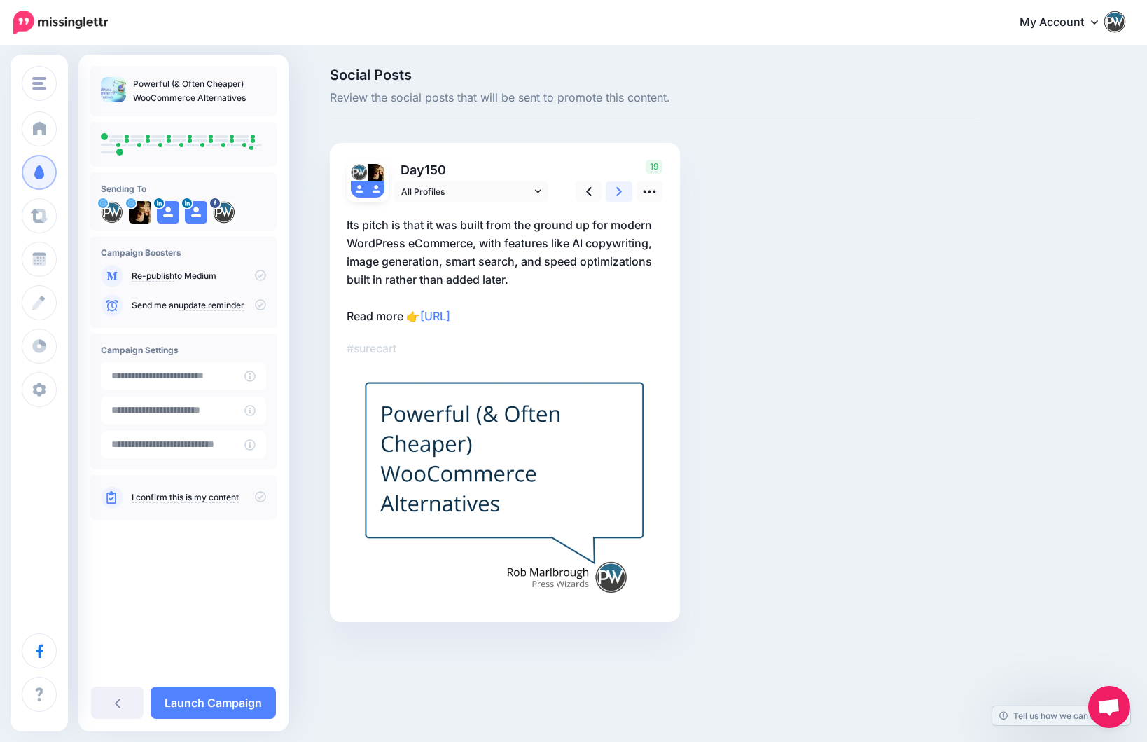
click at [616, 193] on link at bounding box center [619, 191] width 27 height 20
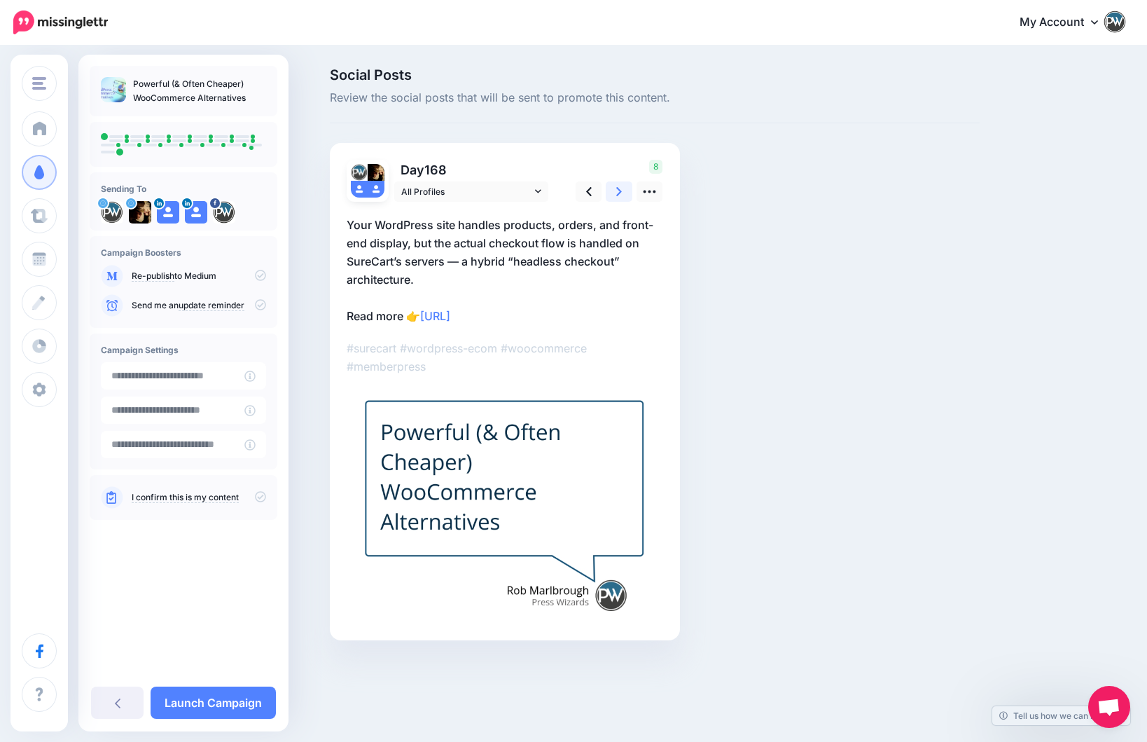
click at [616, 193] on link at bounding box center [619, 191] width 27 height 20
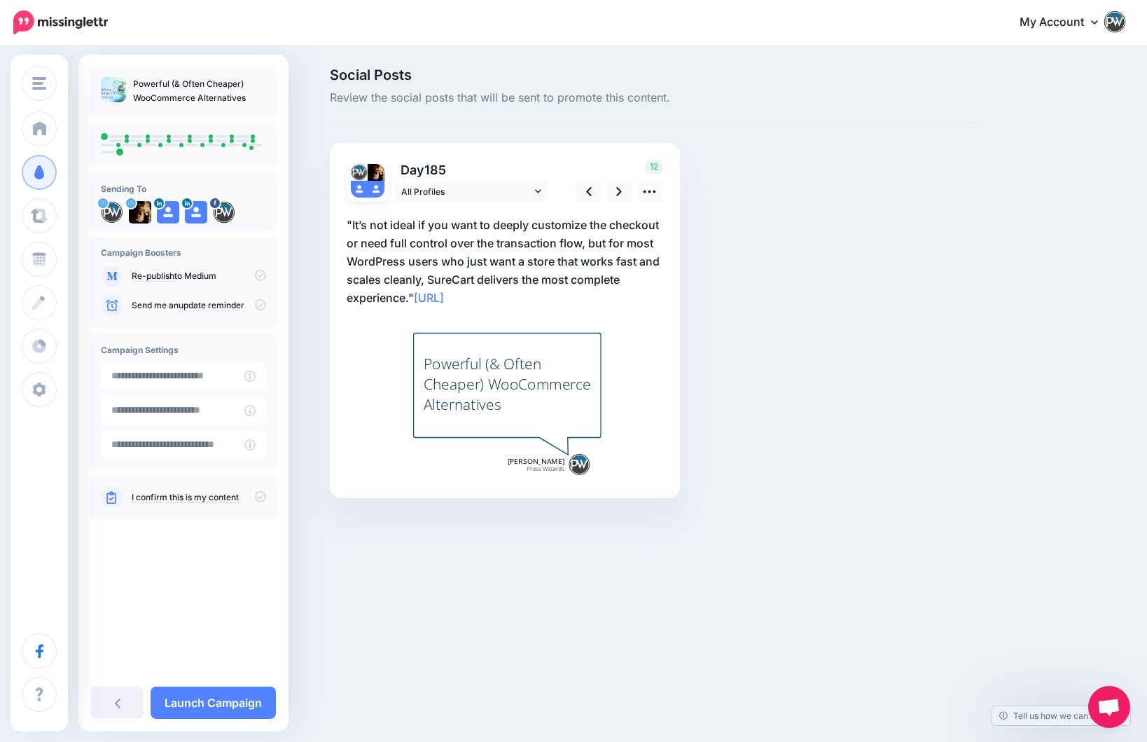
click at [821, 485] on div "Social Posts Review the social posts that will be sent to promote this content.…" at bounding box center [654, 304] width 671 height 472
click at [229, 712] on link "Launch Campaign" at bounding box center [213, 702] width 125 height 32
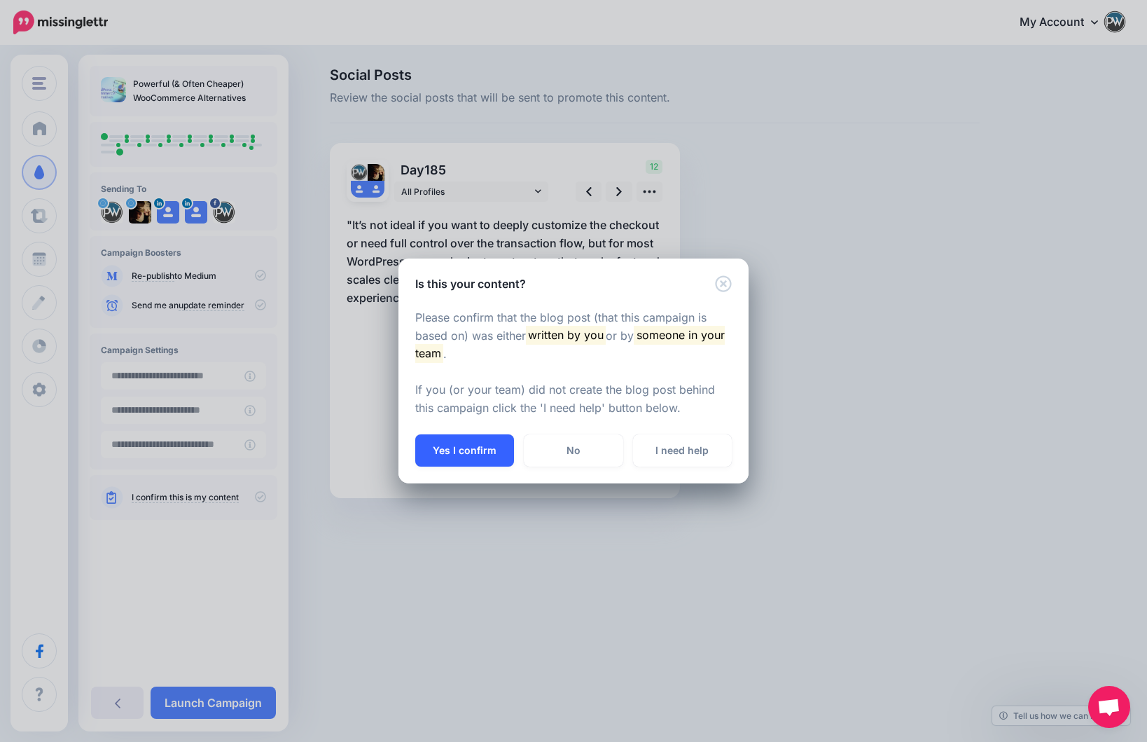
click at [480, 443] on button "Yes I confirm" at bounding box center [464, 450] width 99 height 32
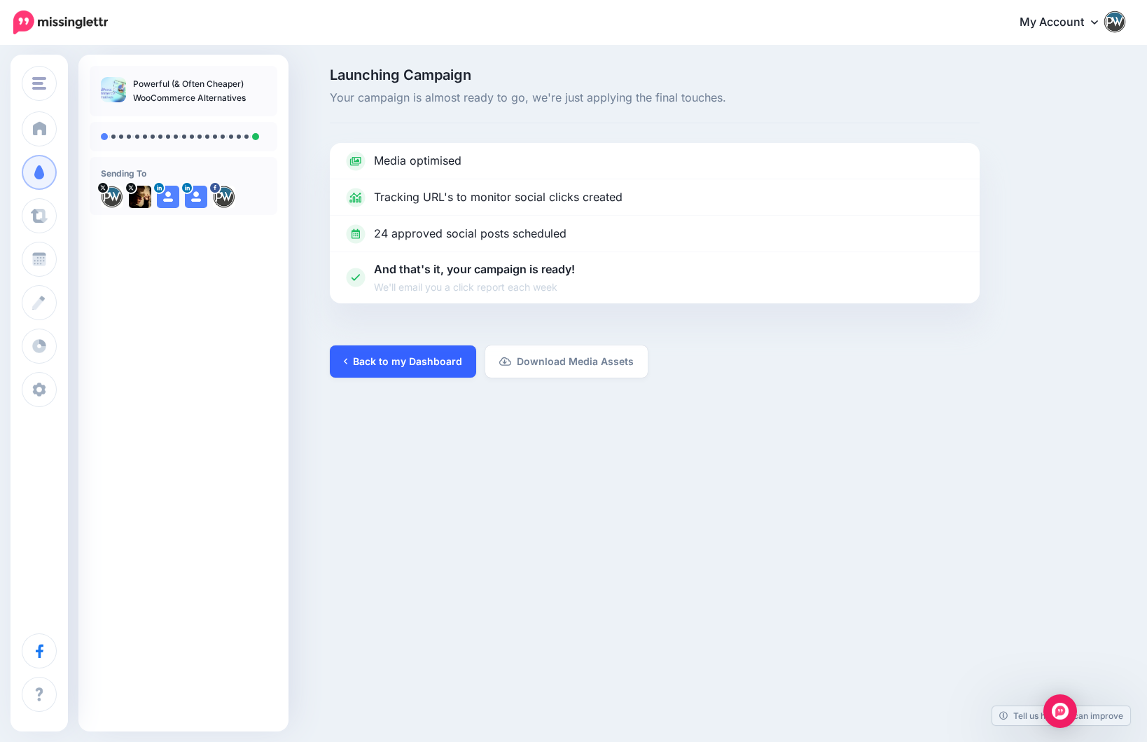
click at [422, 363] on link "Back to my Dashboard" at bounding box center [403, 361] width 146 height 32
